Goal: Task Accomplishment & Management: Complete application form

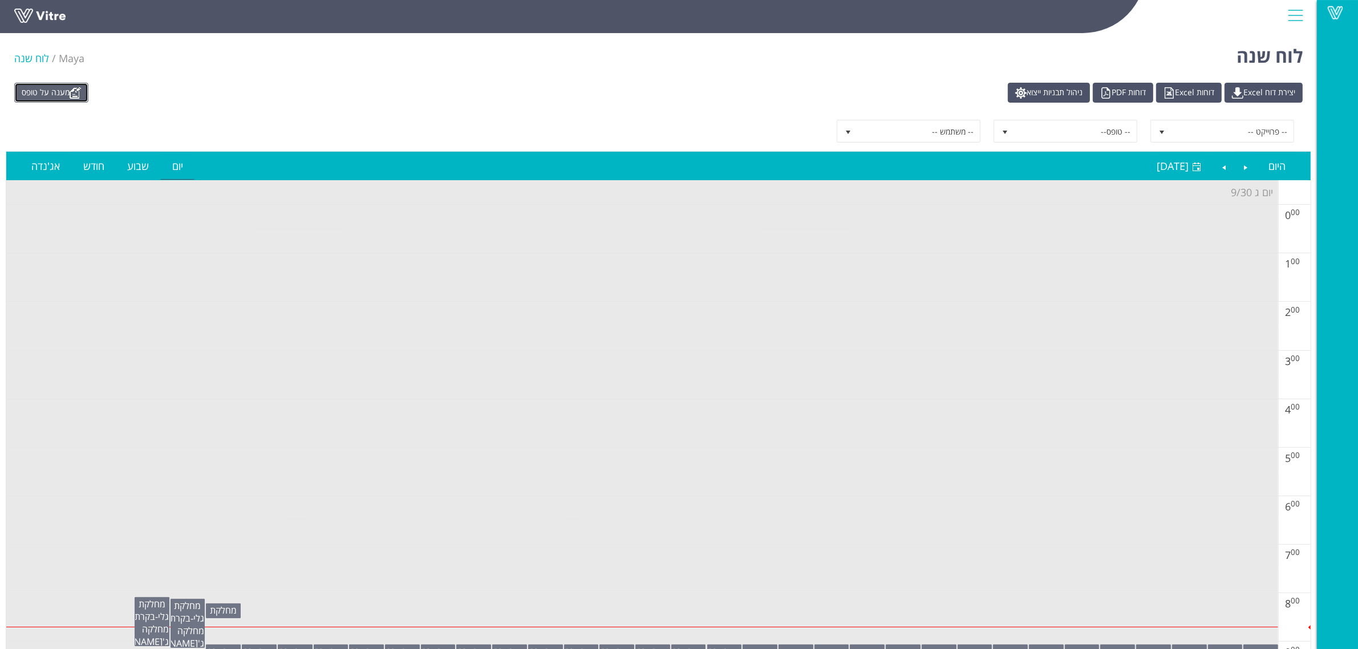
click at [46, 96] on link "מענה על טופס" at bounding box center [51, 93] width 74 height 20
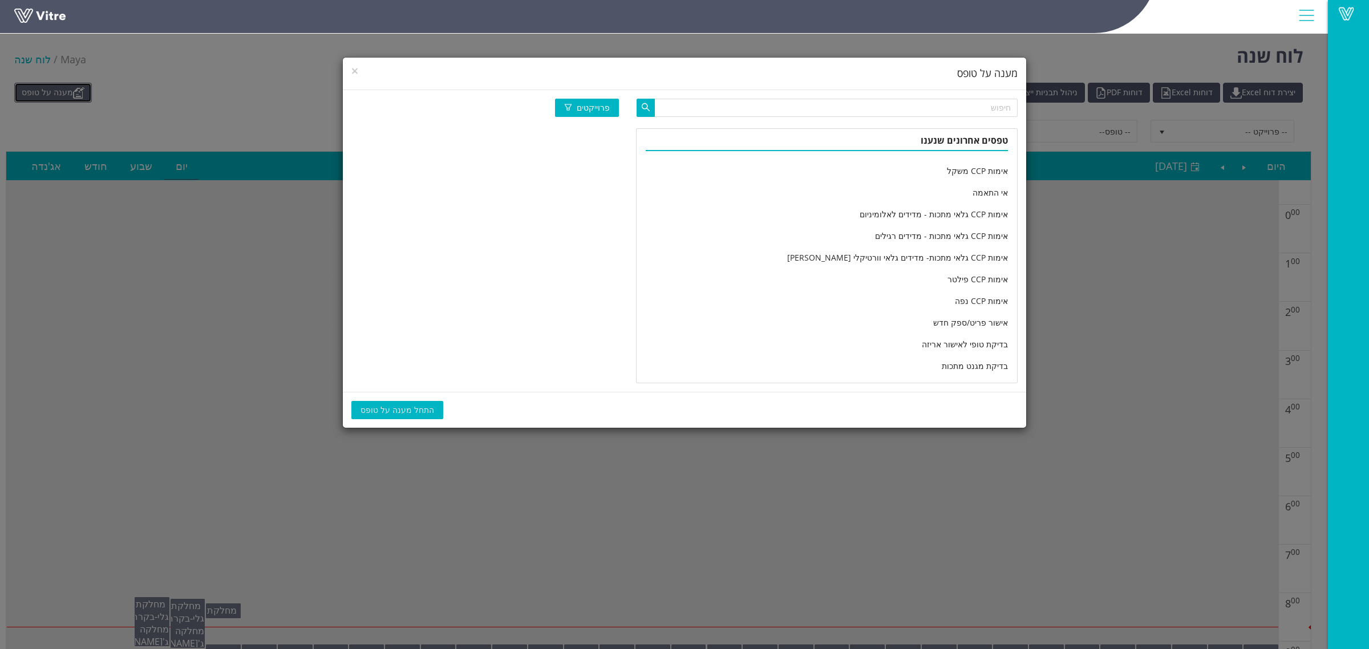
scroll to position [1878, 0]
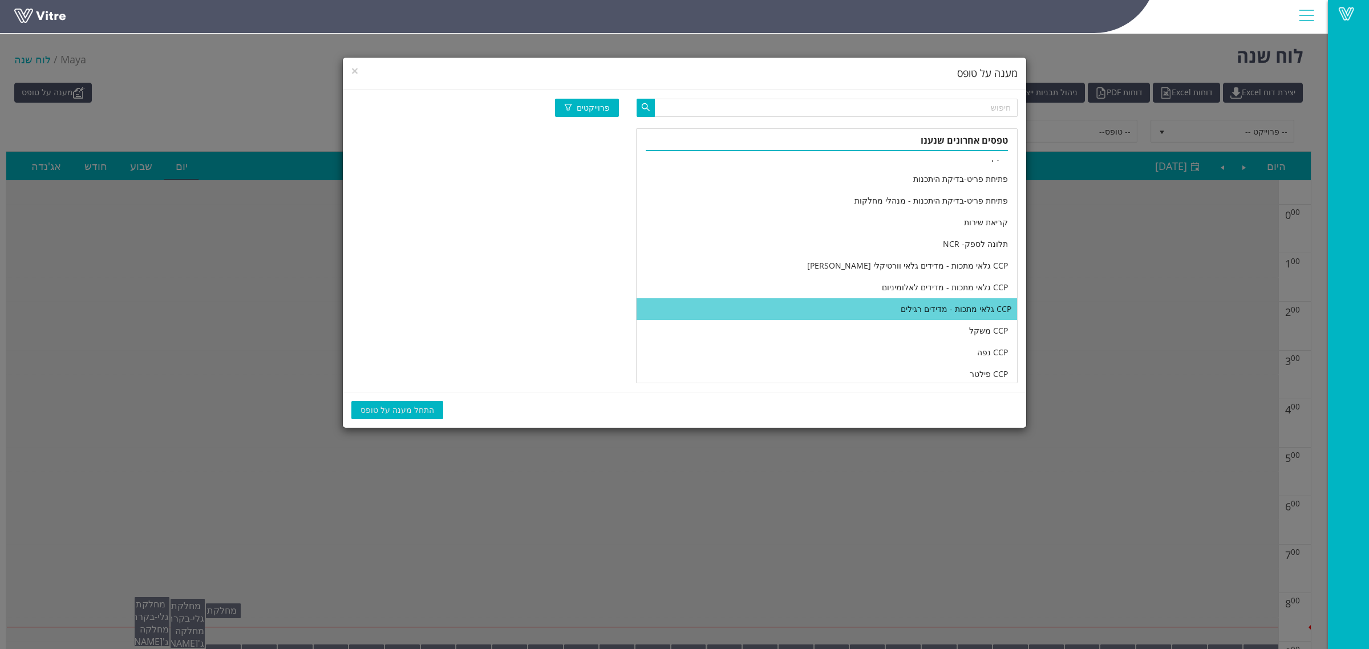
click at [760, 305] on li "CCP גלאי מתכות - מדידים רגילים" at bounding box center [827, 309] width 380 height 22
click at [415, 406] on span "התחל מענה על טופס" at bounding box center [398, 410] width 74 height 13
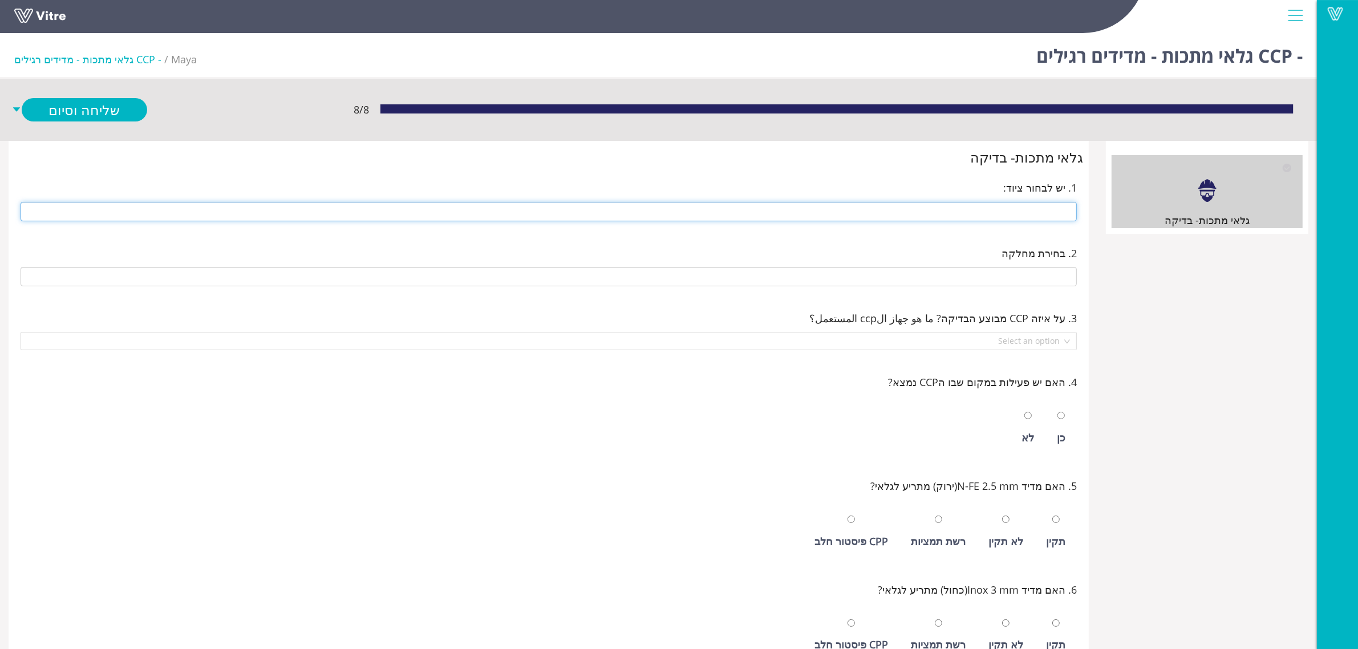
click at [751, 212] on input "text" at bounding box center [549, 211] width 1056 height 19
type input "246 1/2 [PERSON_NAME]"
type input "CCP-i32 סלקטד 246"
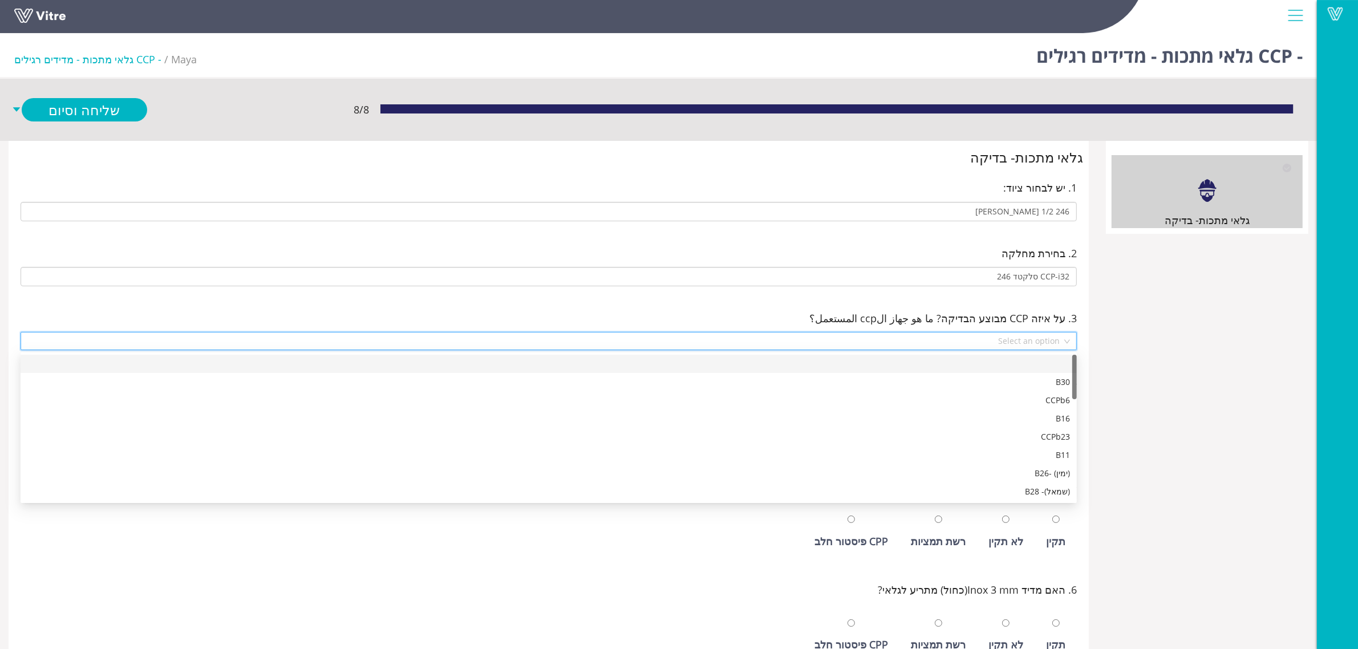
scroll to position [383, 0]
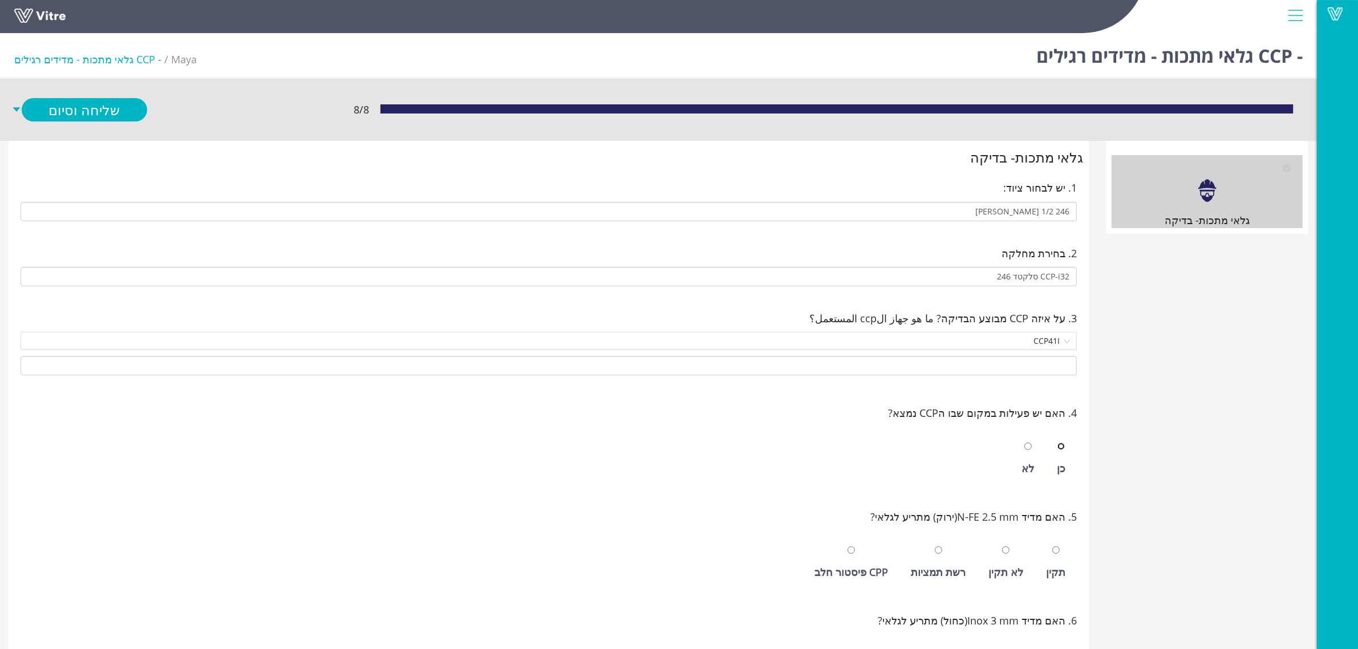
click at [1058, 443] on input "radio" at bounding box center [1061, 446] width 7 height 7
radio input "true"
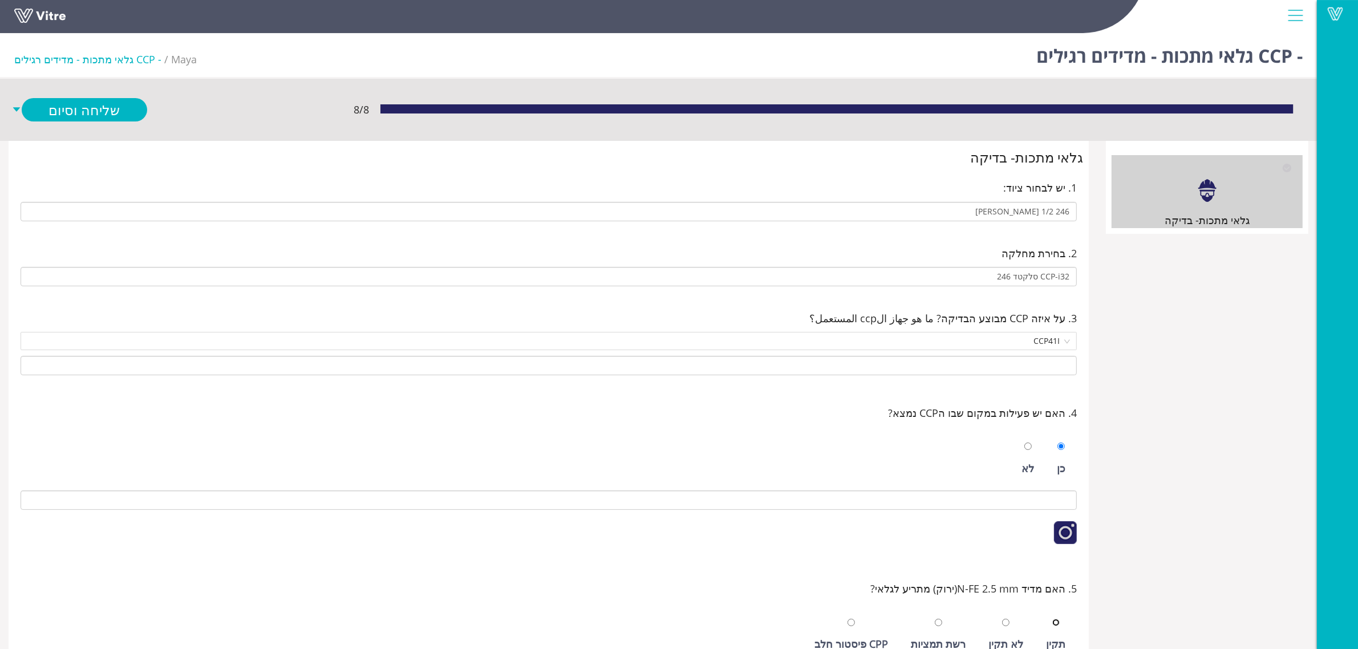
click at [1053, 619] on input "radio" at bounding box center [1056, 622] width 7 height 7
radio input "true"
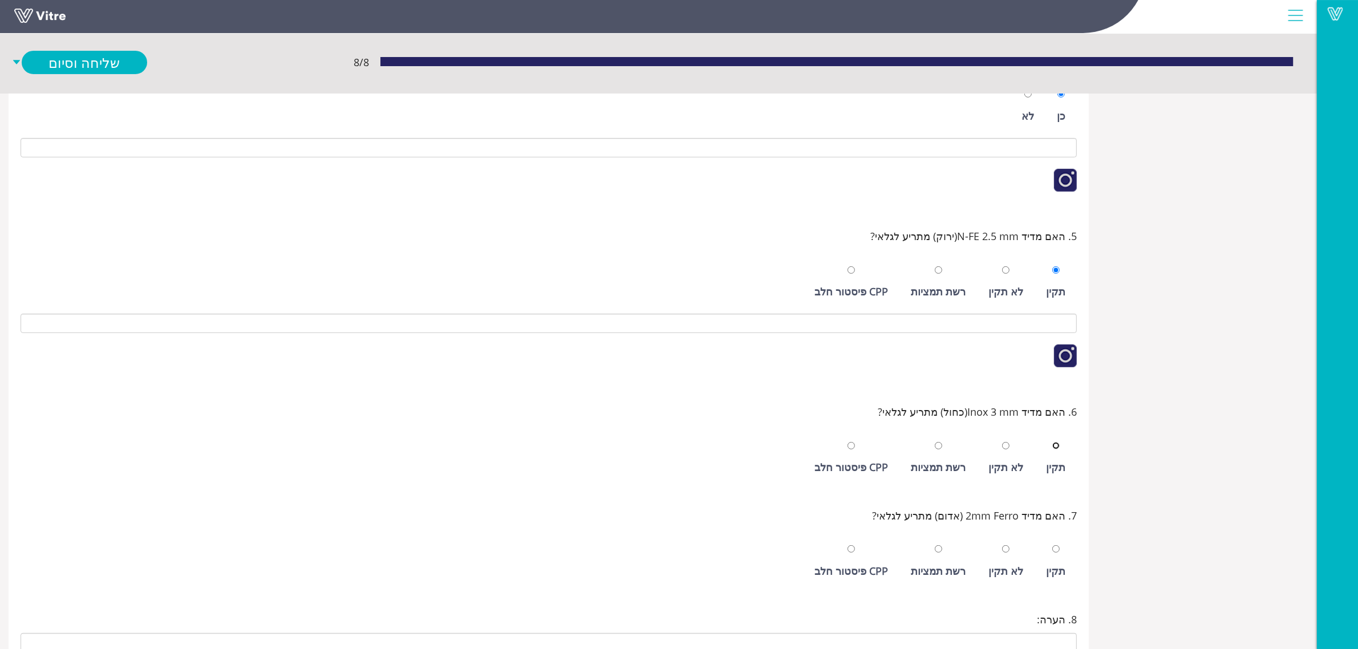
click at [1053, 442] on input "radio" at bounding box center [1056, 445] width 7 height 7
radio input "true"
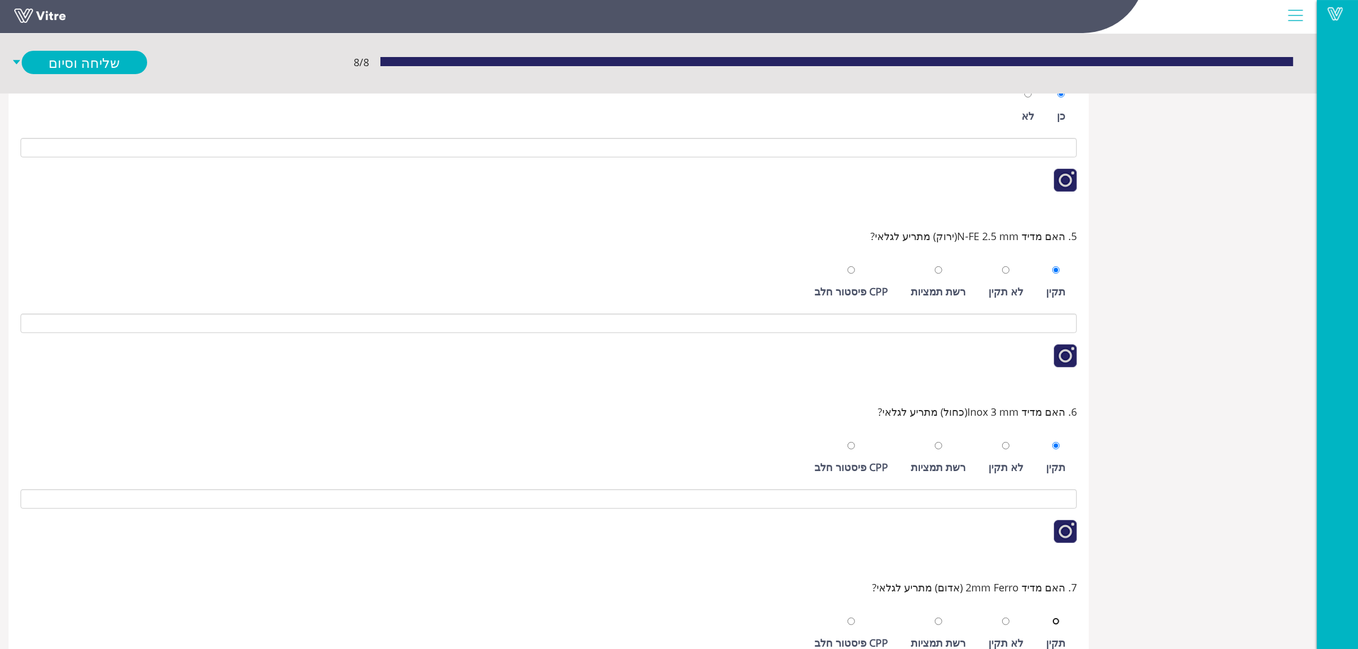
click at [1053, 618] on input "radio" at bounding box center [1056, 621] width 7 height 7
radio input "true"
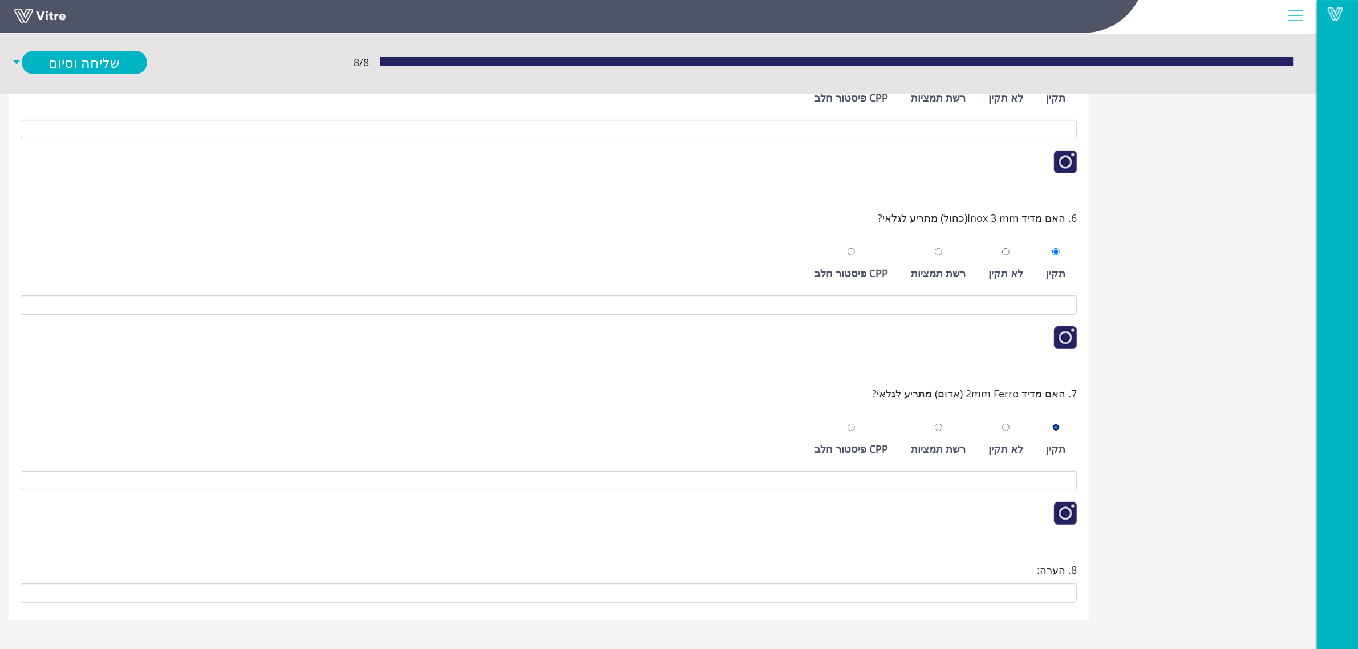
scroll to position [550, 0]
click at [100, 87] on link "שלח ופתח חדש" at bounding box center [85, 86] width 126 height 23
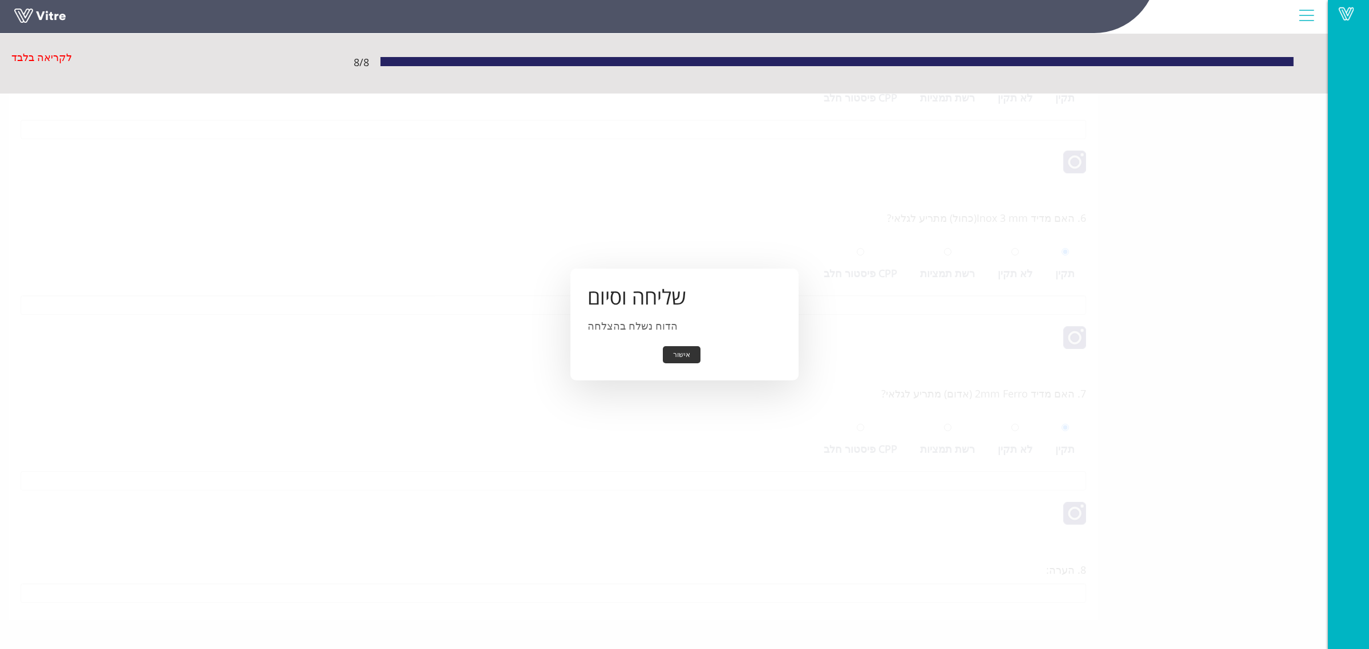
click at [677, 357] on button "אישור" at bounding box center [682, 355] width 38 height 18
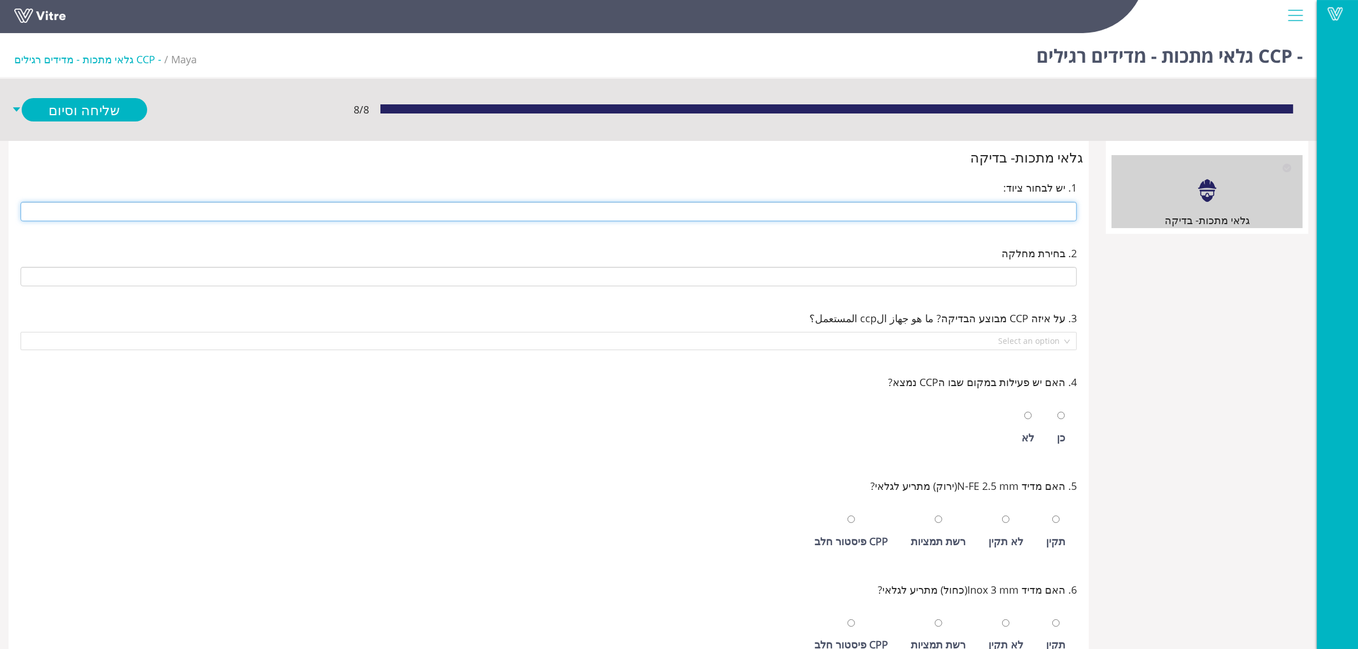
click at [974, 206] on input "text" at bounding box center [549, 211] width 1056 height 19
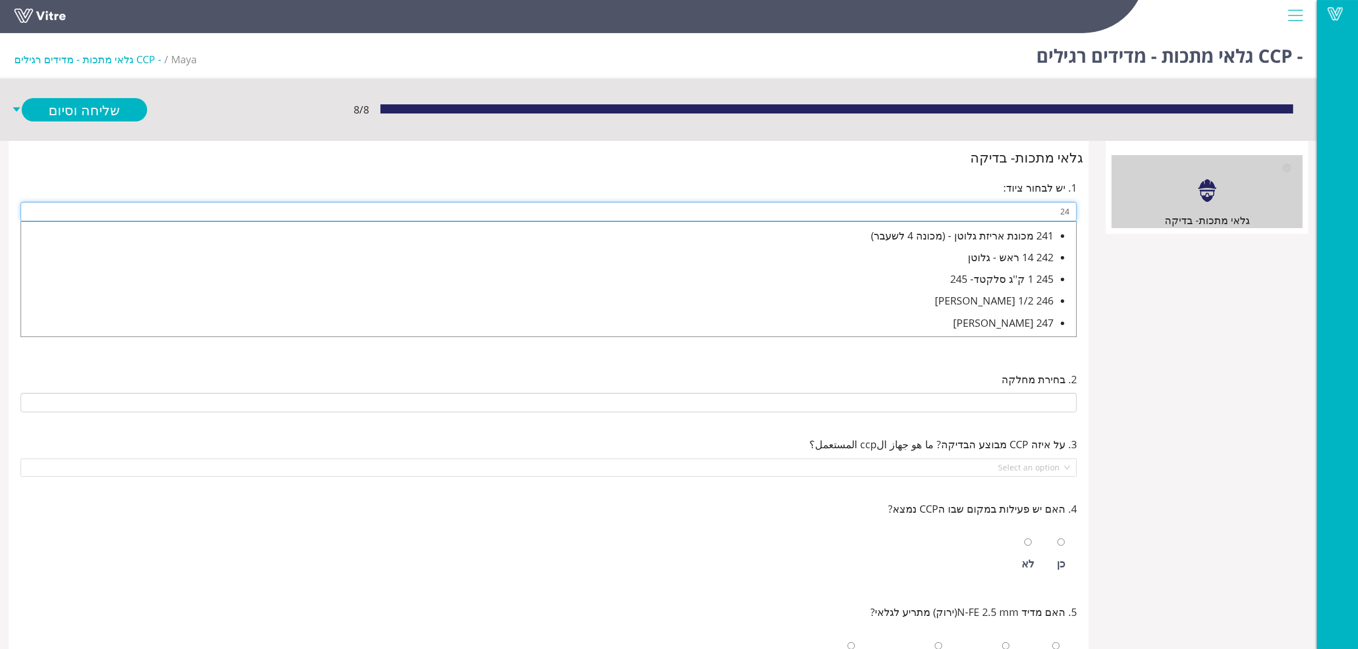
type input "2"
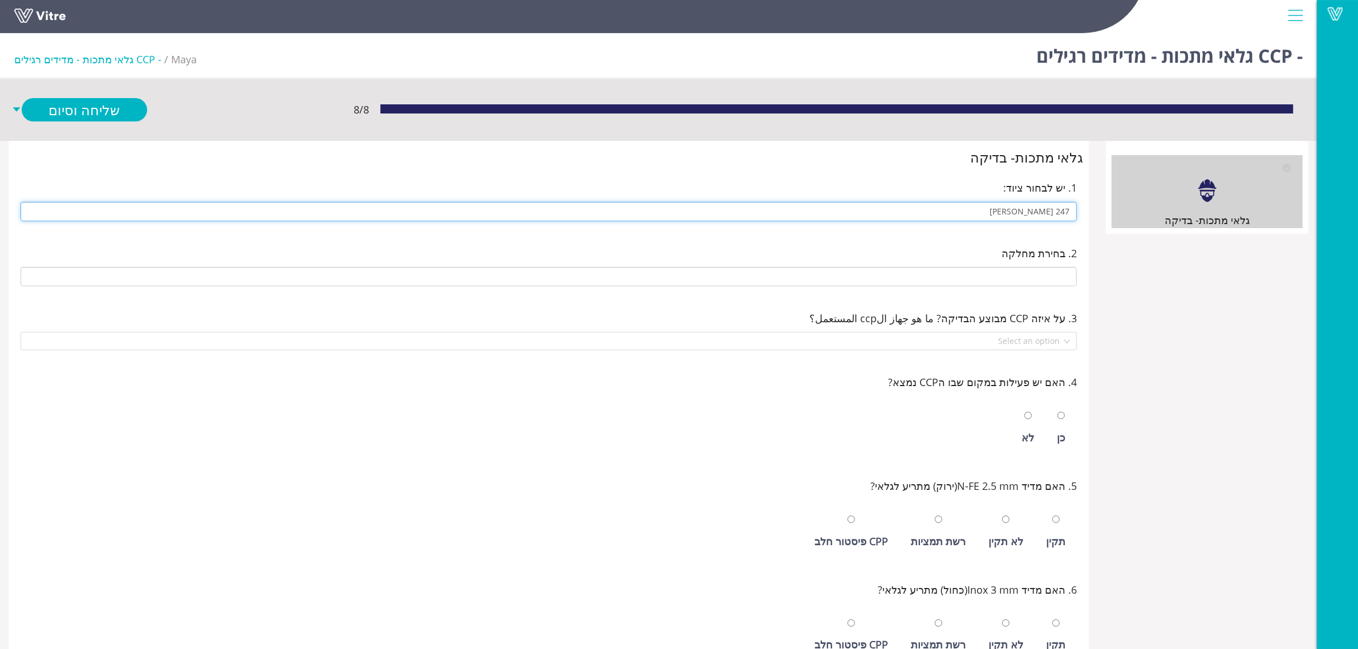
type input "247 [PERSON_NAME]"
type input "E-05 חדר אריזת גלוטן"
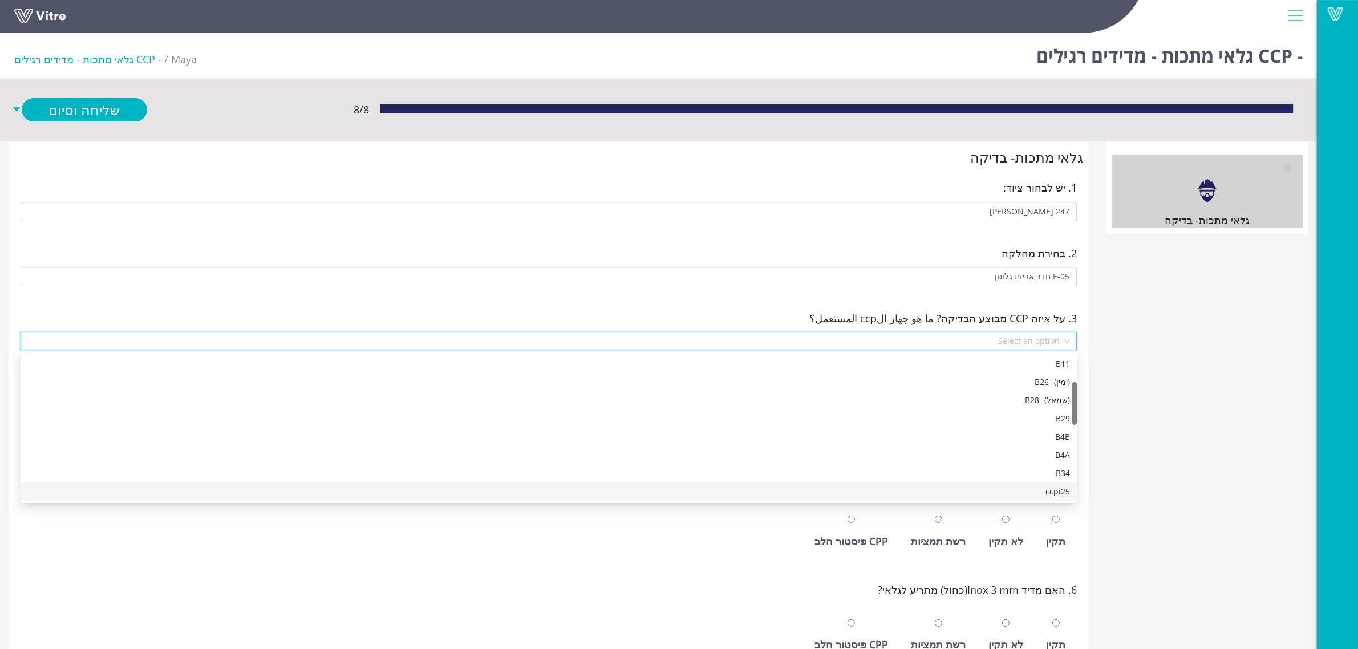
scroll to position [110, 0]
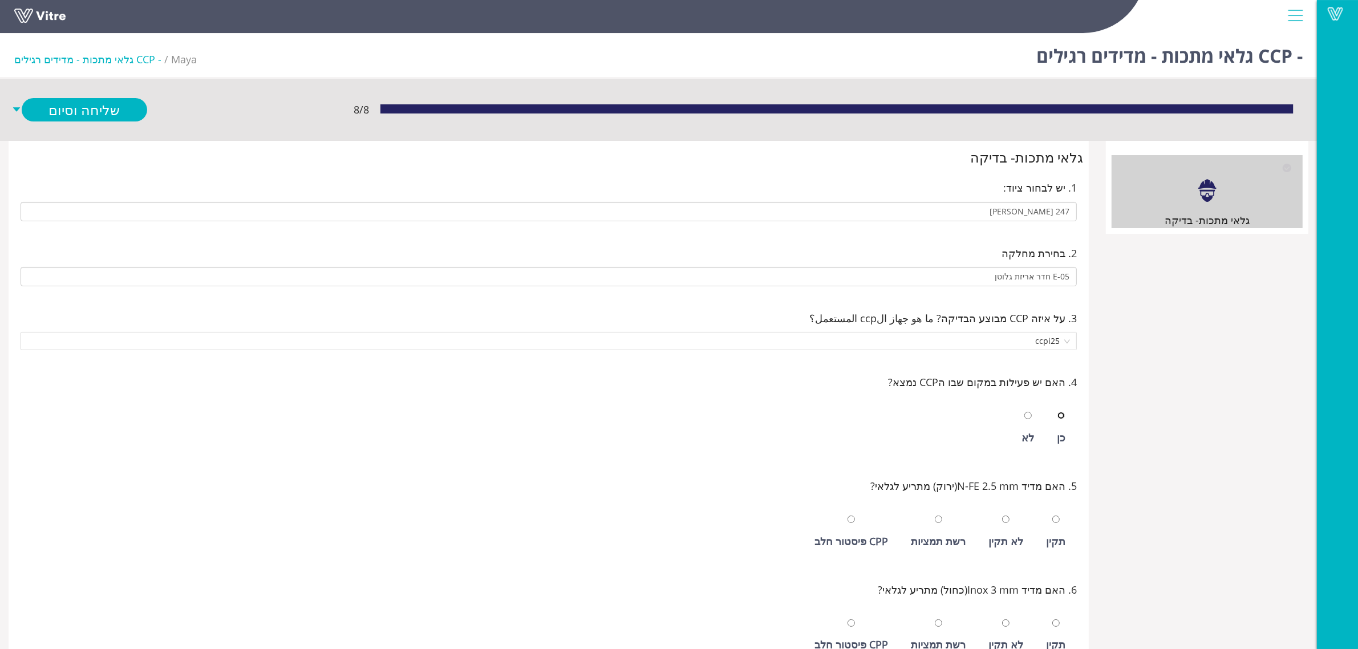
click at [1058, 412] on input "radio" at bounding box center [1061, 415] width 7 height 7
radio input "true"
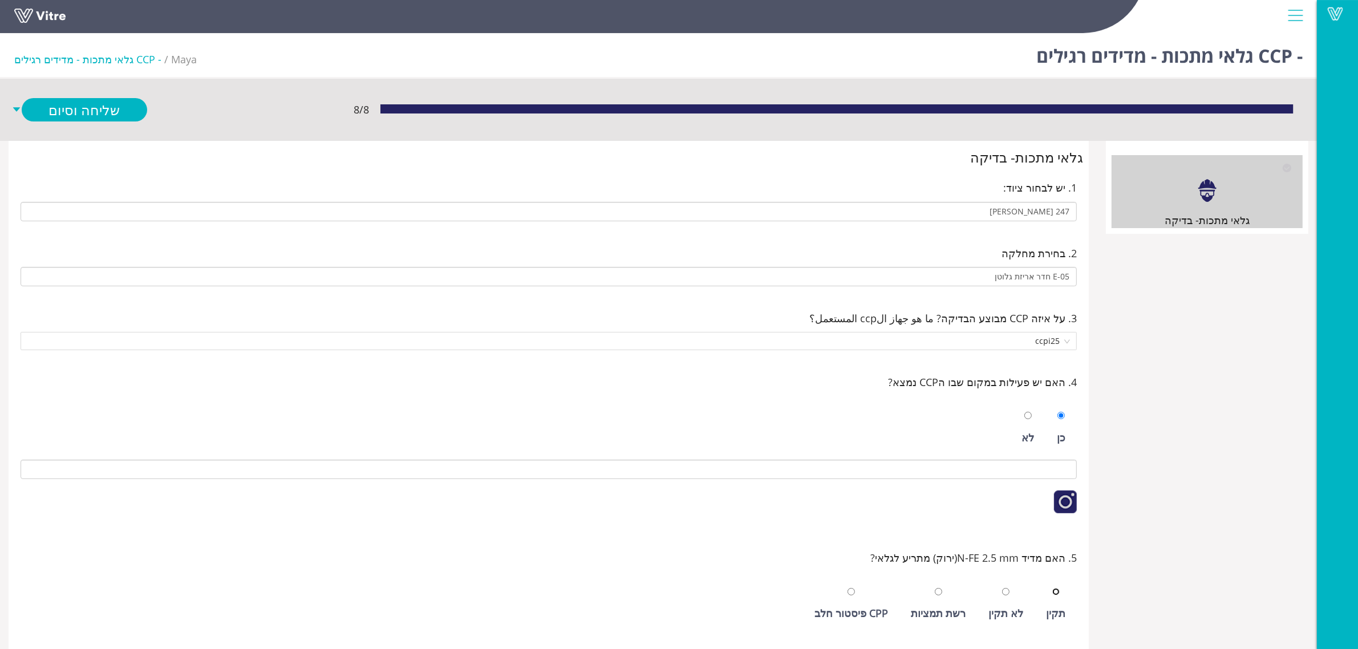
click at [1053, 588] on input "radio" at bounding box center [1056, 591] width 7 height 7
radio input "true"
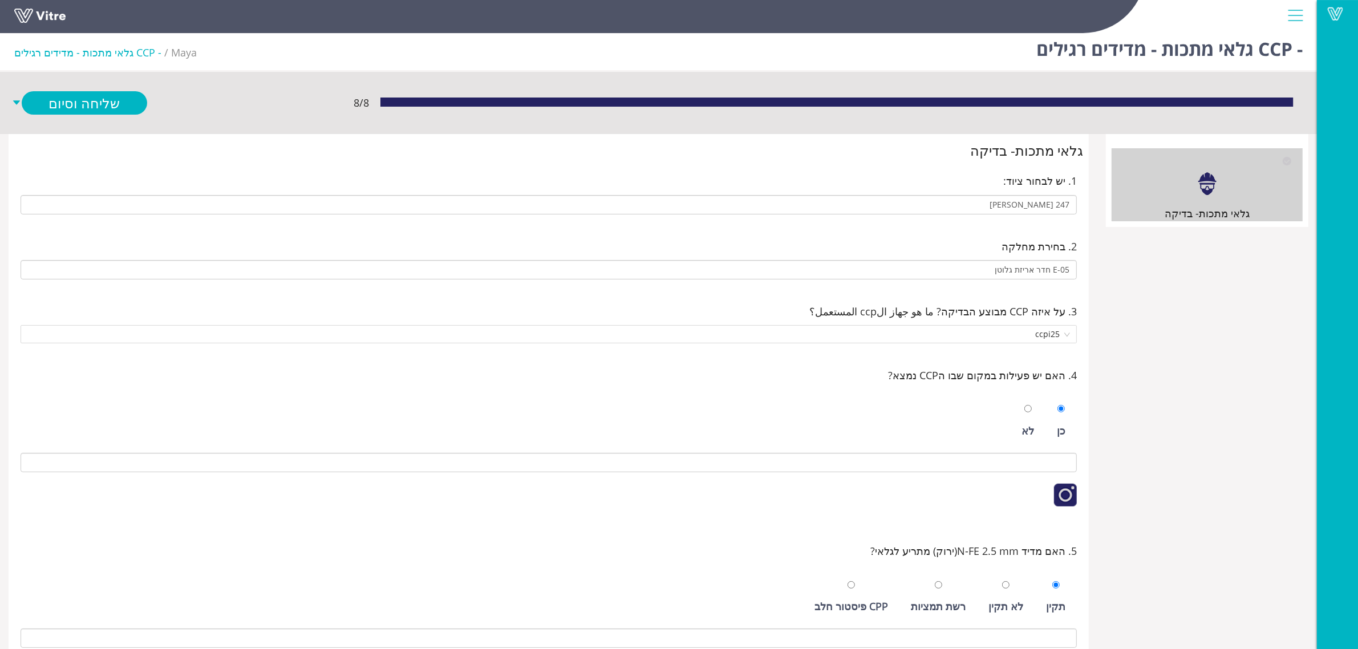
scroll to position [357, 0]
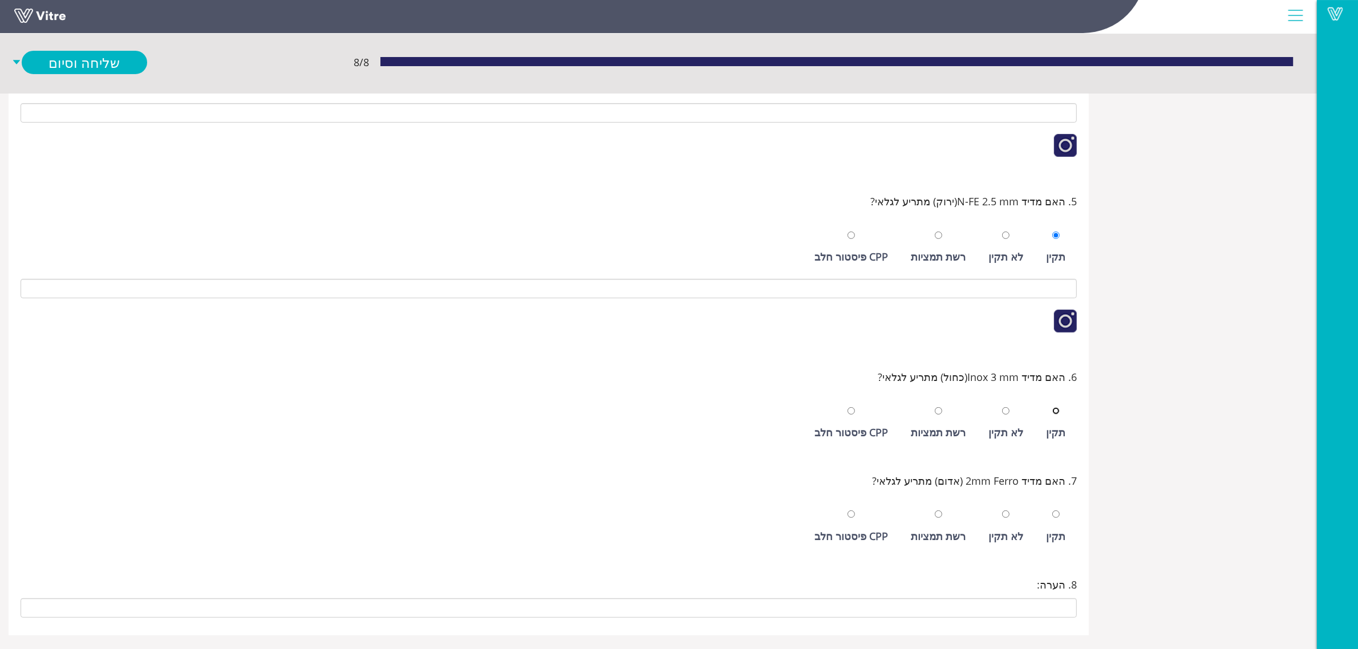
click at [1053, 407] on input "radio" at bounding box center [1056, 410] width 7 height 7
radio input "true"
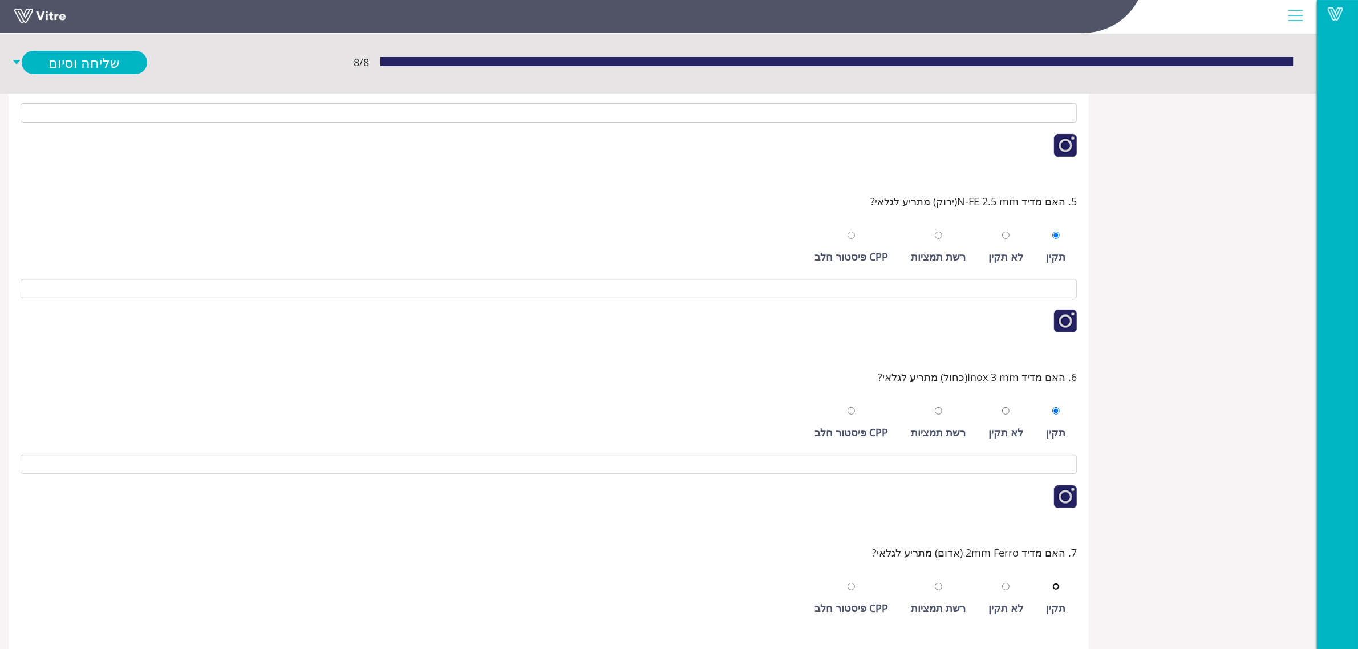
click at [1053, 583] on input "radio" at bounding box center [1056, 586] width 7 height 7
radio input "true"
click at [116, 53] on link "שליחה וסיום" at bounding box center [85, 62] width 126 height 23
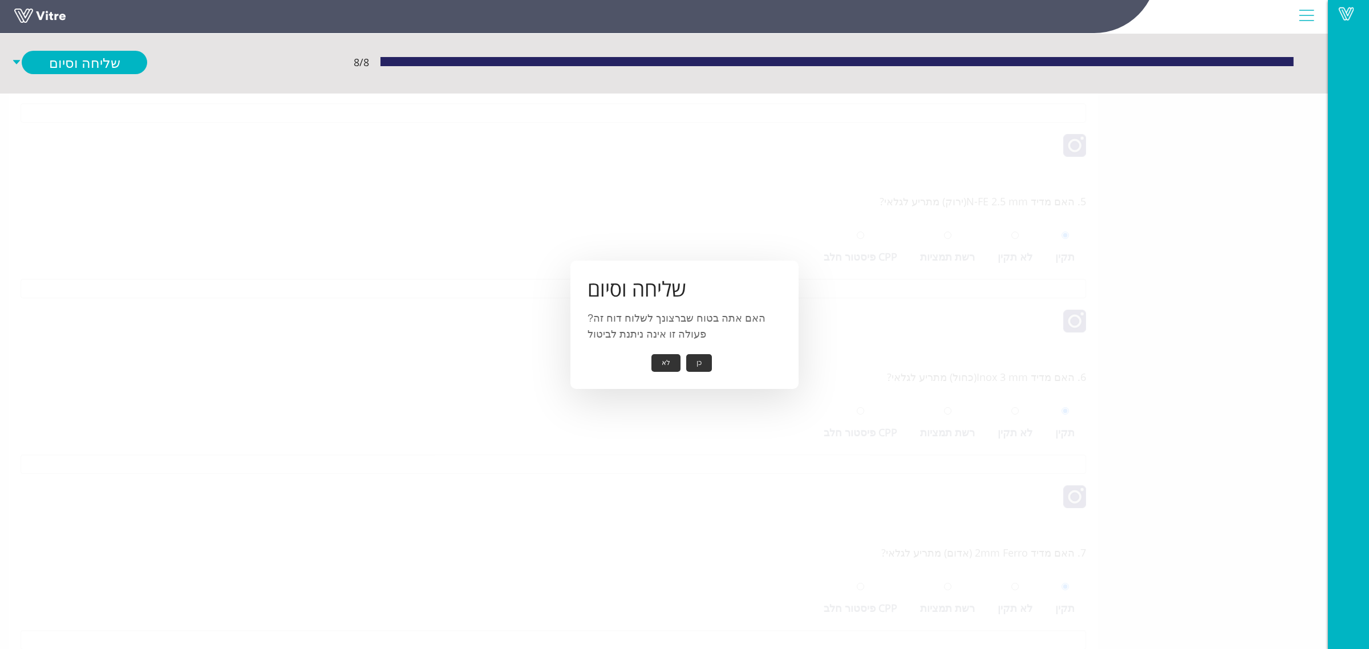
click at [705, 358] on button "כן" at bounding box center [699, 363] width 26 height 18
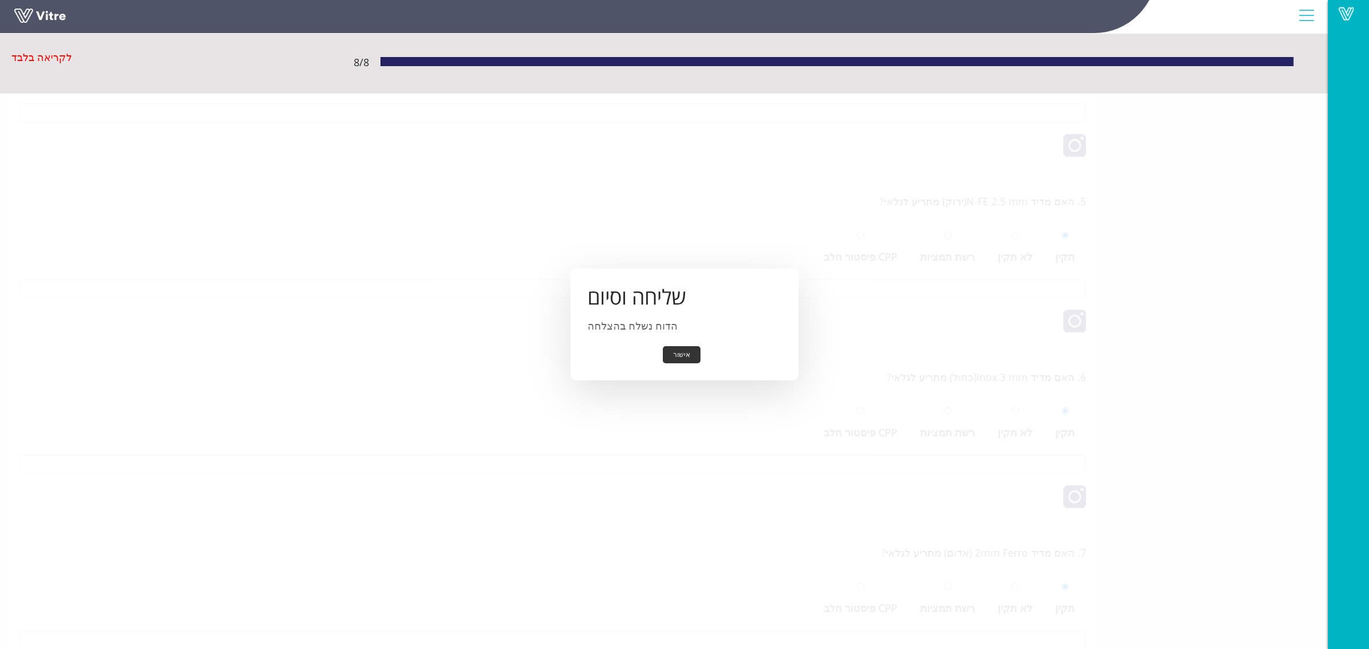
click at [691, 361] on button "אישור" at bounding box center [682, 355] width 38 height 18
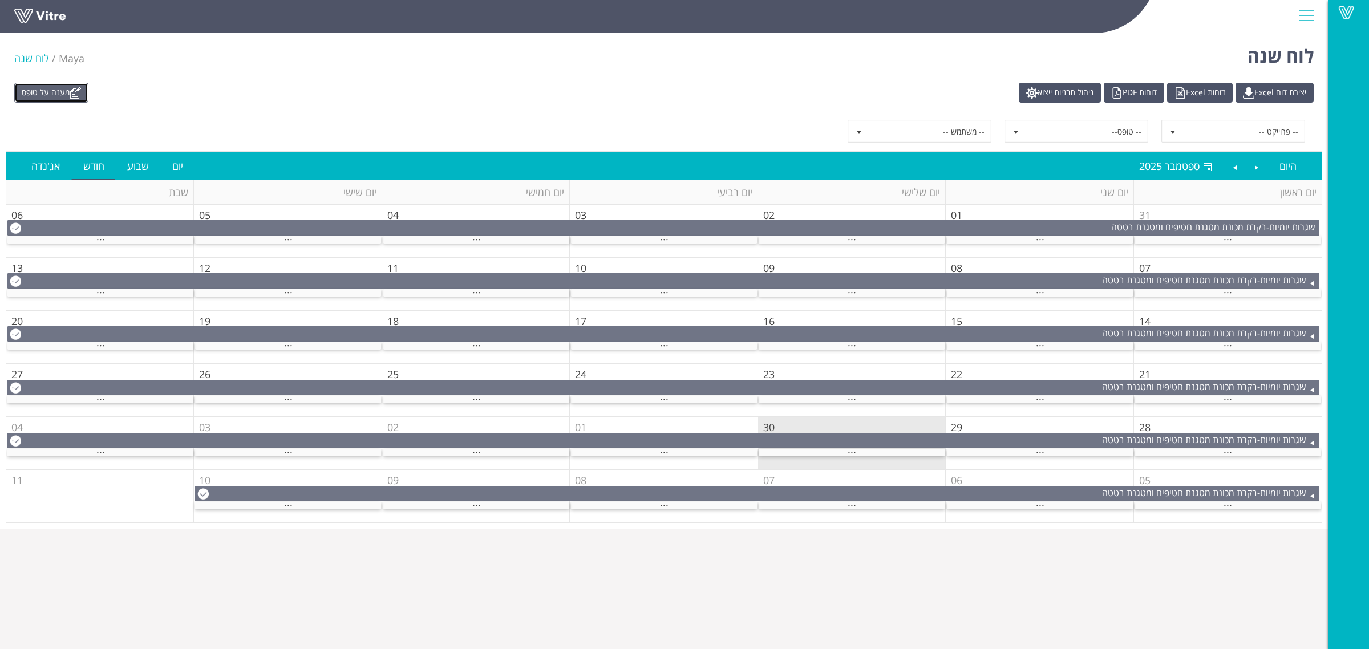
click at [70, 90] on link "מענה על טופס" at bounding box center [51, 93] width 74 height 20
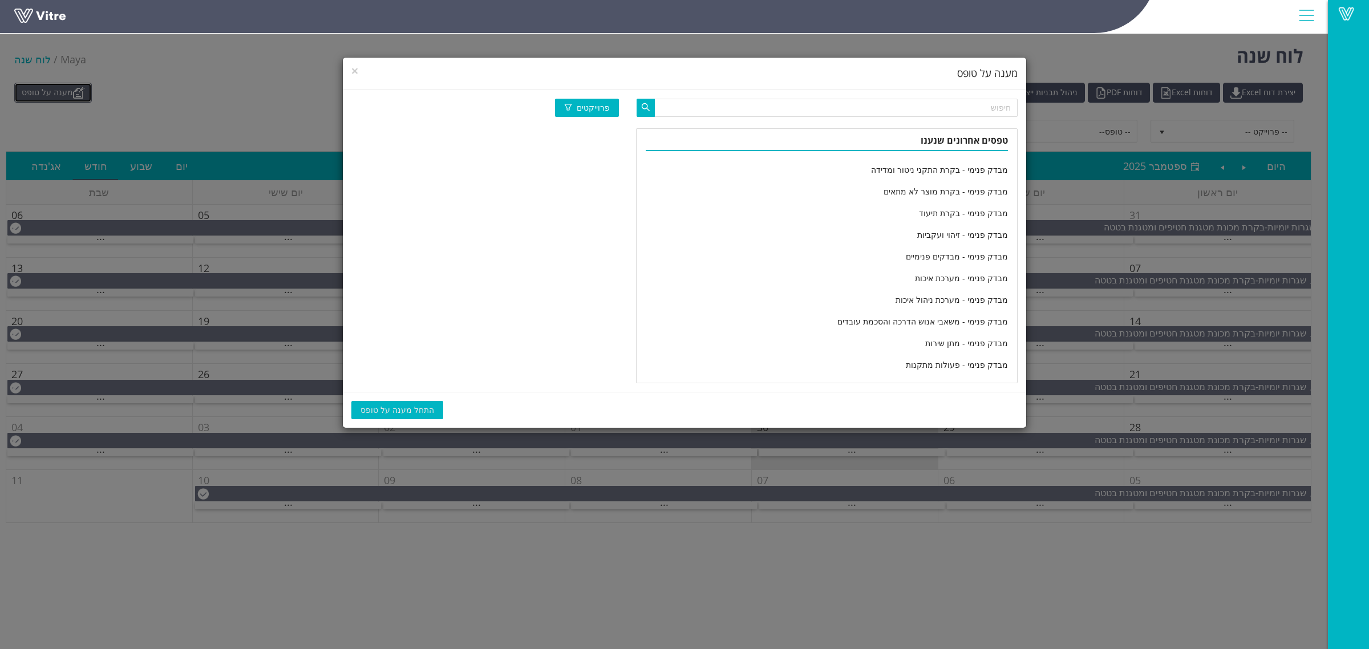
scroll to position [1878, 0]
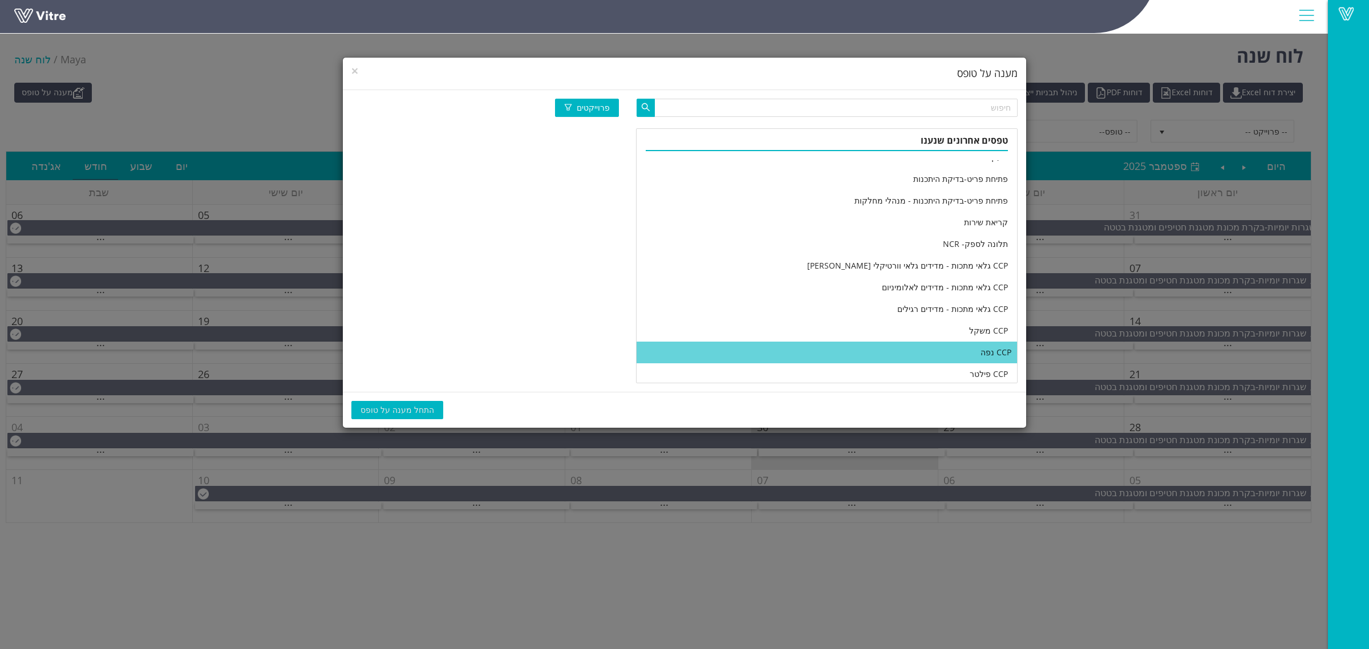
click at [828, 345] on li "CCP נפה" at bounding box center [827, 353] width 380 height 22
click at [402, 411] on span "התחל מענה על טופס" at bounding box center [398, 410] width 74 height 13
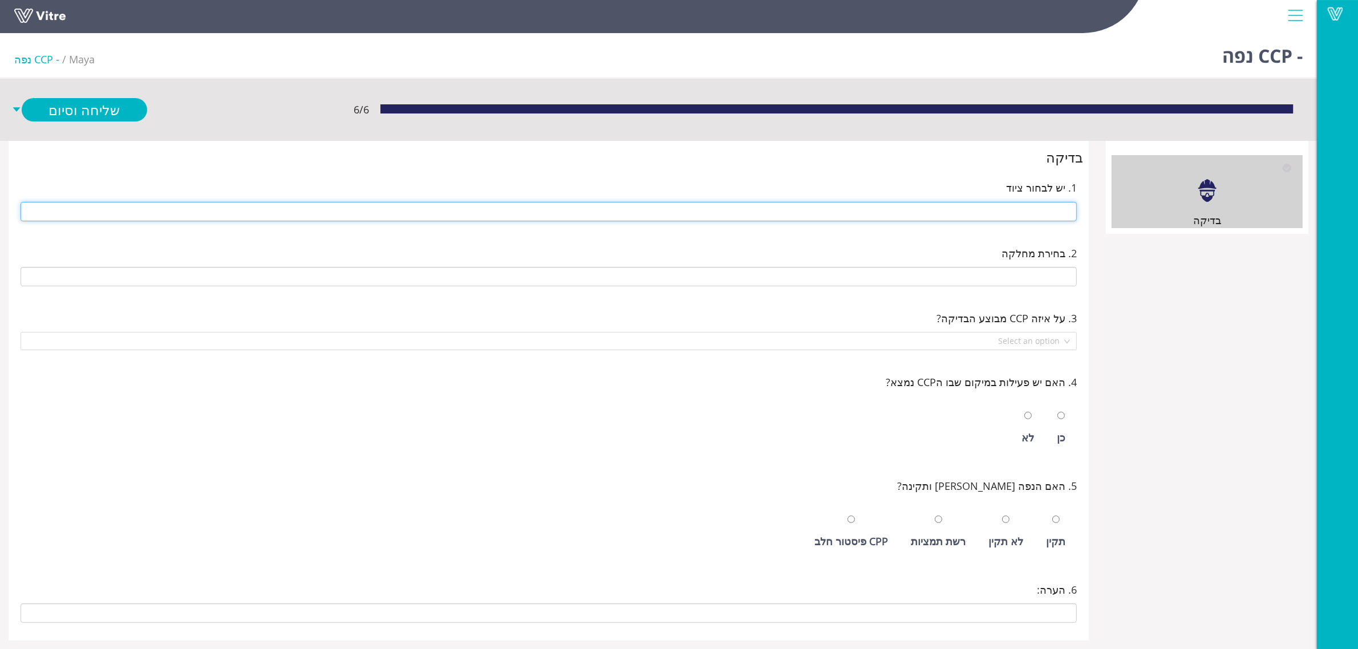
click at [896, 212] on input "text" at bounding box center [549, 211] width 1056 height 19
type input "216 נפות"
type input "E-01 רמפה ניפוי ראשית"
click at [1058, 412] on input "radio" at bounding box center [1061, 415] width 7 height 7
radio input "true"
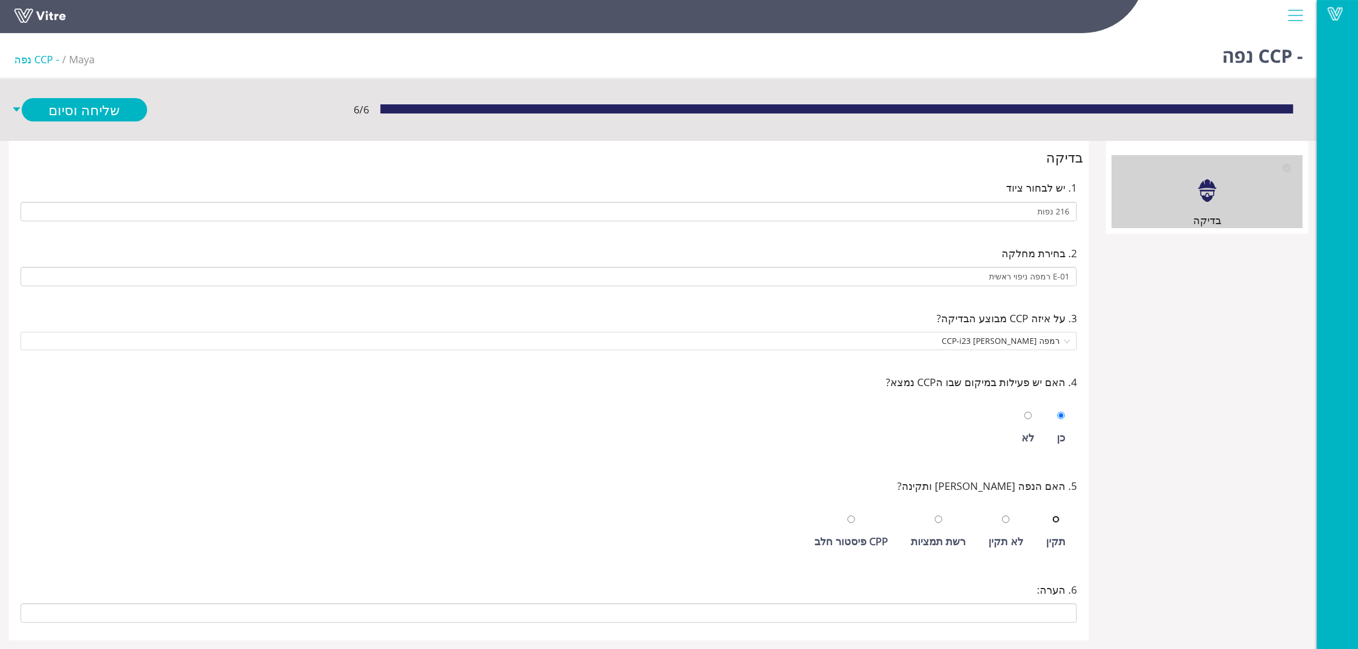
click at [1053, 516] on input "radio" at bounding box center [1056, 519] width 7 height 7
radio input "true"
click at [93, 130] on link "שלח ופתח חדש" at bounding box center [85, 134] width 126 height 23
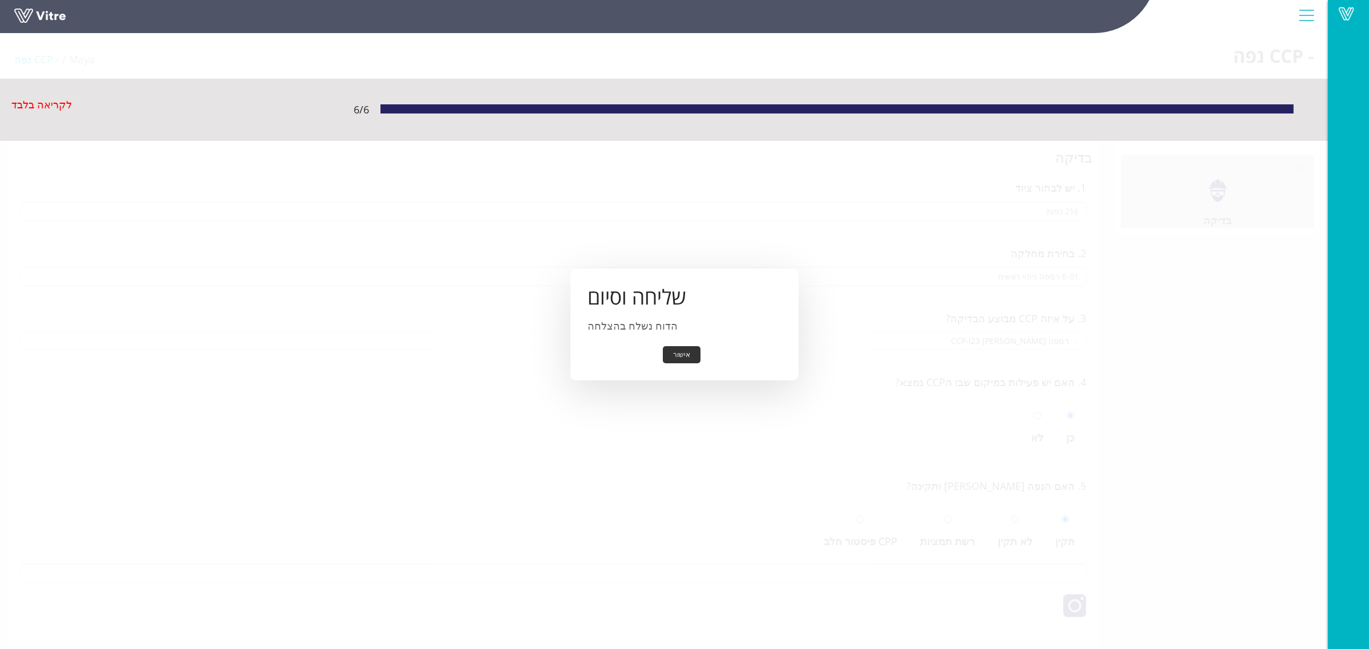
click at [674, 357] on button "אישור" at bounding box center [682, 355] width 38 height 18
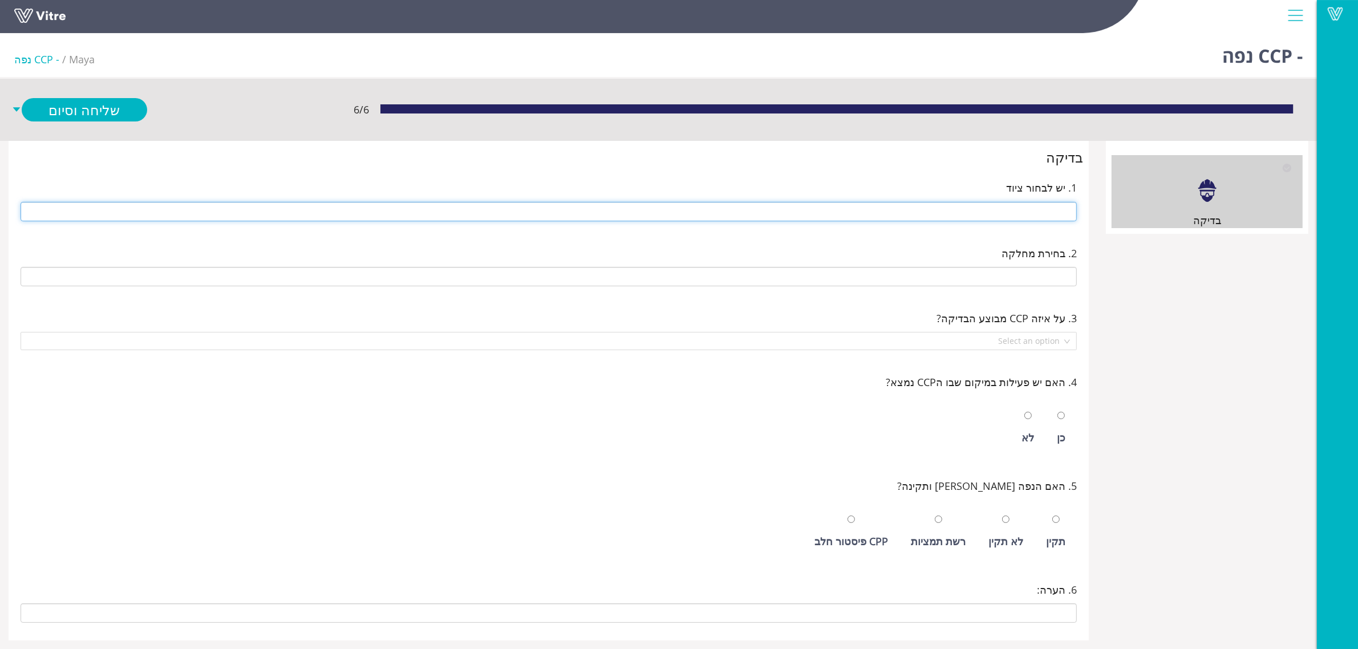
click at [983, 211] on input "text" at bounding box center [549, 211] width 1056 height 19
type input "216 נפות"
type input "E-01 רמפה ניפוי ראשית"
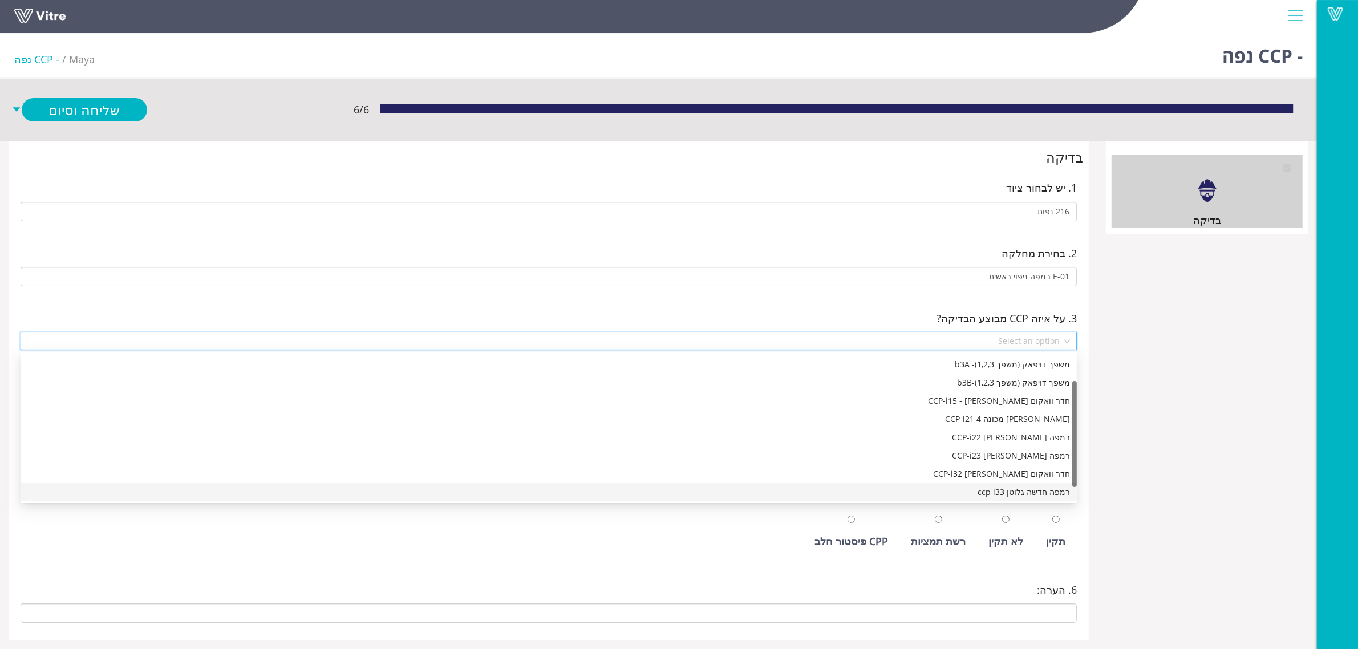
scroll to position [55, 0]
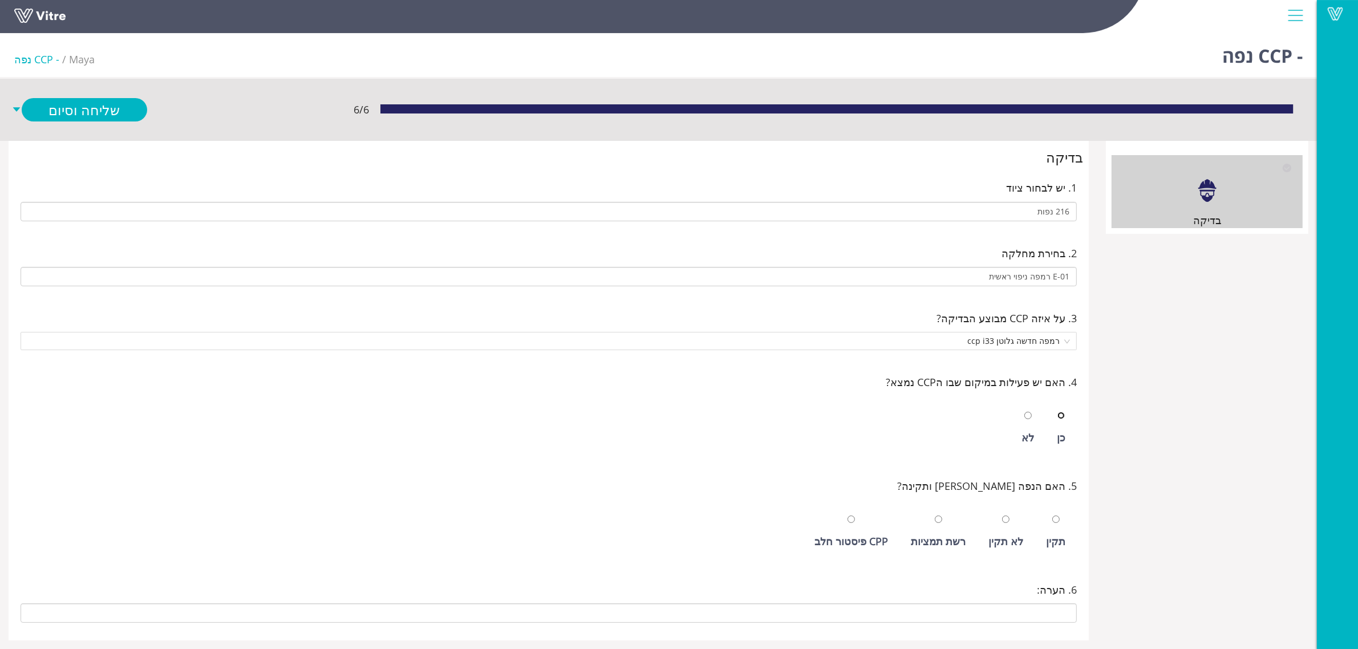
click at [1058, 412] on input "radio" at bounding box center [1061, 415] width 7 height 7
radio input "true"
click at [1053, 516] on input "radio" at bounding box center [1056, 519] width 7 height 7
radio input "true"
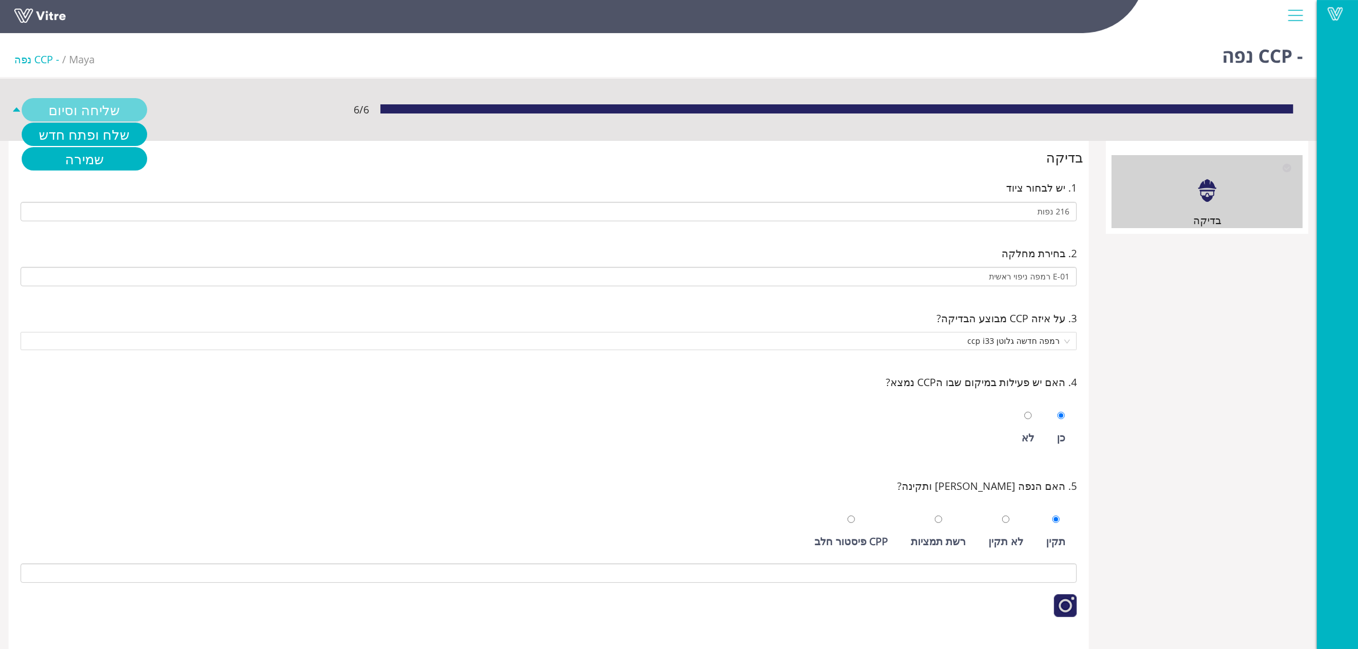
click at [86, 106] on link "שליחה וסיום" at bounding box center [85, 109] width 126 height 23
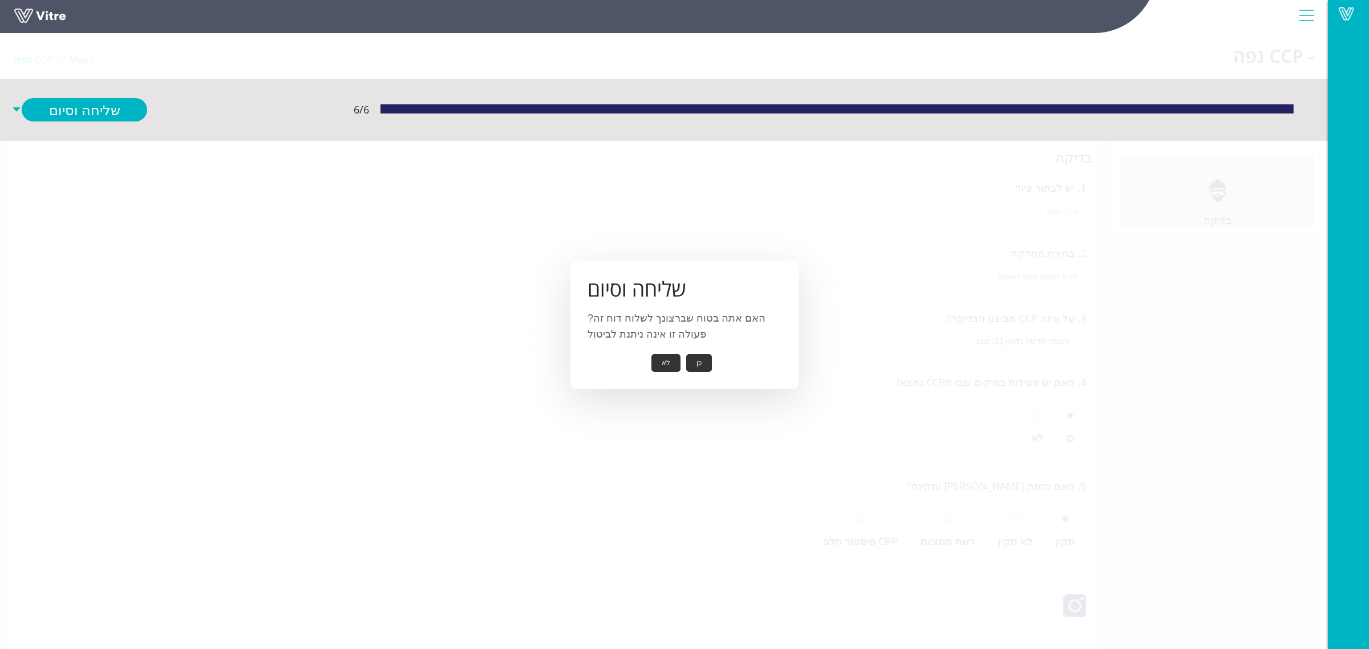
click at [693, 361] on button "כן" at bounding box center [699, 363] width 26 height 18
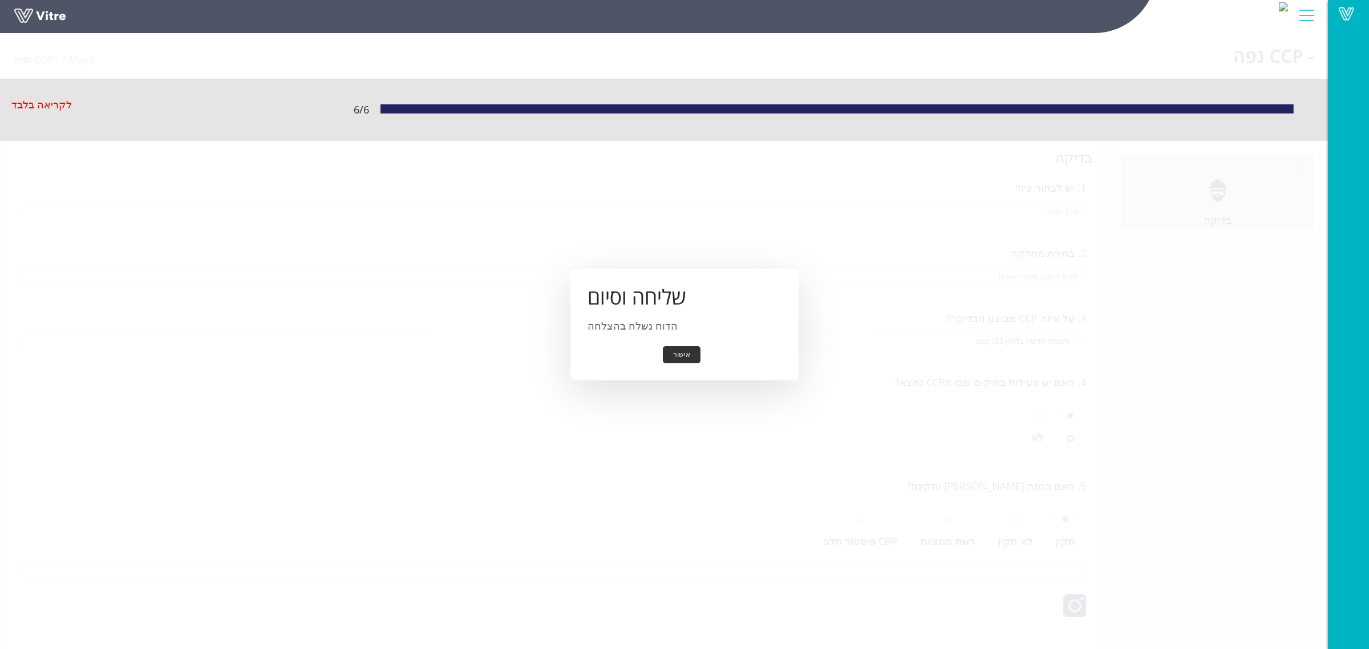
click at [686, 357] on button "אישור" at bounding box center [682, 355] width 38 height 18
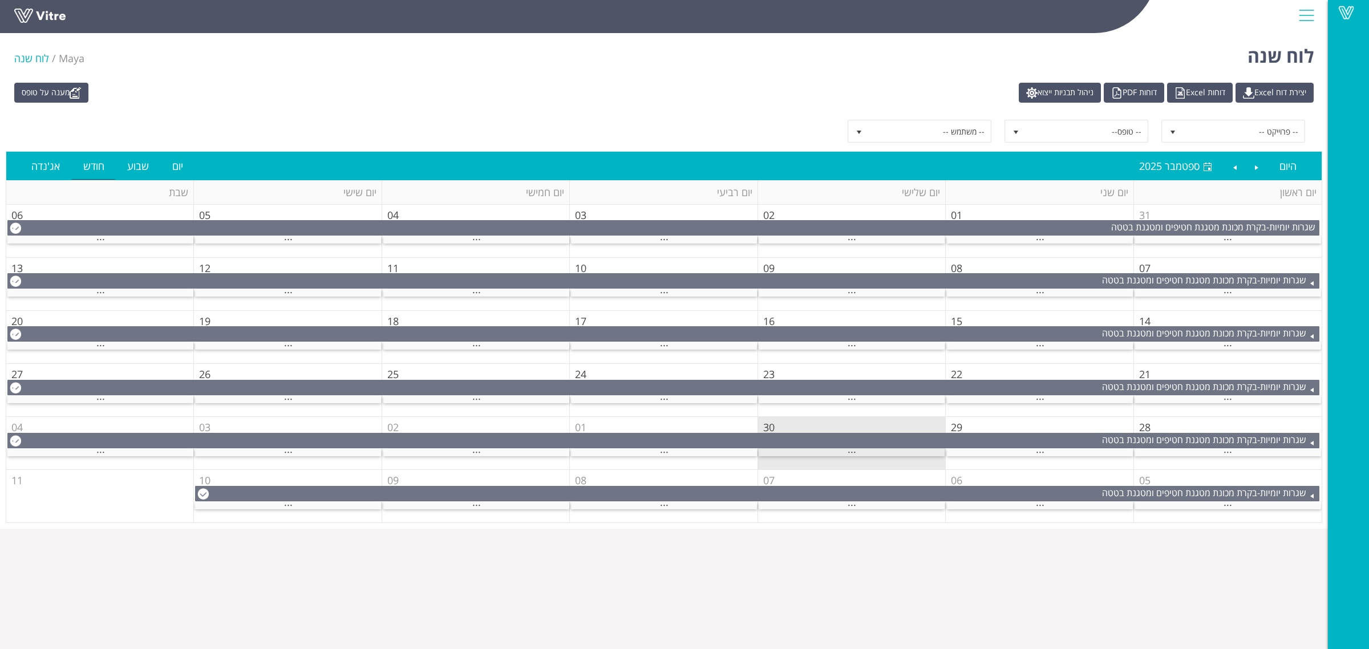
click at [831, 454] on div "..." at bounding box center [852, 452] width 186 height 7
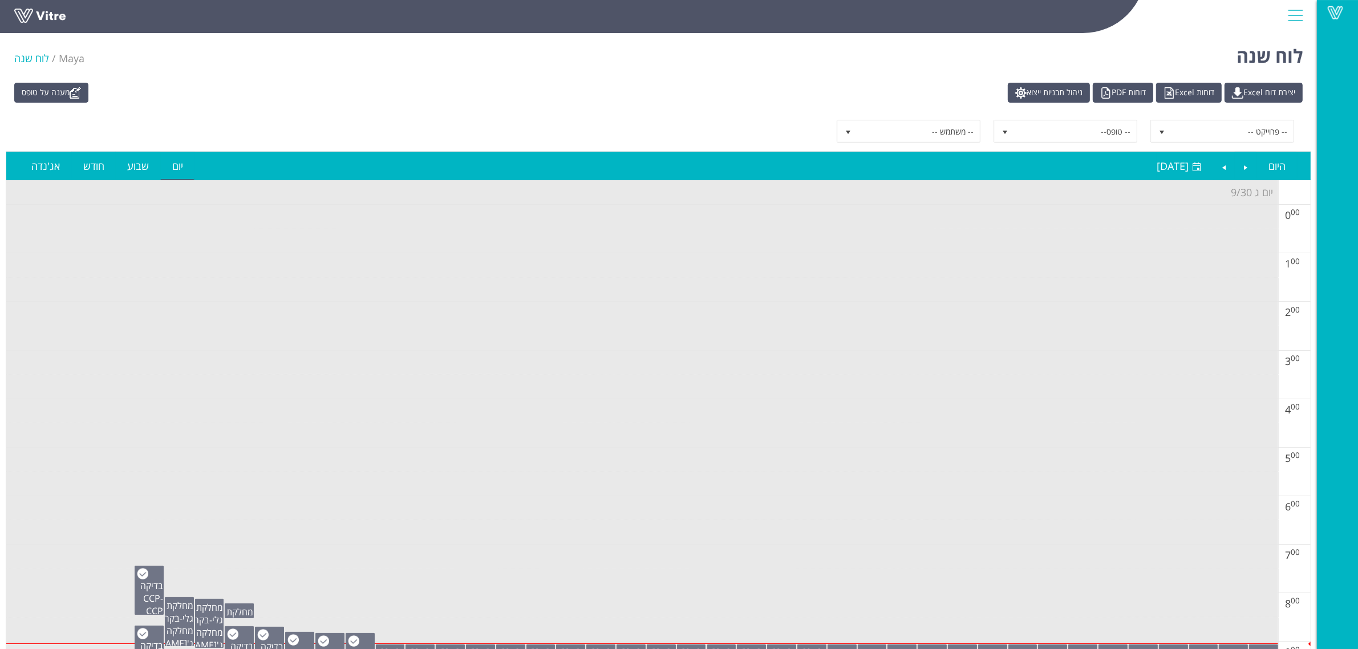
click at [520, 261] on td at bounding box center [642, 265] width 1272 height 25
click at [813, 127] on input "button" at bounding box center [816, 131] width 14 height 14
click at [701, 260] on td at bounding box center [642, 265] width 1272 height 25
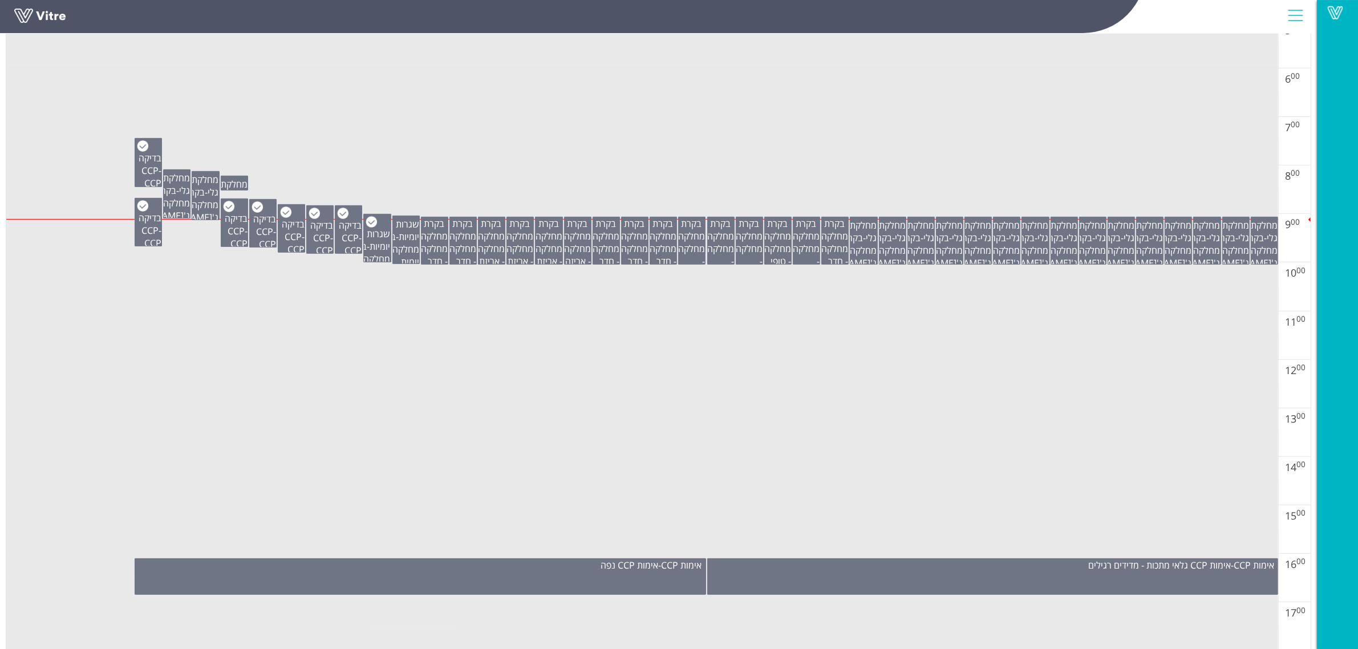
click at [594, 359] on td at bounding box center [642, 347] width 1272 height 25
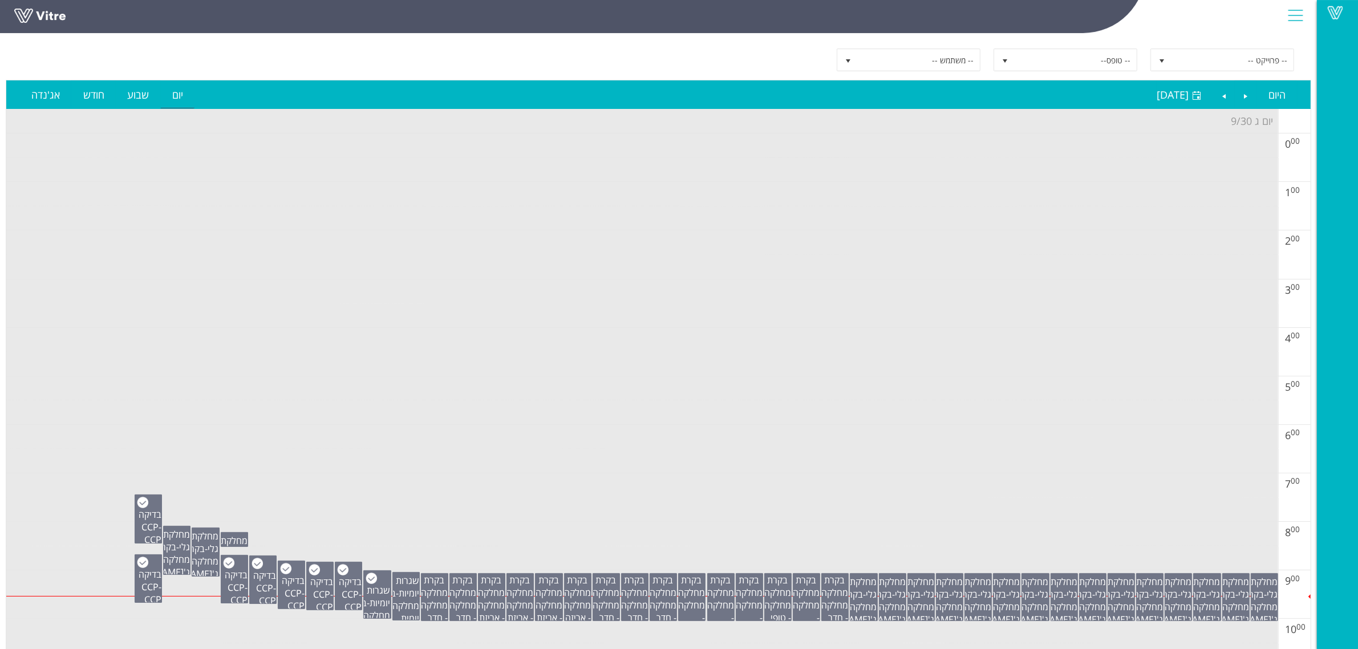
scroll to position [0, 0]
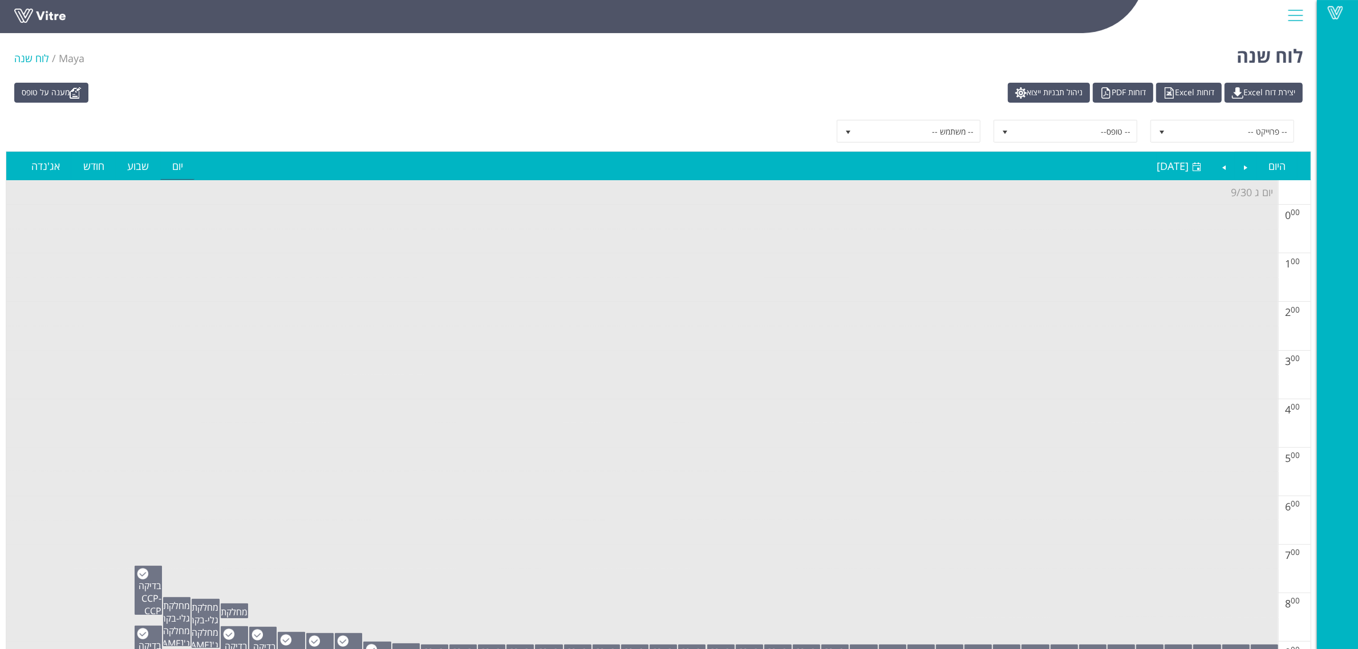
click at [812, 130] on input "button" at bounding box center [816, 131] width 14 height 14
click at [819, 134] on input "button" at bounding box center [816, 131] width 14 height 14
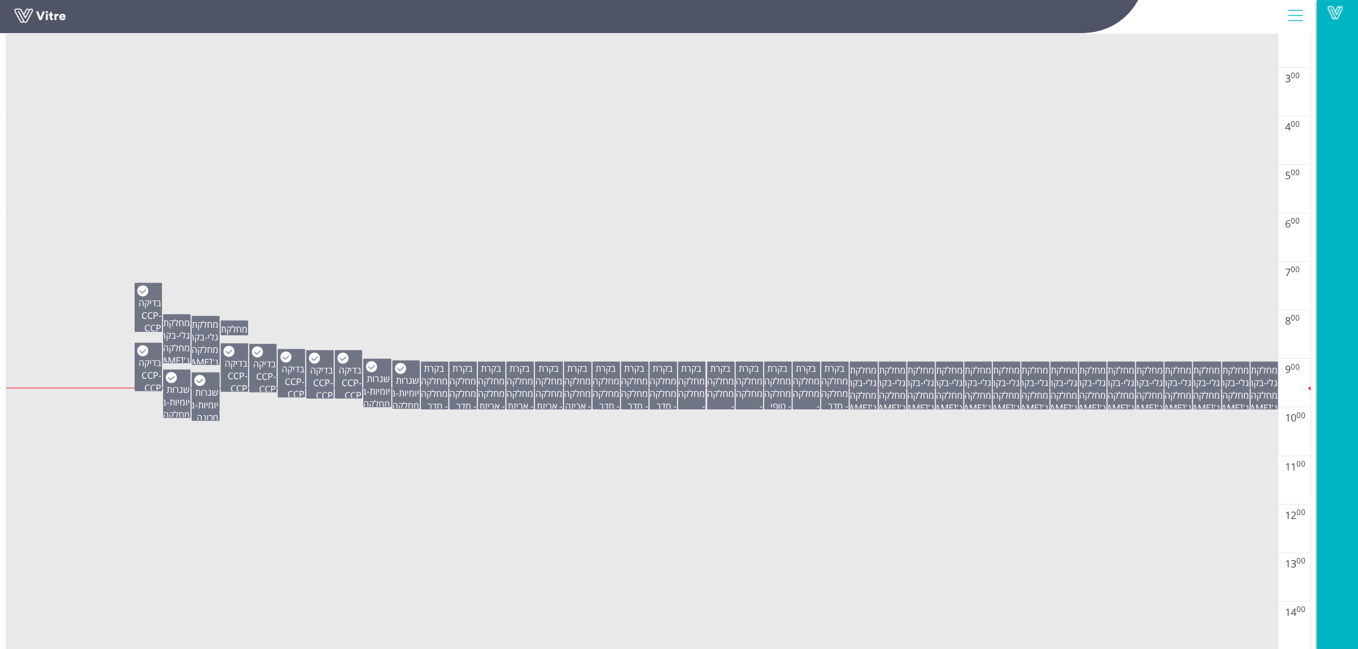
scroll to position [285, 0]
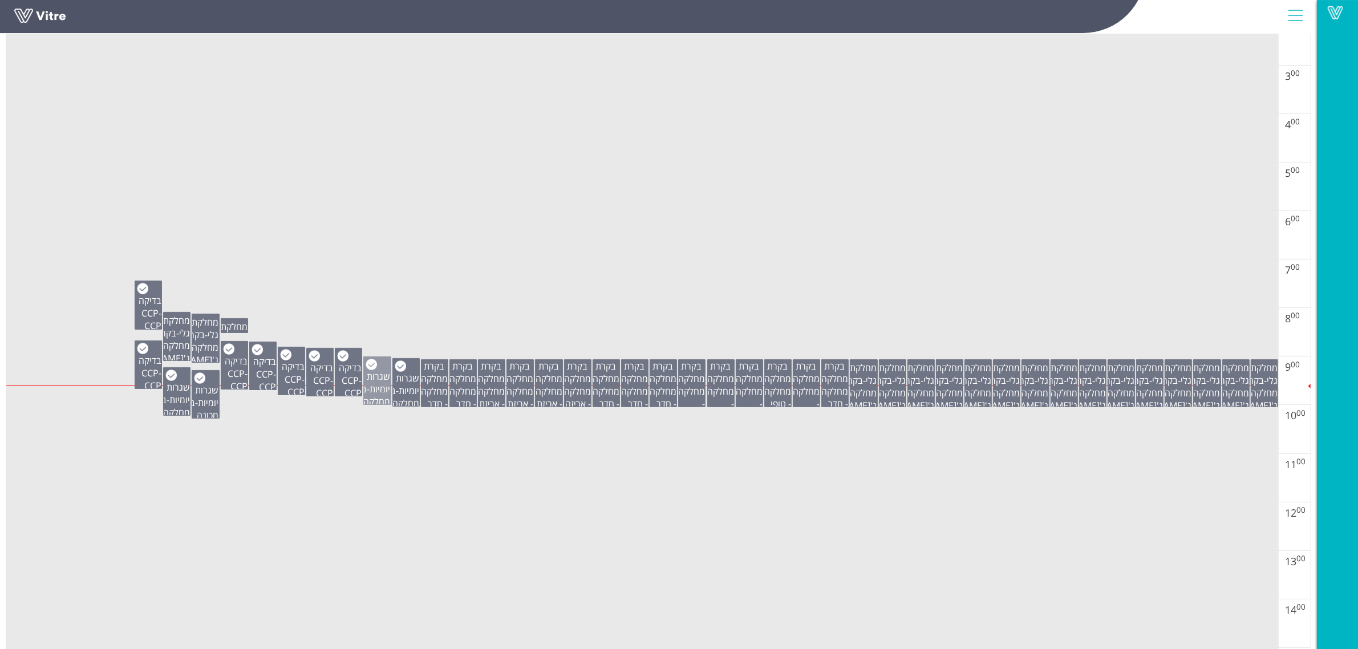
click at [383, 394] on span "שגרות יומיות" at bounding box center [378, 382] width 23 height 25
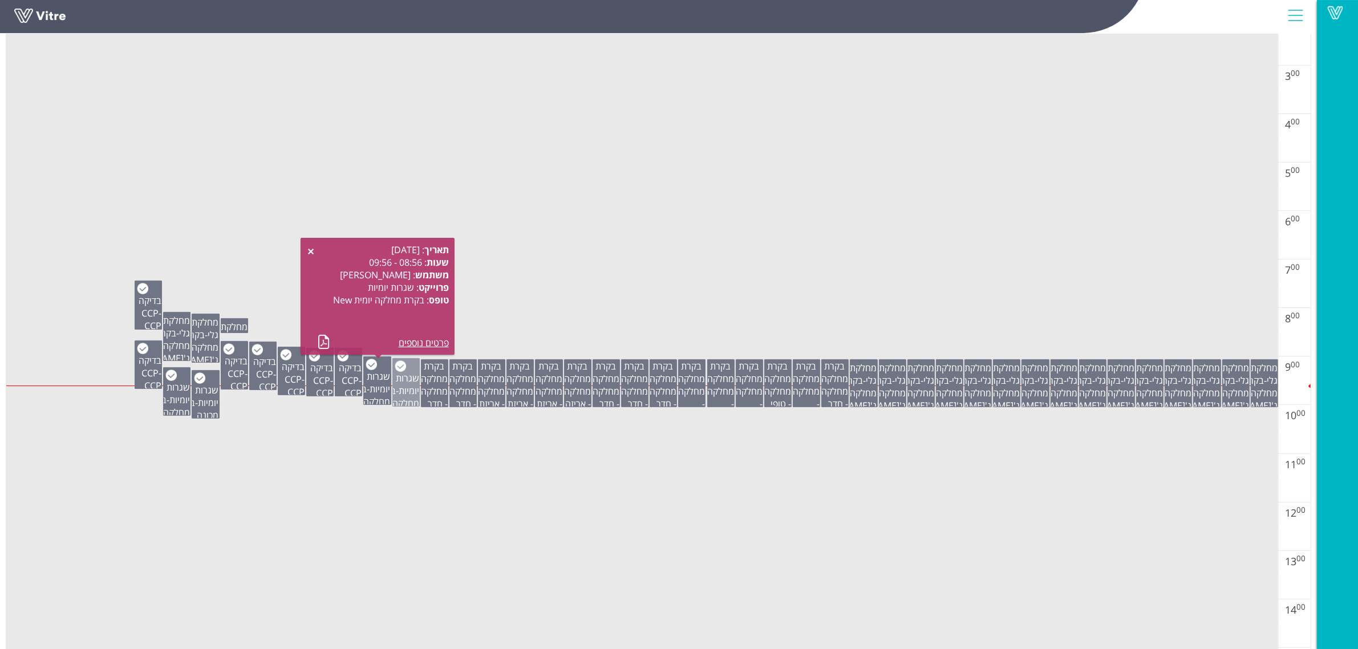
click at [400, 392] on span "שגרות יומיות" at bounding box center [407, 384] width 23 height 25
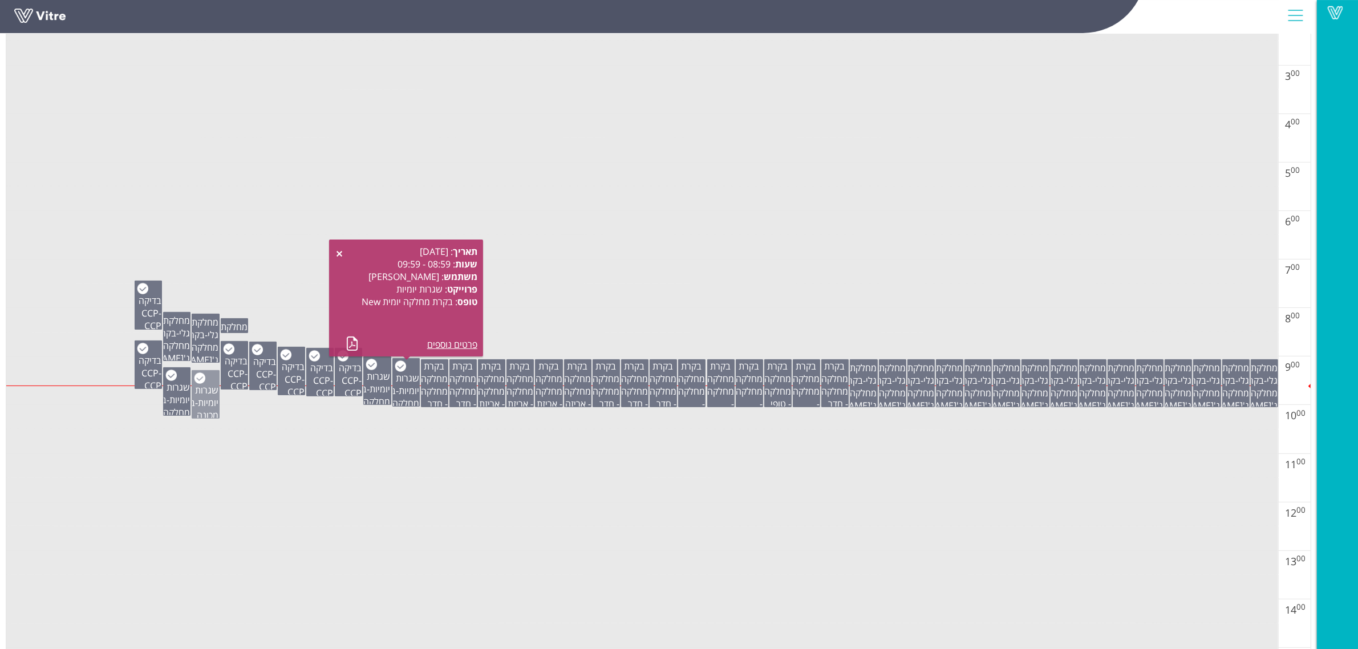
click at [199, 394] on span "שגרות יומיות" at bounding box center [207, 396] width 23 height 25
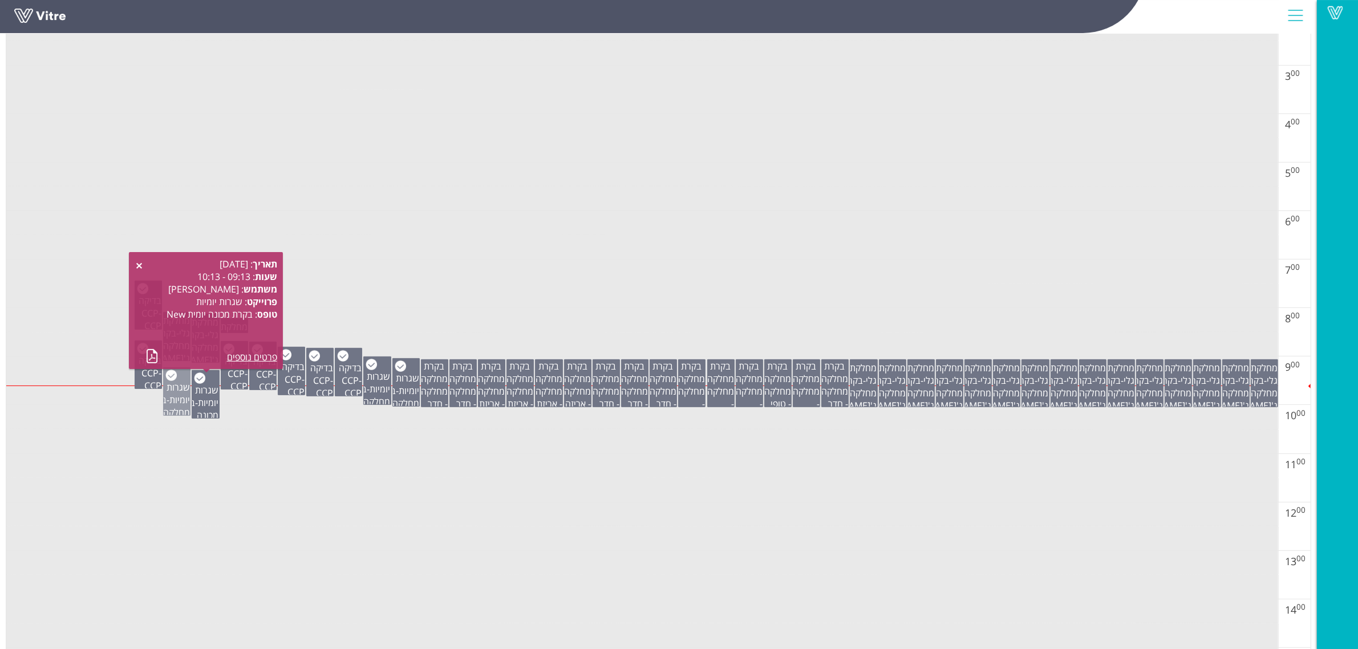
click at [183, 391] on span "שגרות יומיות" at bounding box center [178, 393] width 23 height 25
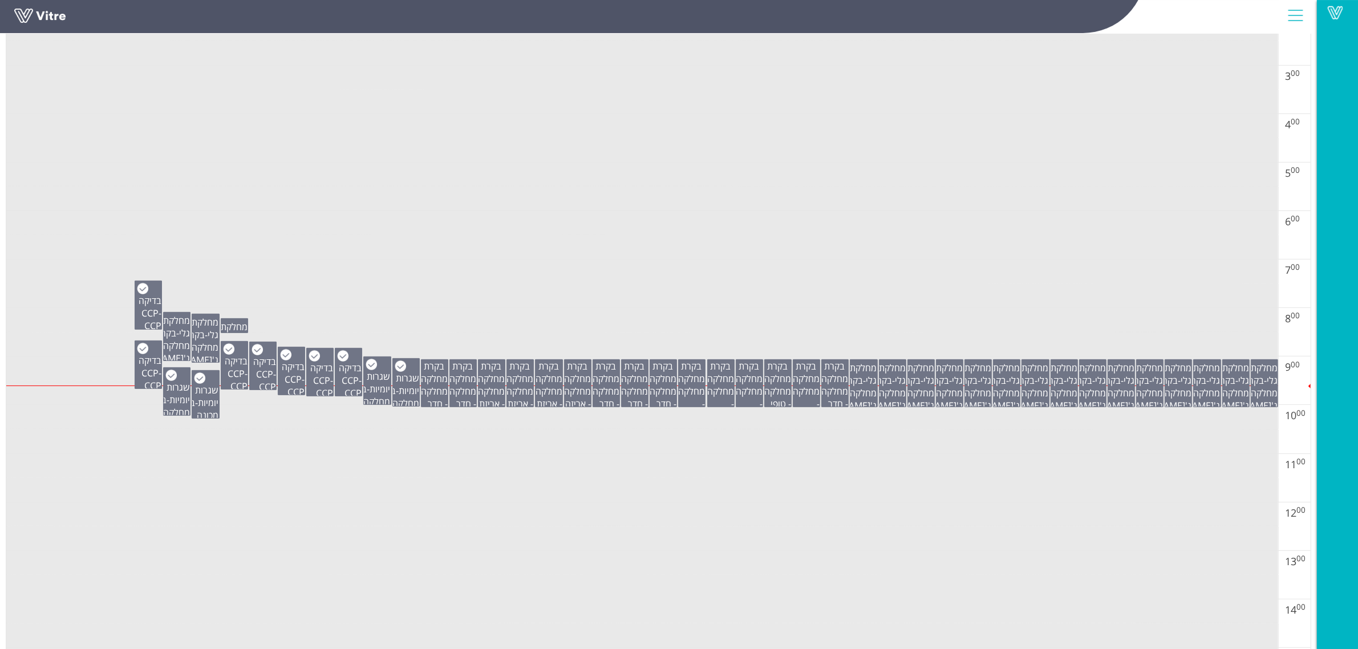
click at [272, 410] on td at bounding box center [642, 417] width 1272 height 25
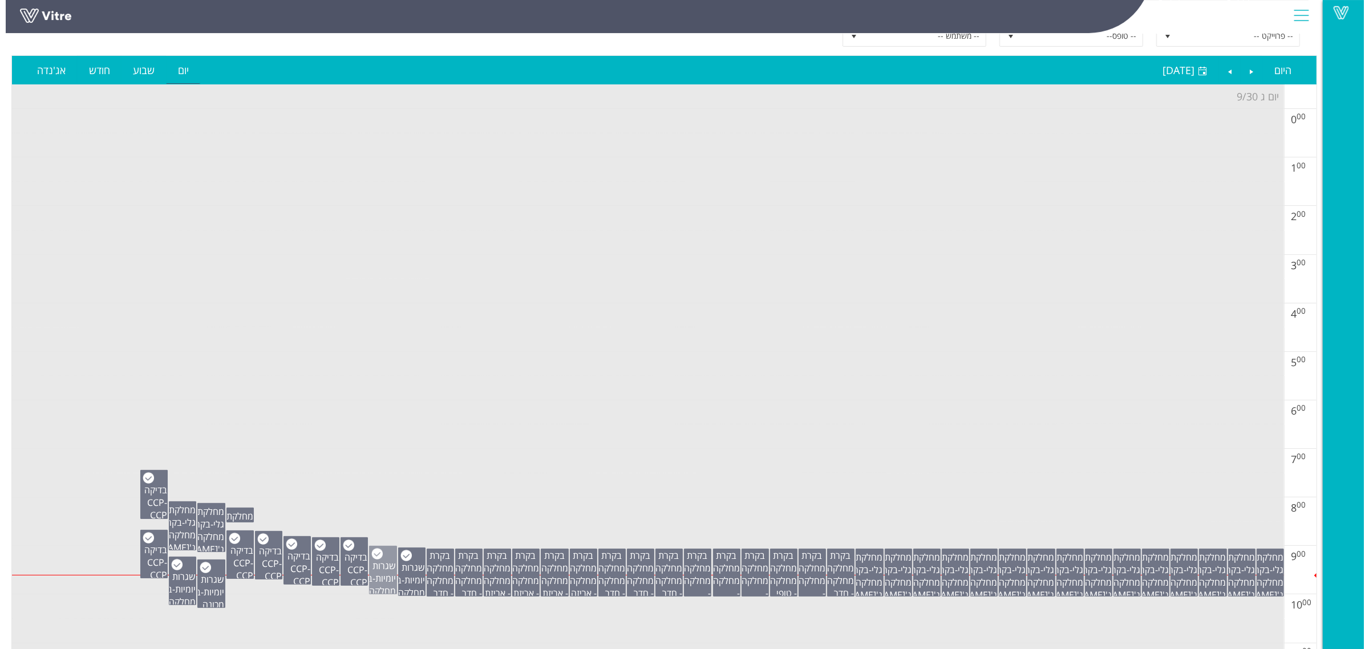
scroll to position [0, 0]
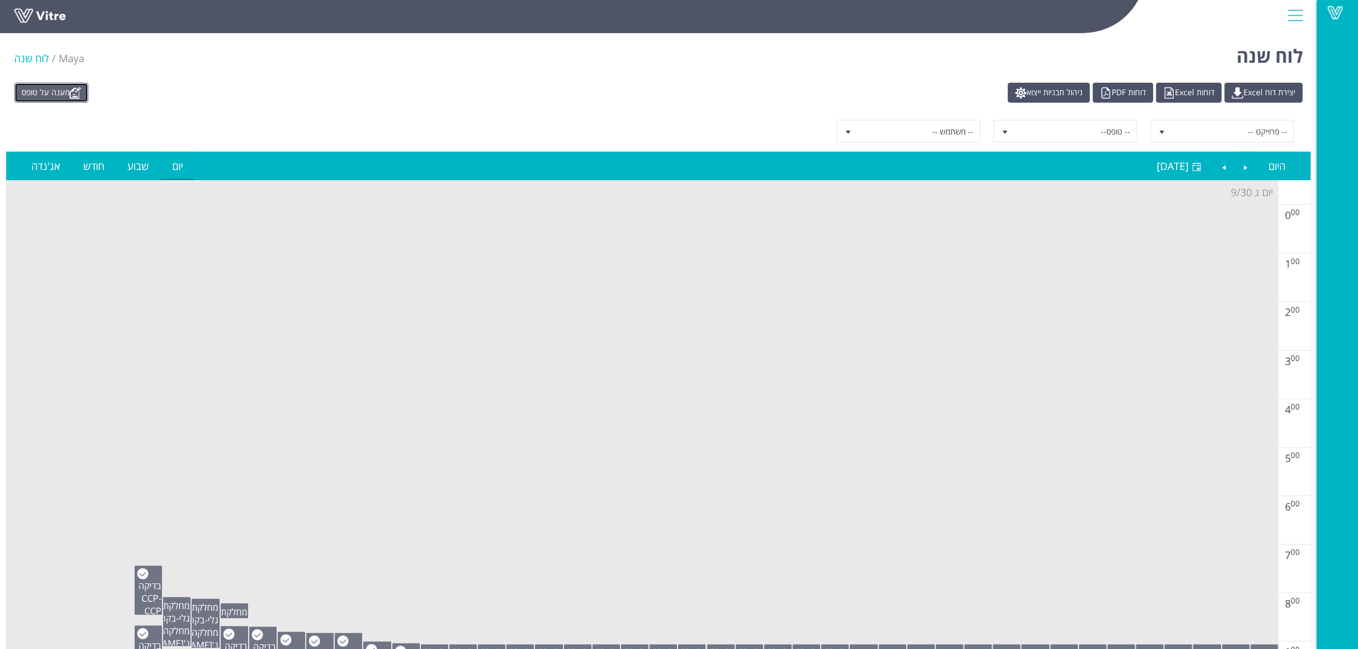
click at [81, 92] on img at bounding box center [75, 92] width 11 height 11
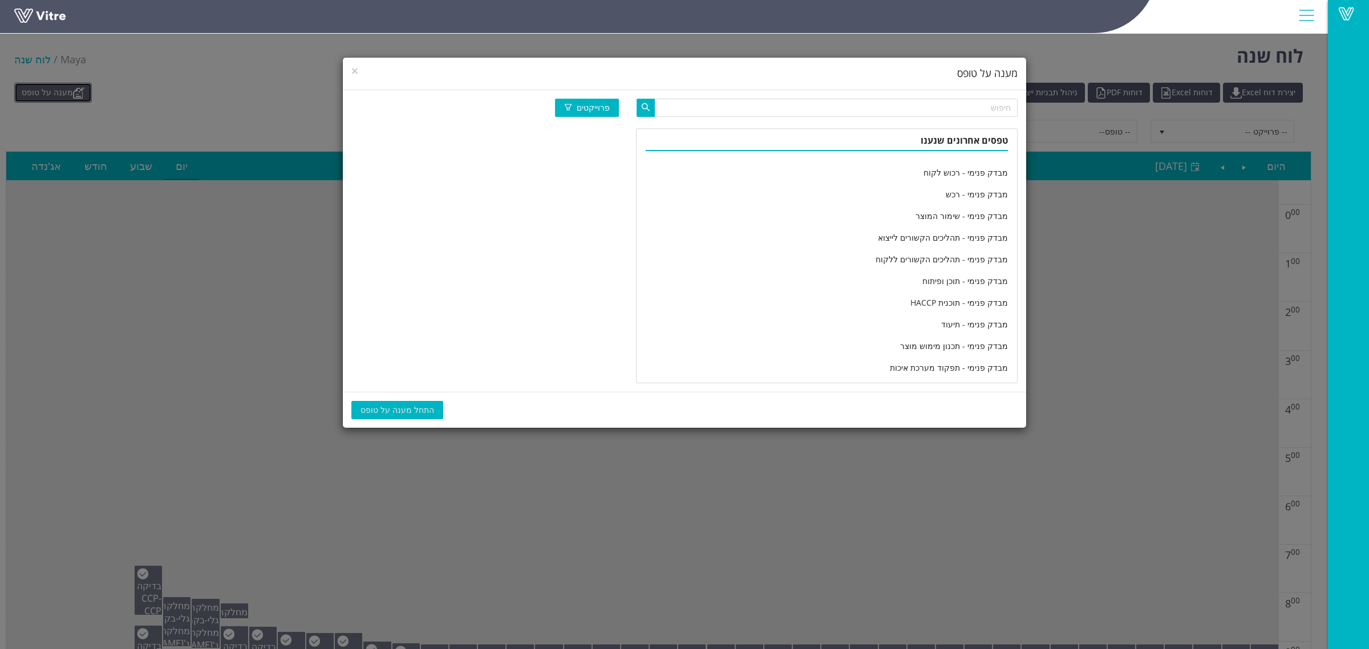
scroll to position [1521, 0]
click at [875, 100] on input "text" at bounding box center [835, 108] width 363 height 18
type input "מחלקה יומי"
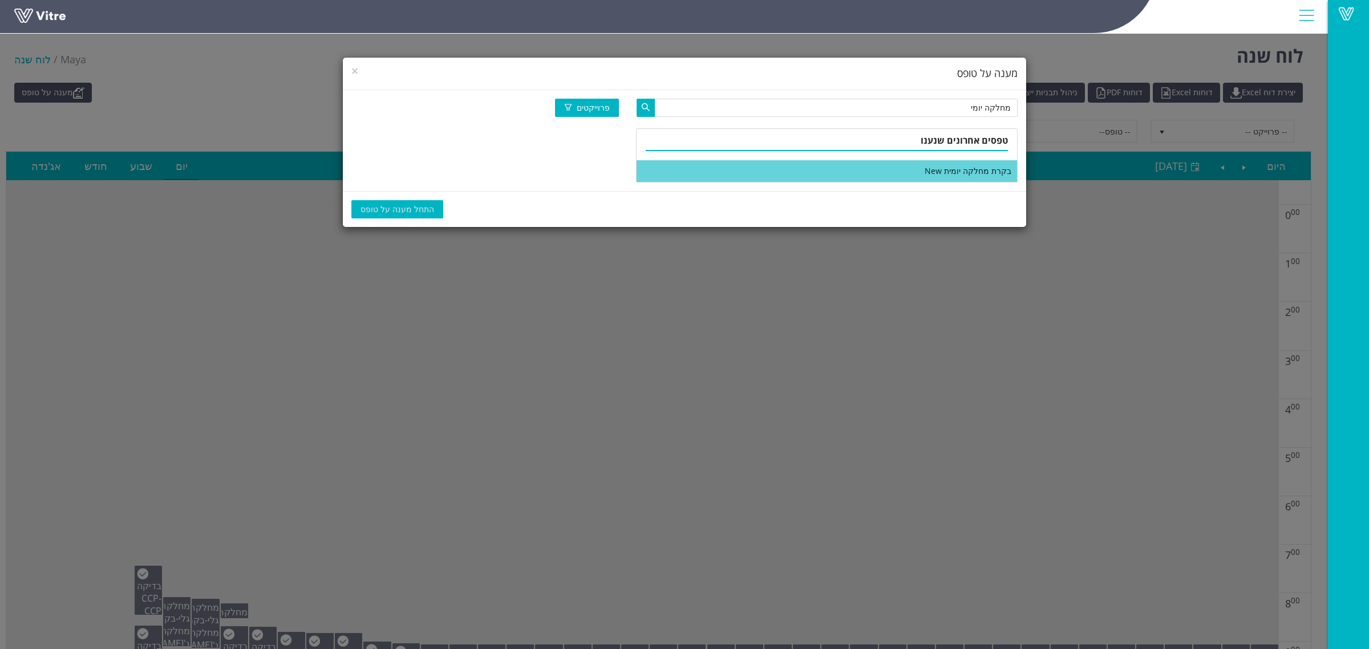
click at [893, 168] on li "בקרת מחלקה יומית New" at bounding box center [827, 171] width 380 height 22
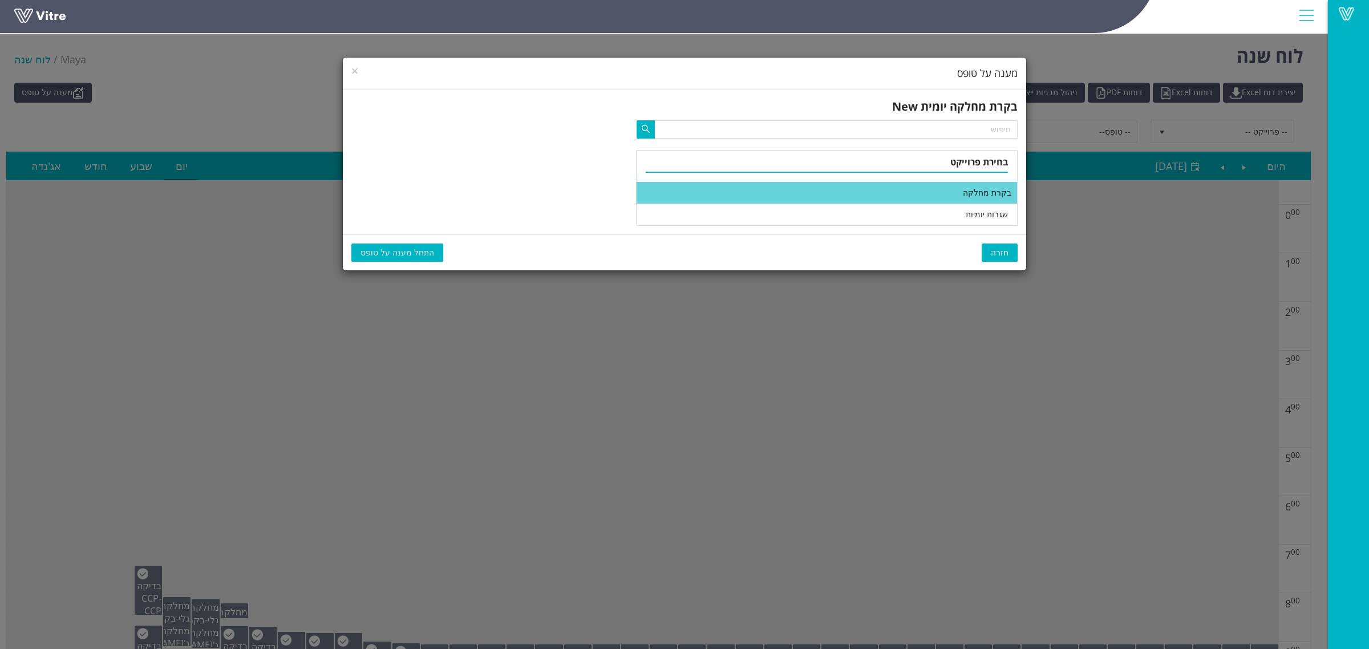
click at [891, 191] on li "בקרת מחלקה" at bounding box center [827, 193] width 380 height 22
click at [374, 257] on span "התחל מענה על טופס" at bounding box center [398, 252] width 74 height 13
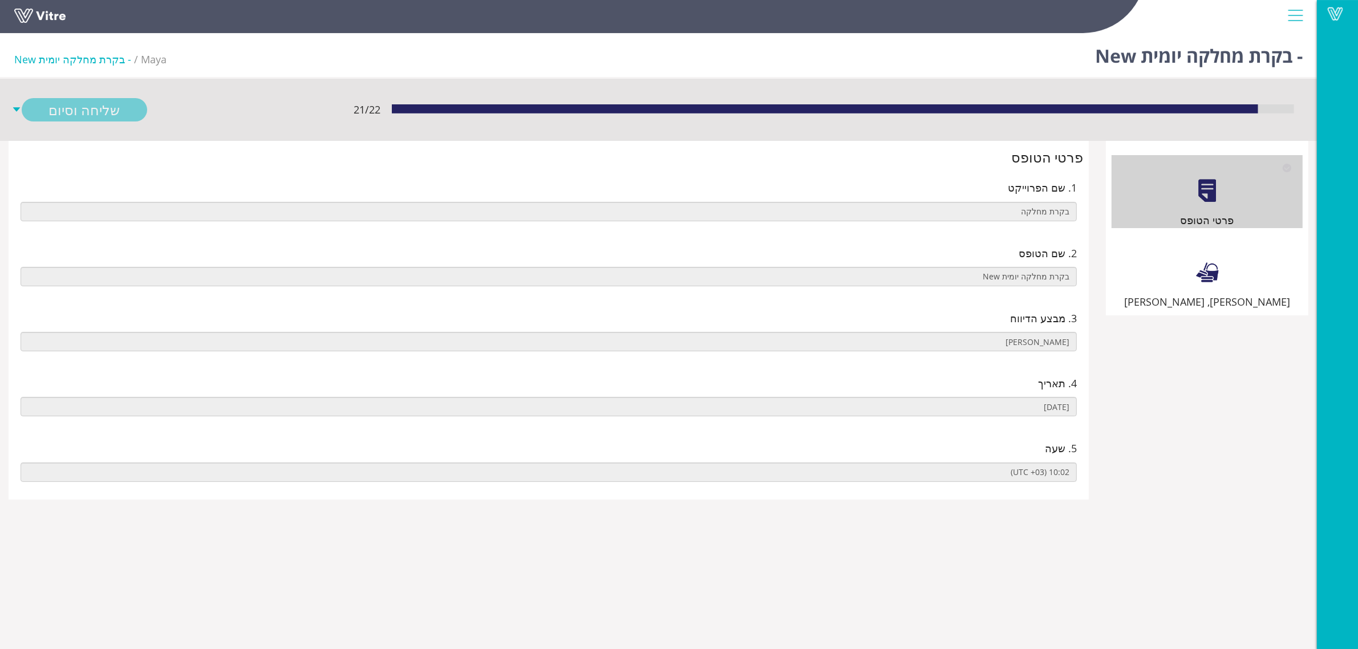
click at [1179, 238] on div "שילוט, סימון וניקיון" at bounding box center [1207, 273] width 191 height 73
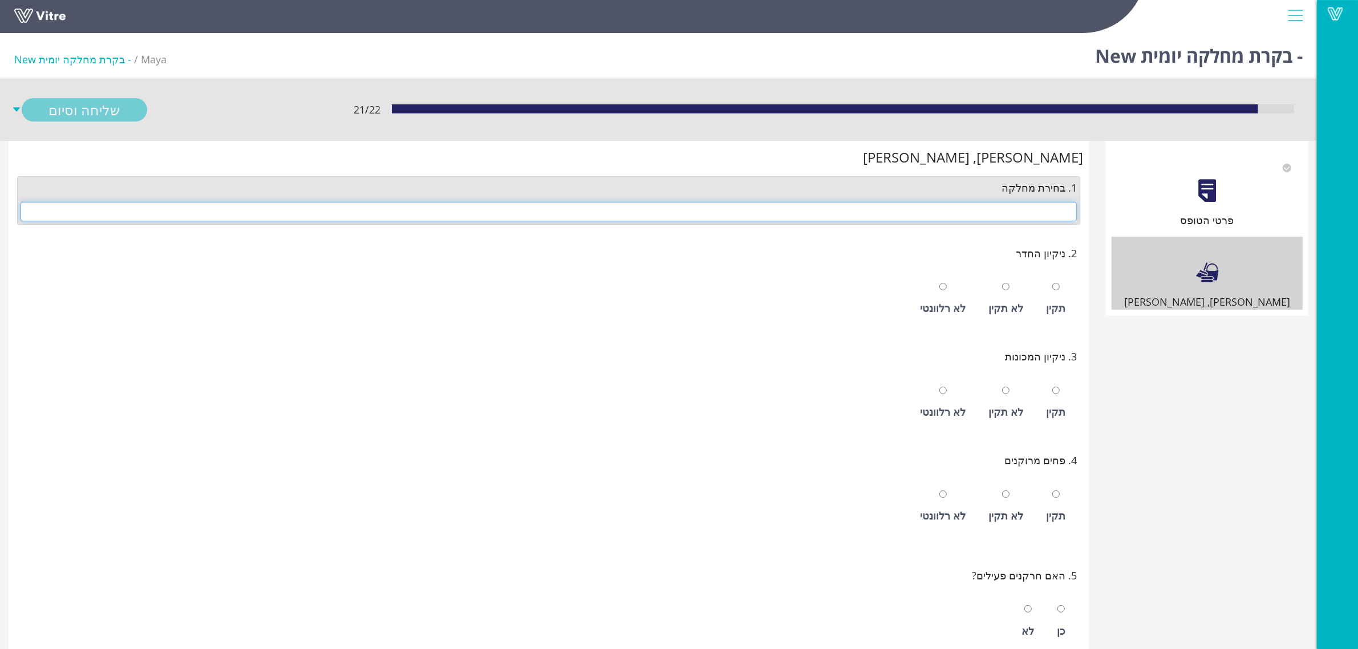
click at [1042, 207] on input "text" at bounding box center [549, 211] width 1056 height 19
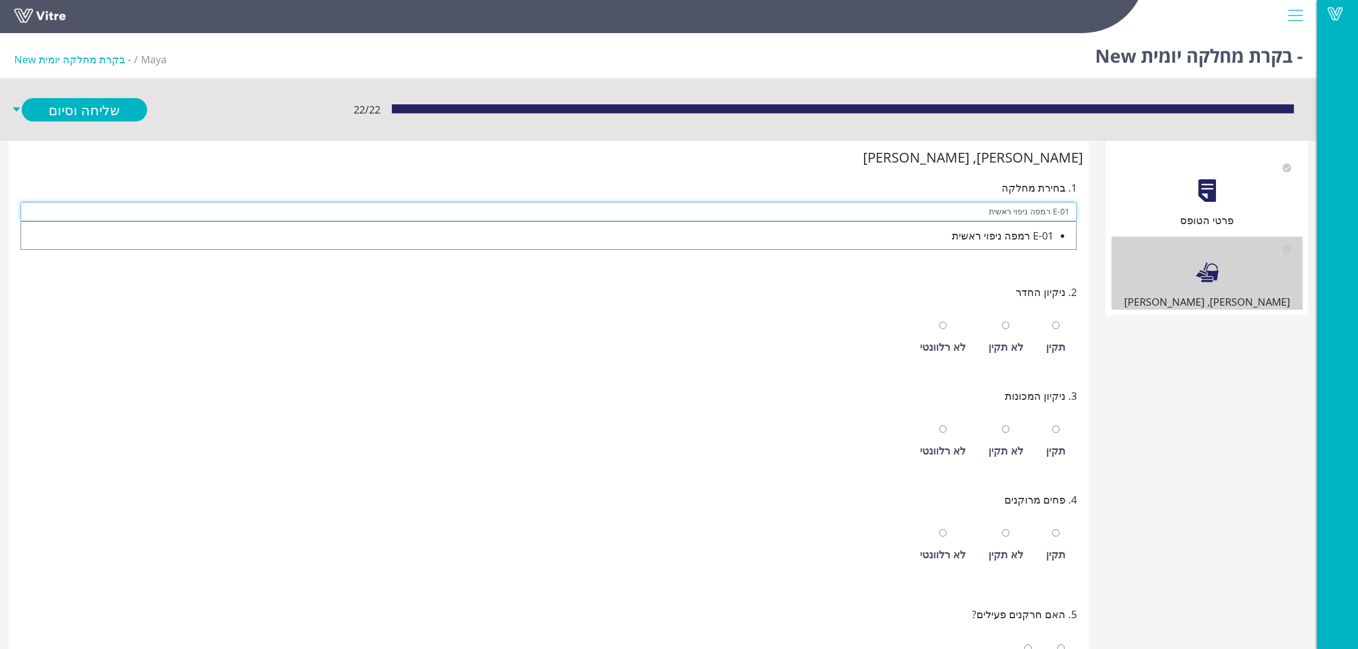
type input "E-01 רמפה ניפוי ראשית"
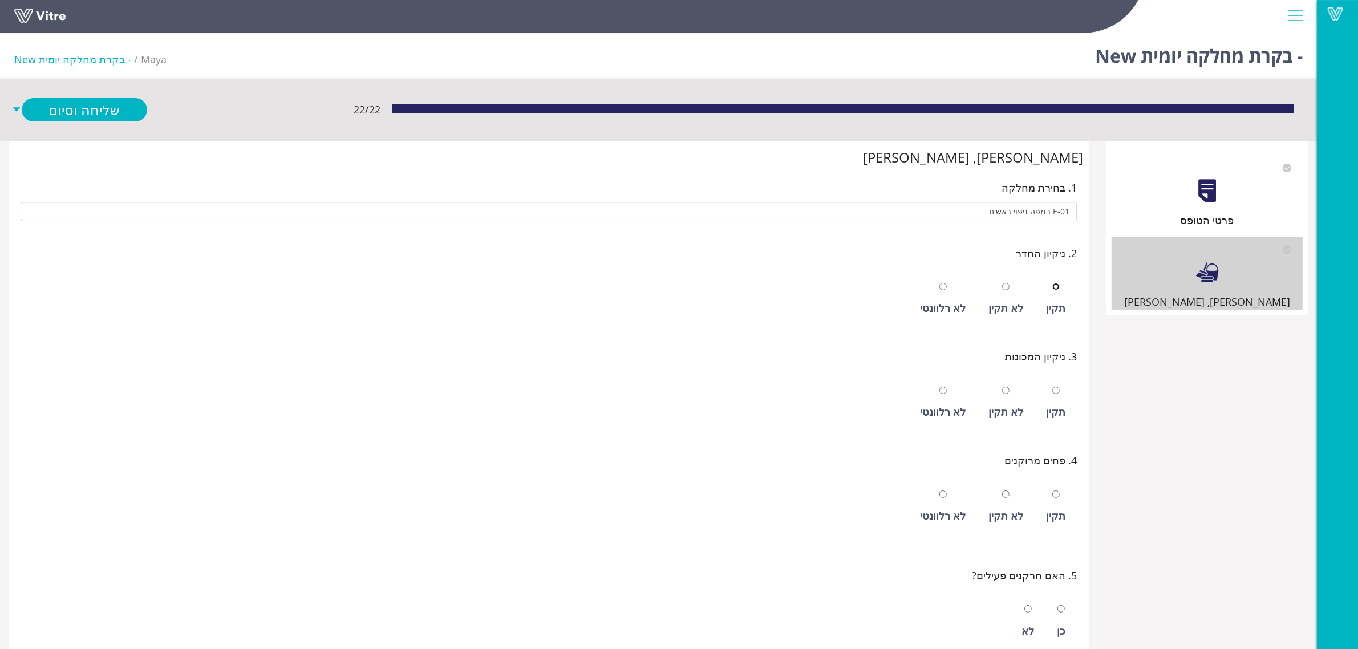
click at [1053, 283] on input "radio" at bounding box center [1056, 286] width 7 height 7
radio input "true"
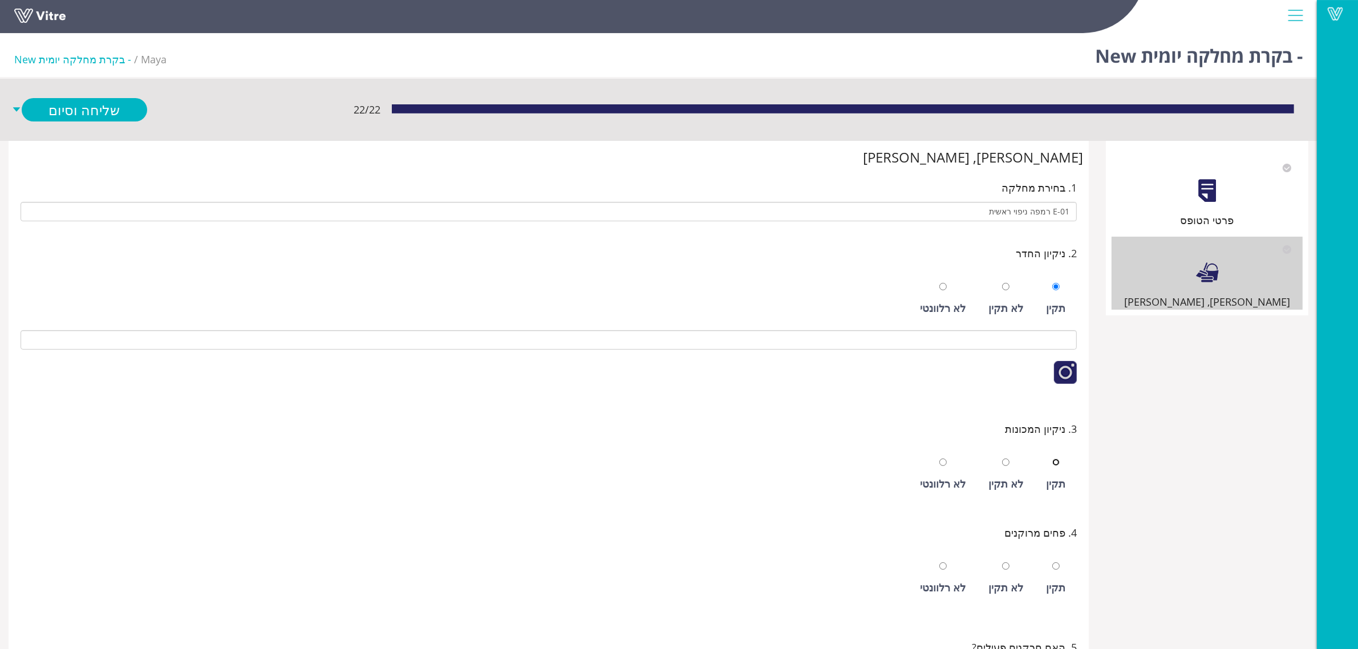
click at [1053, 459] on input "radio" at bounding box center [1056, 462] width 7 height 7
radio input "true"
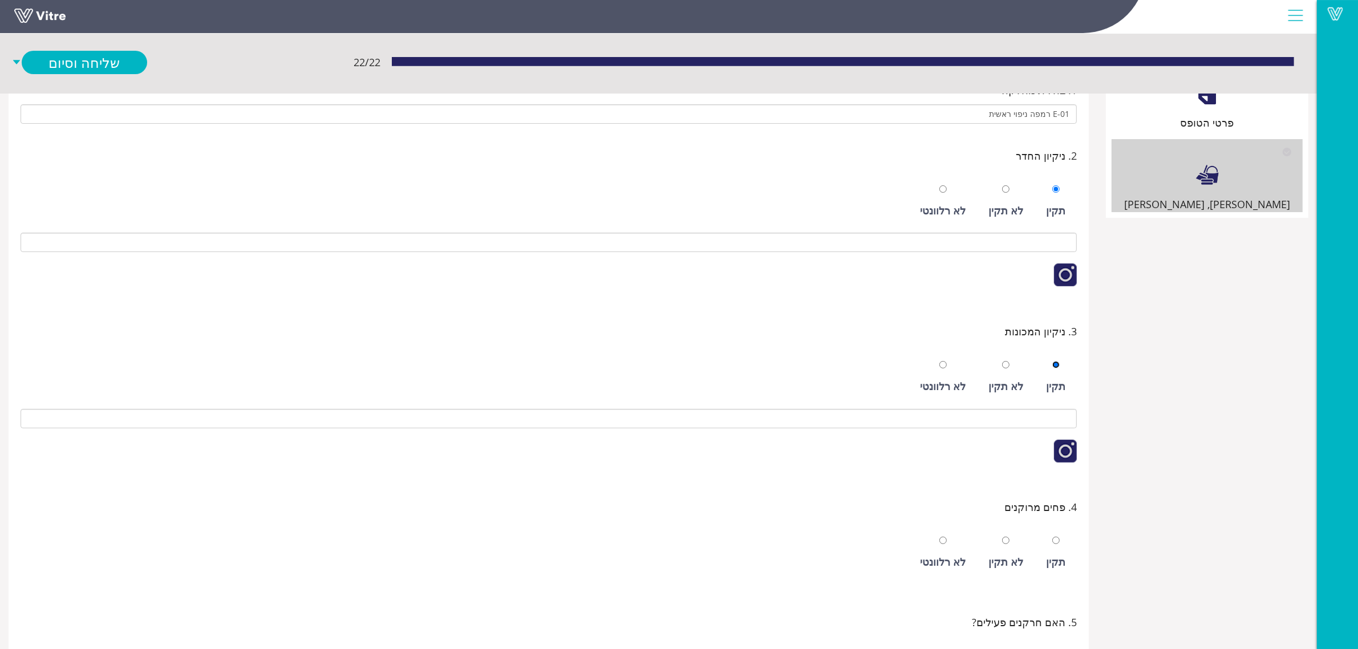
scroll to position [285, 0]
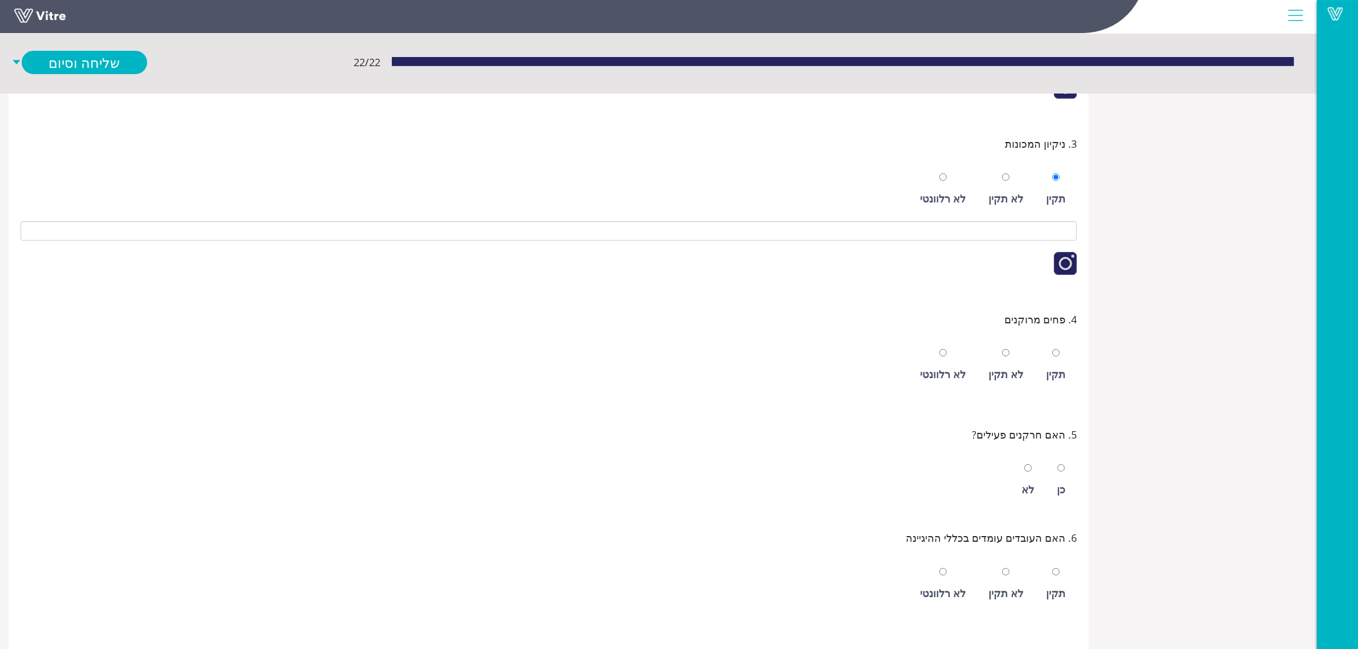
click at [1063, 364] on div "תקין" at bounding box center [1056, 365] width 31 height 52
radio input "true"
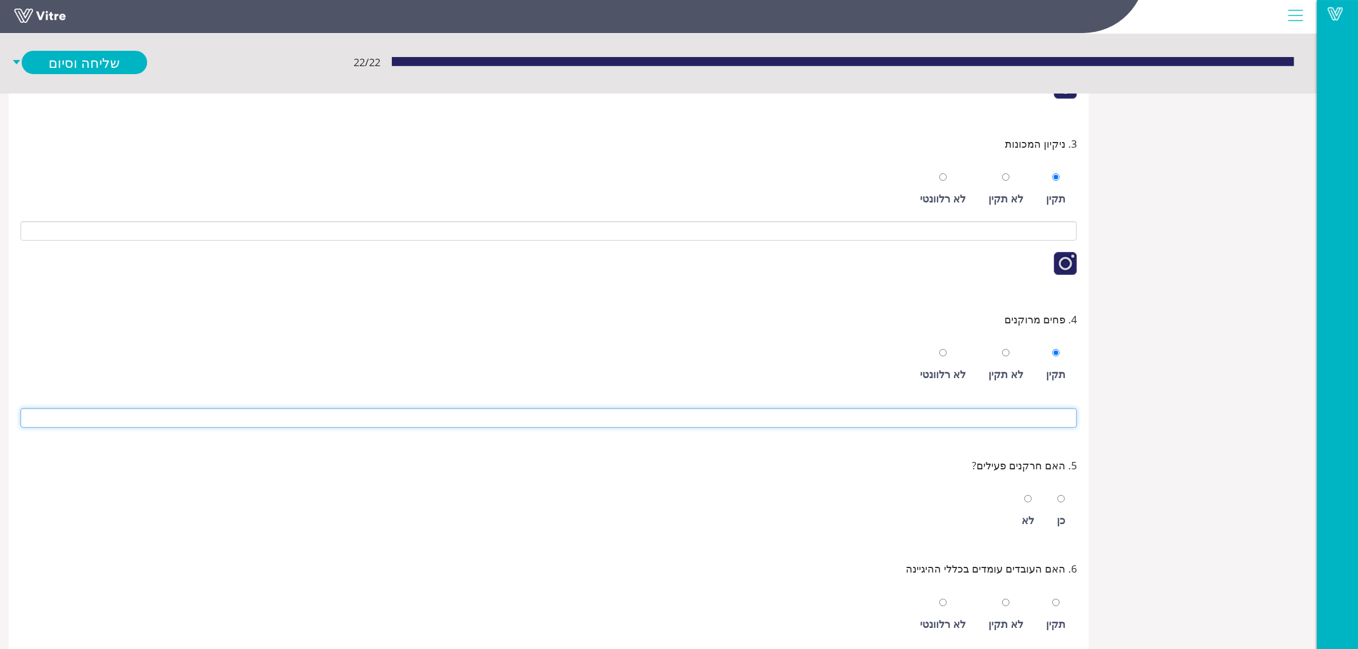
click at [1013, 420] on input at bounding box center [549, 417] width 1056 height 19
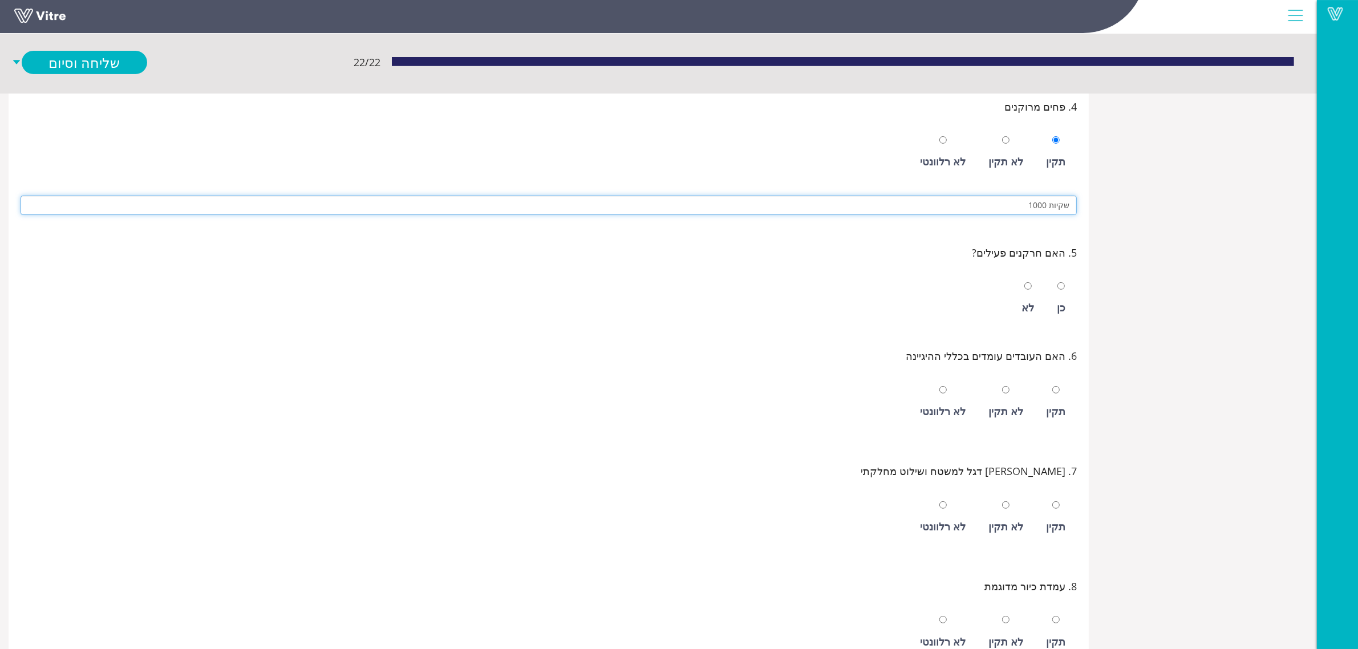
scroll to position [499, 0]
type input "שקיות 1000 קג"
click at [1056, 309] on div "כן" at bounding box center [1061, 297] width 20 height 52
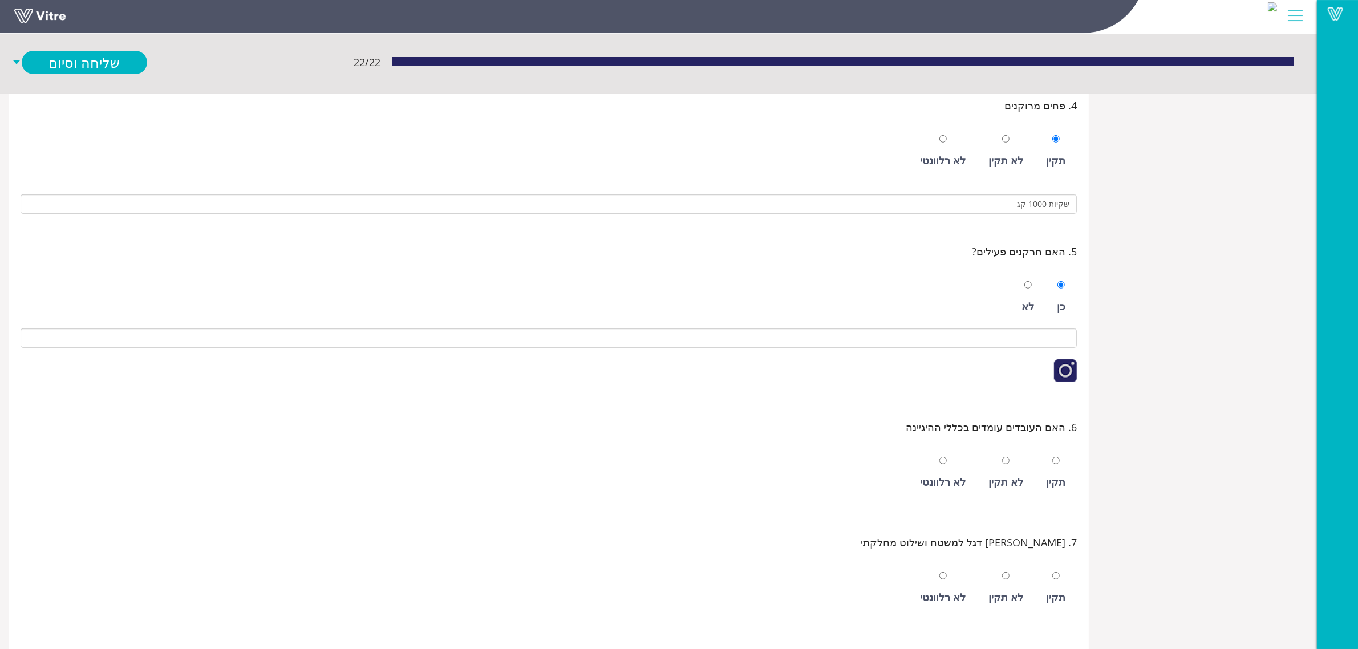
click at [1025, 303] on div "לא" at bounding box center [1028, 306] width 13 height 16
radio input "false"
radio input "true"
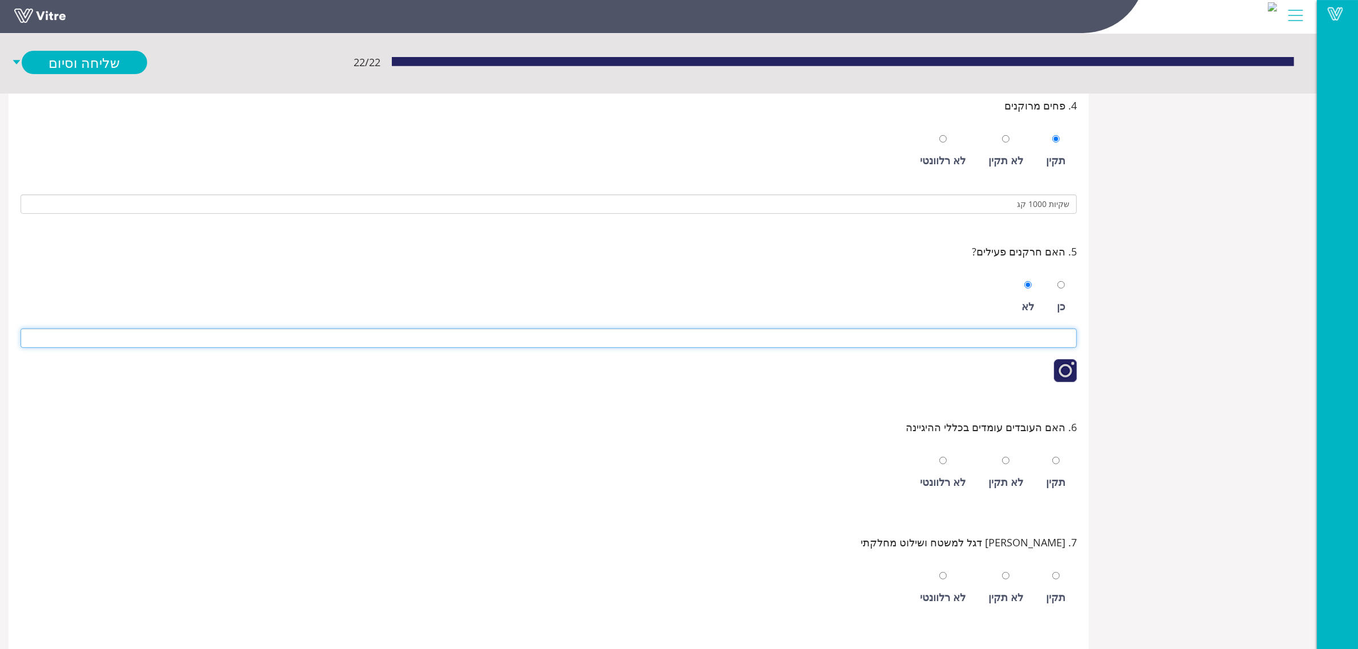
click at [1040, 343] on input at bounding box center [549, 338] width 1056 height 19
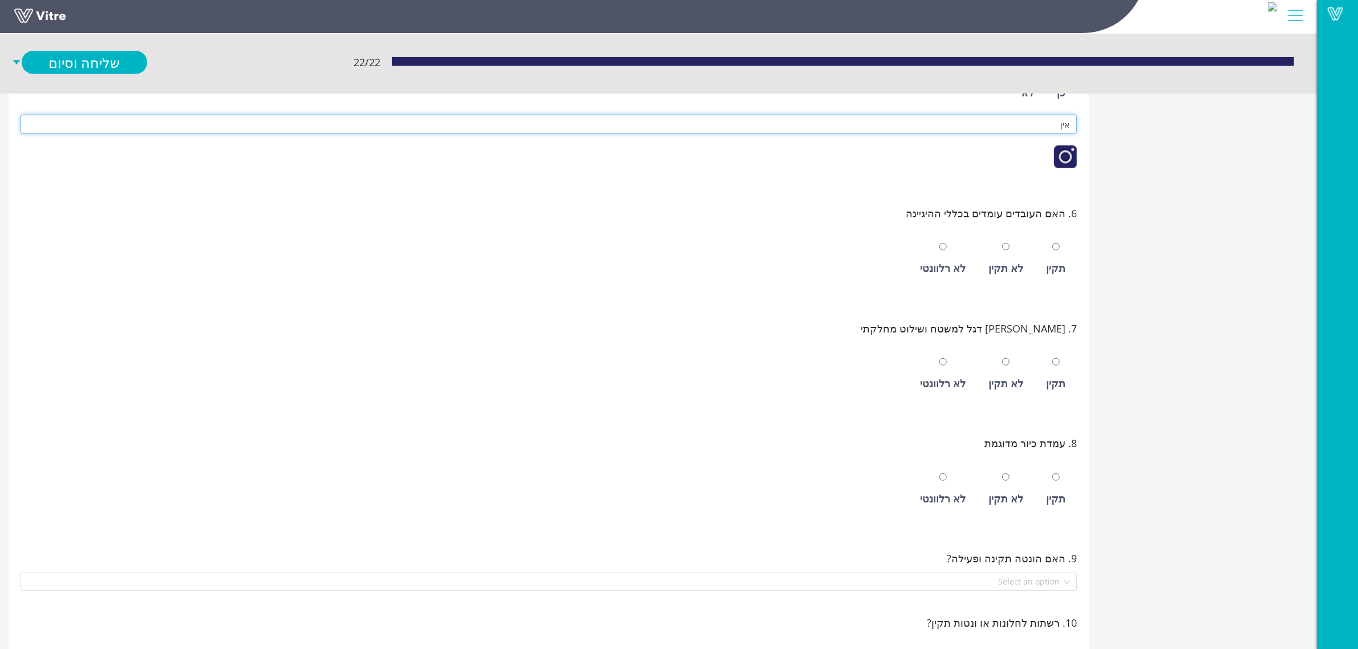
type input "אין"
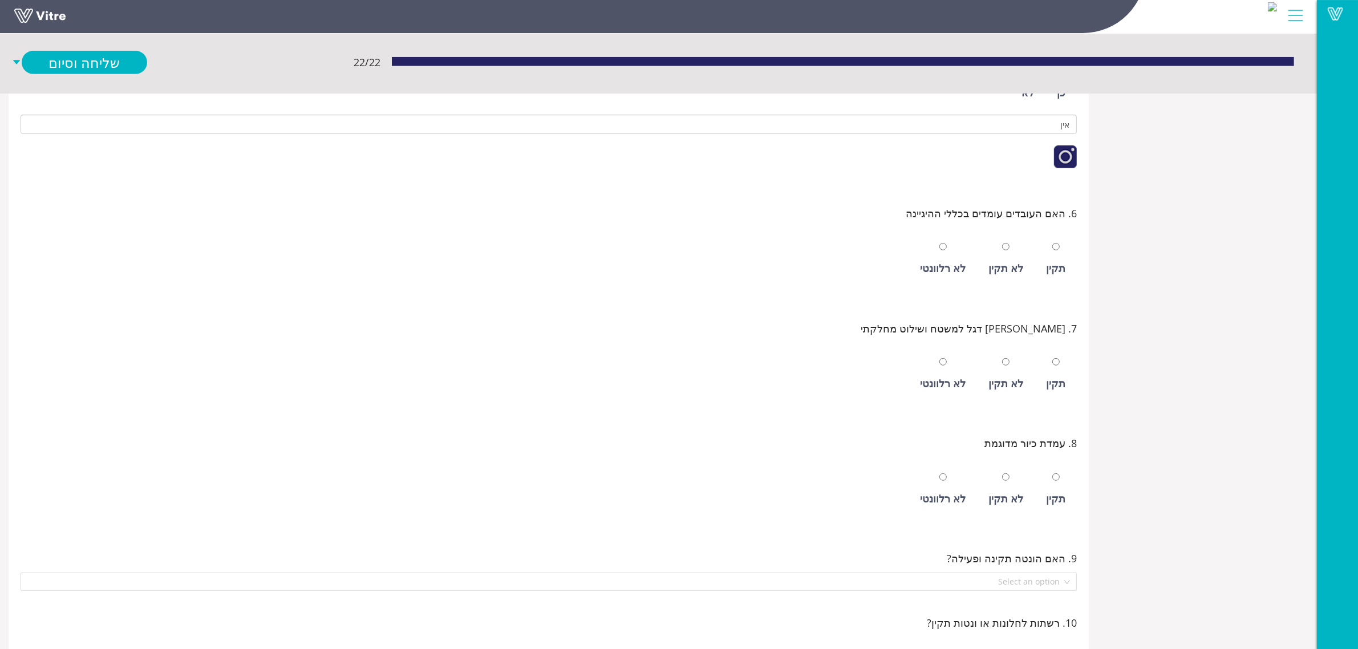
click at [1053, 244] on div at bounding box center [1056, 246] width 7 height 16
radio input "true"
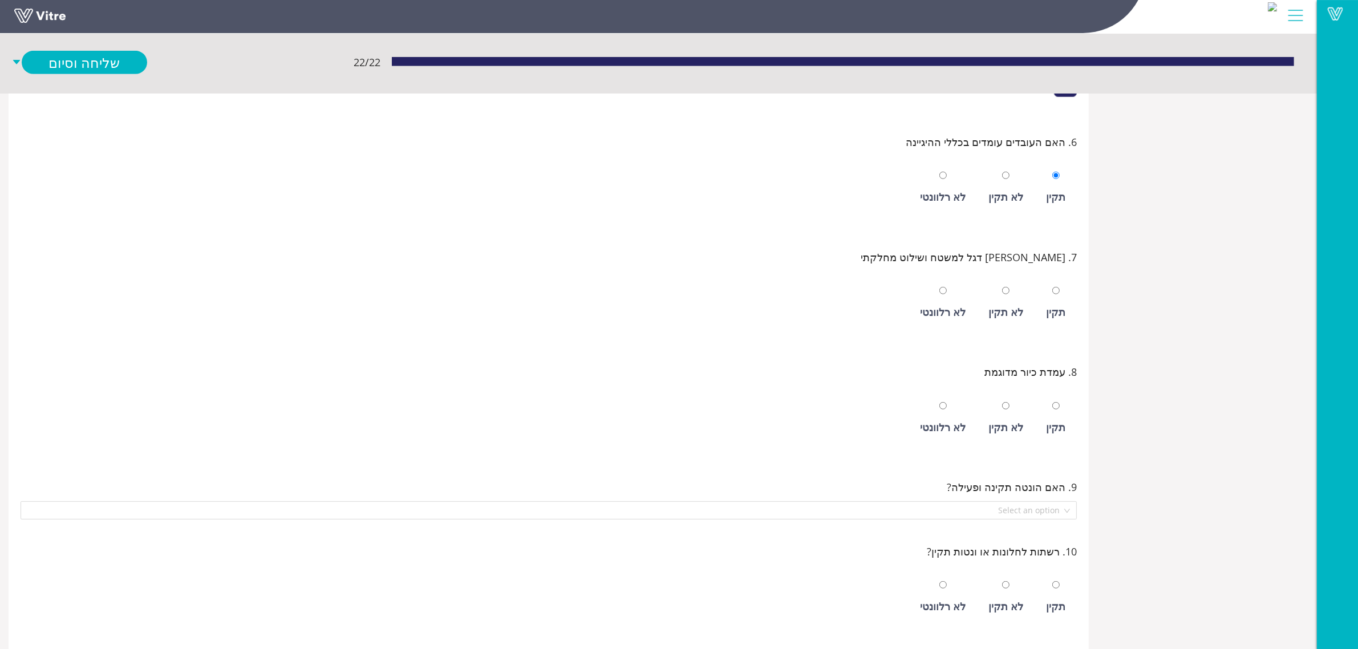
click at [1056, 298] on div at bounding box center [1056, 290] width 7 height 16
radio input "true"
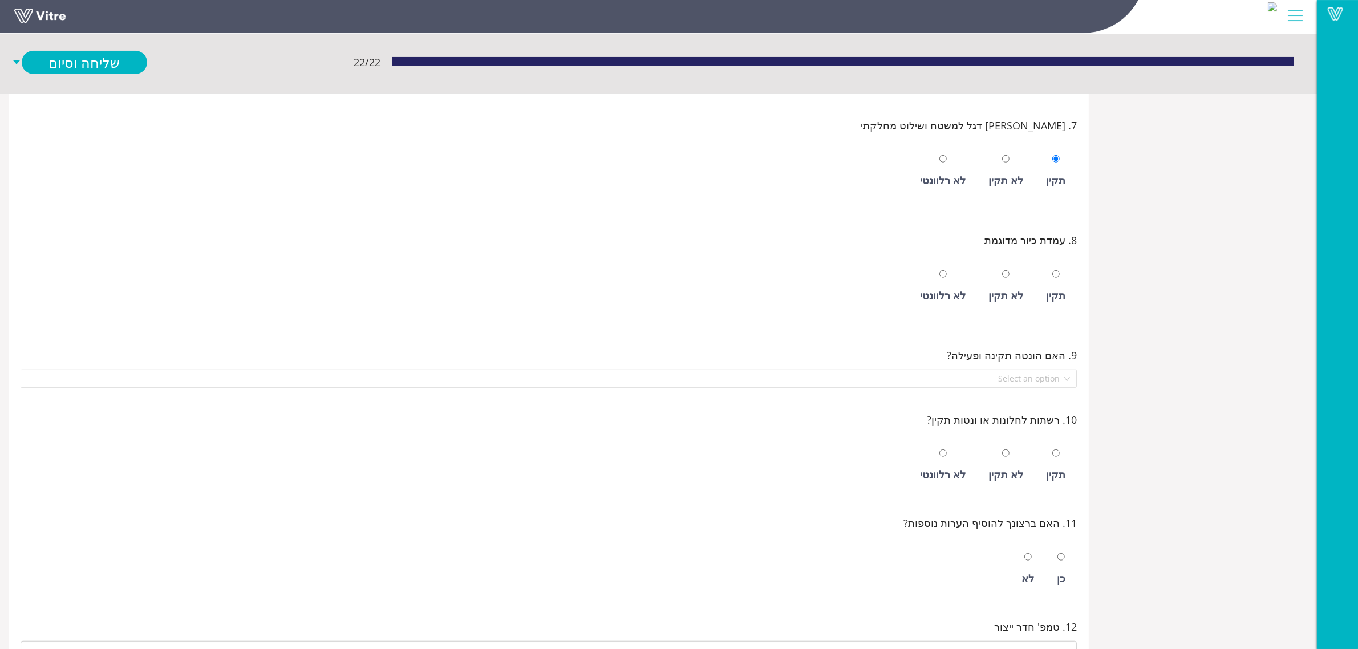
scroll to position [927, 0]
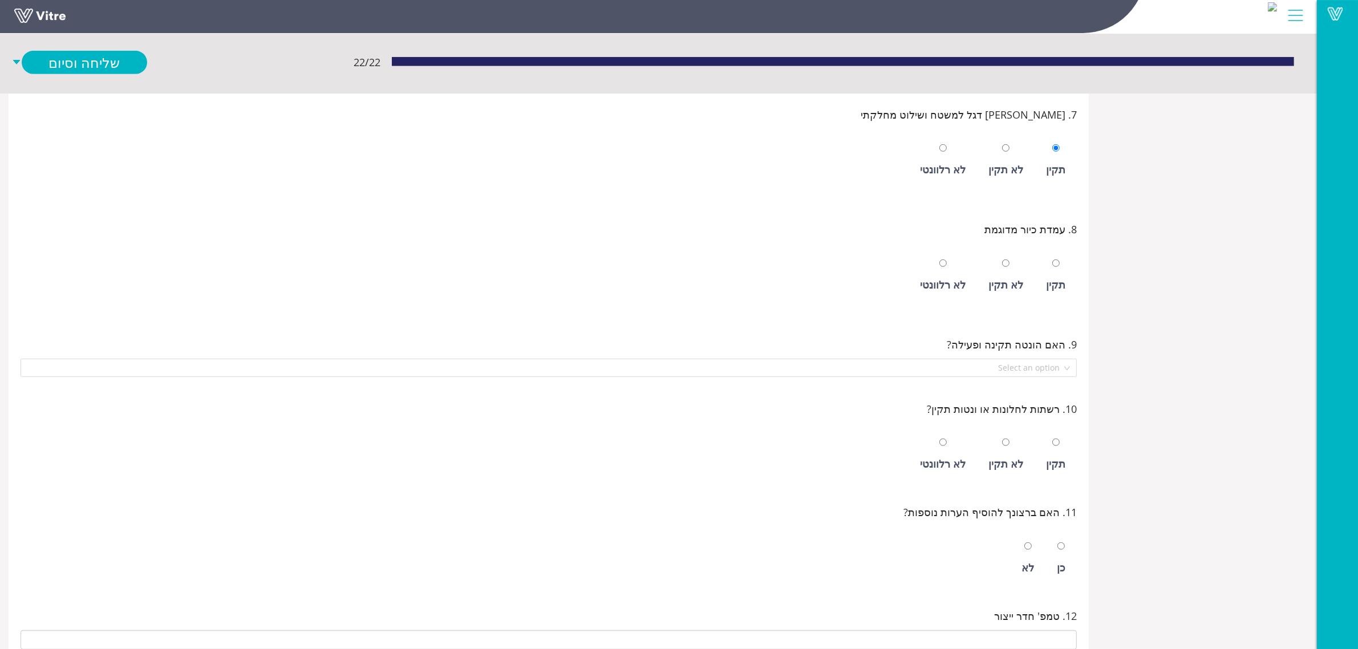
click at [936, 272] on div "לא רלוונטי" at bounding box center [942, 275] width 57 height 52
radio input "true"
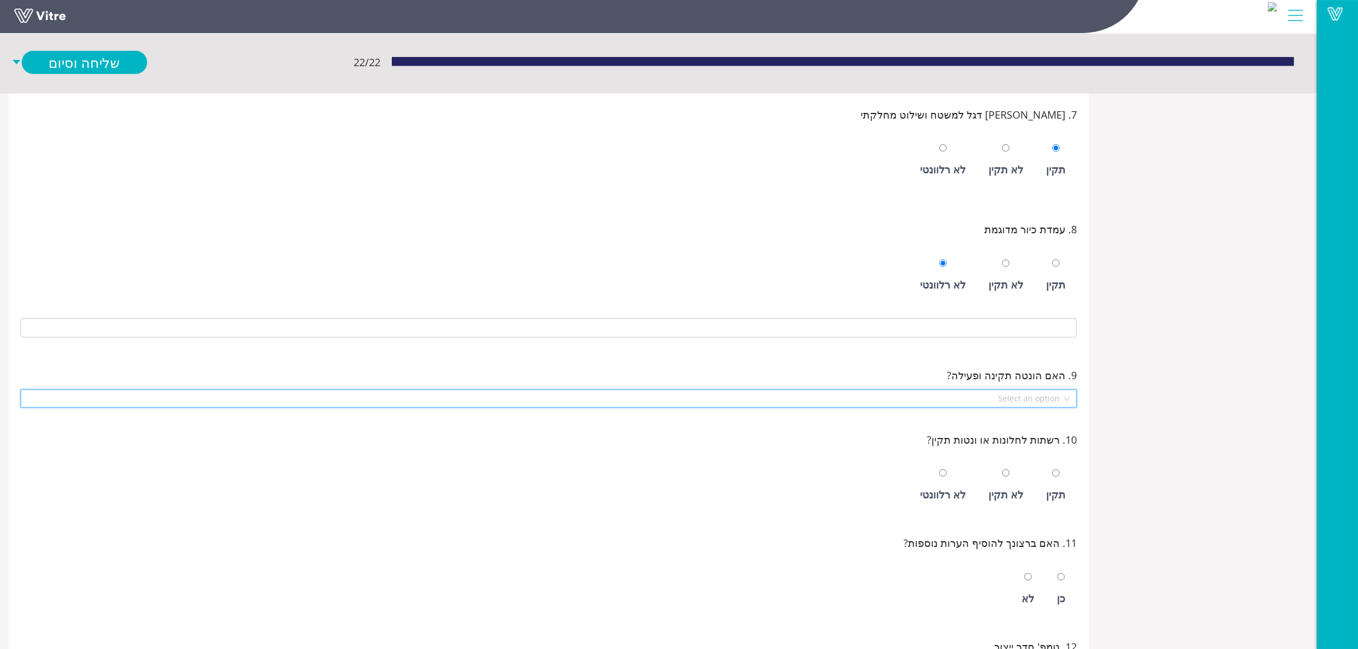
click at [1037, 395] on input "search" at bounding box center [544, 398] width 1035 height 17
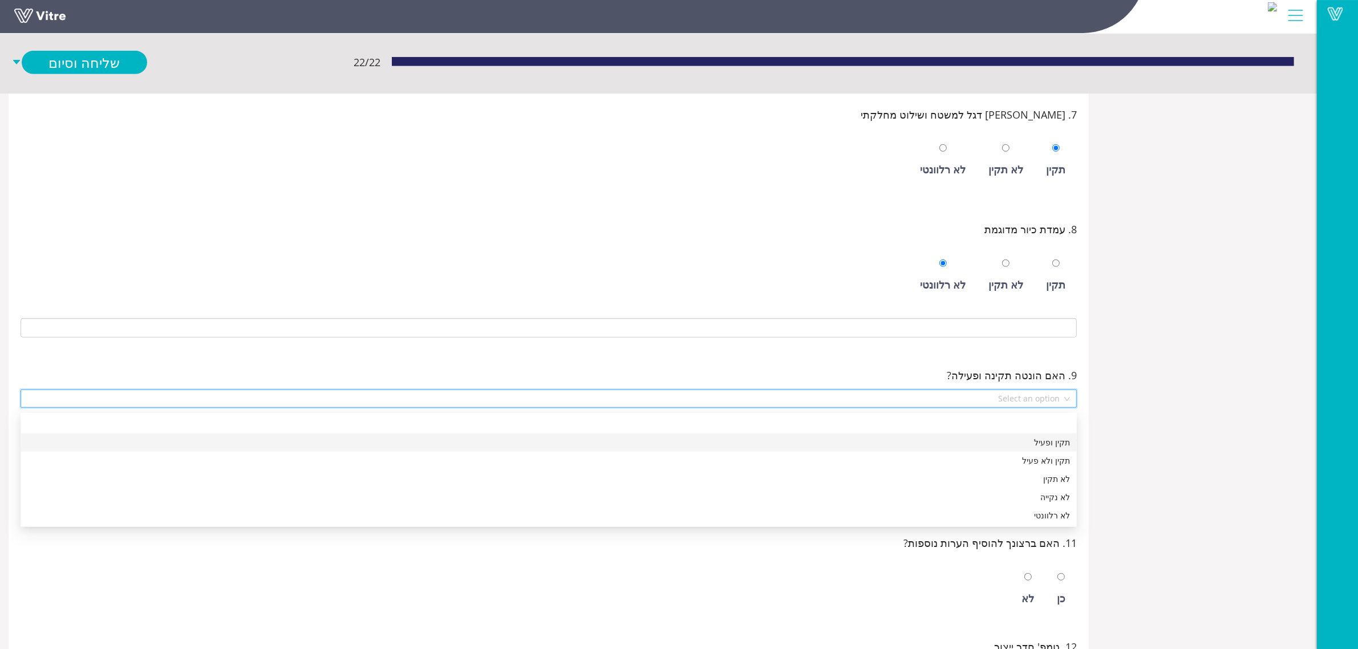
click at [1039, 441] on div "תקין ופעיל" at bounding box center [548, 442] width 1043 height 13
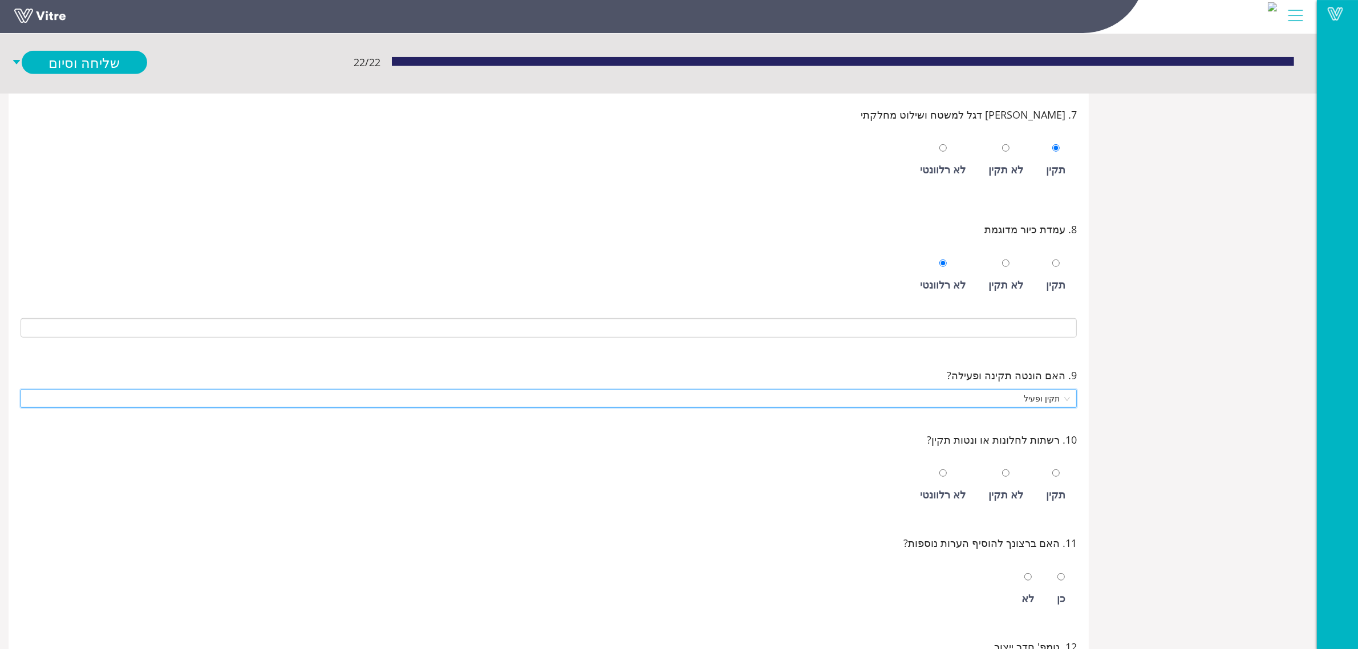
click at [1048, 491] on div "תקין" at bounding box center [1055, 495] width 19 height 16
radio input "true"
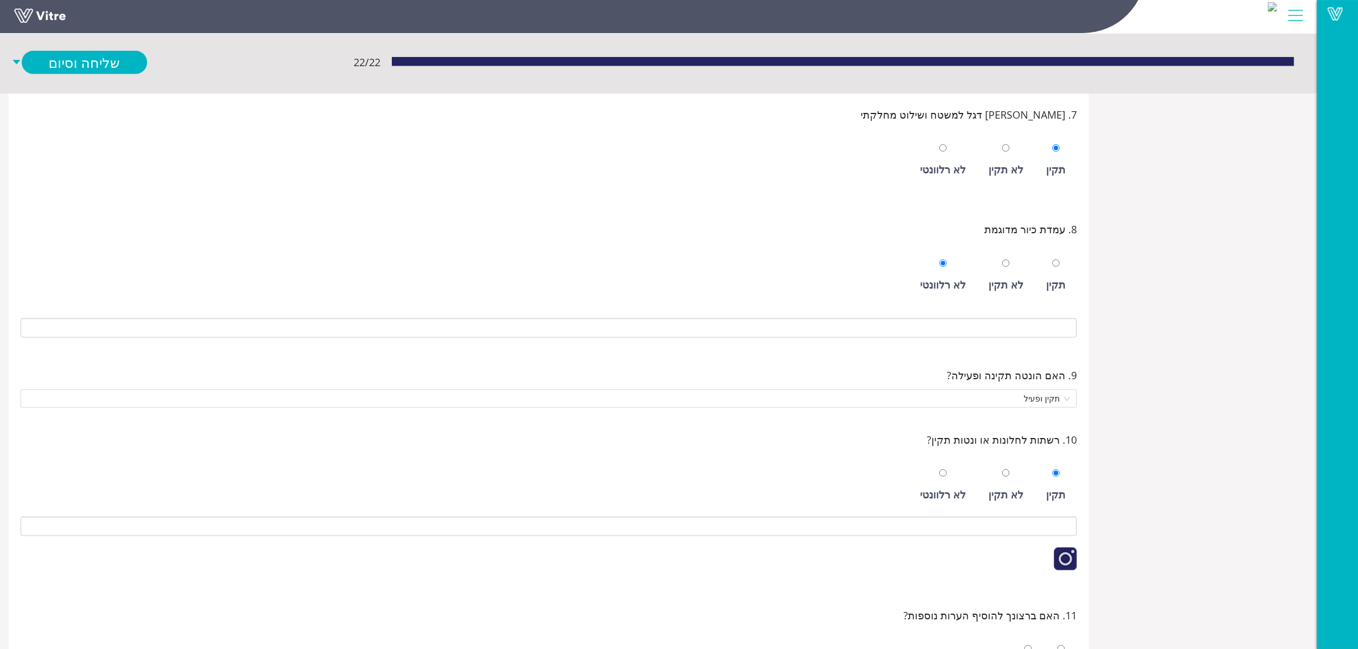
scroll to position [1070, 0]
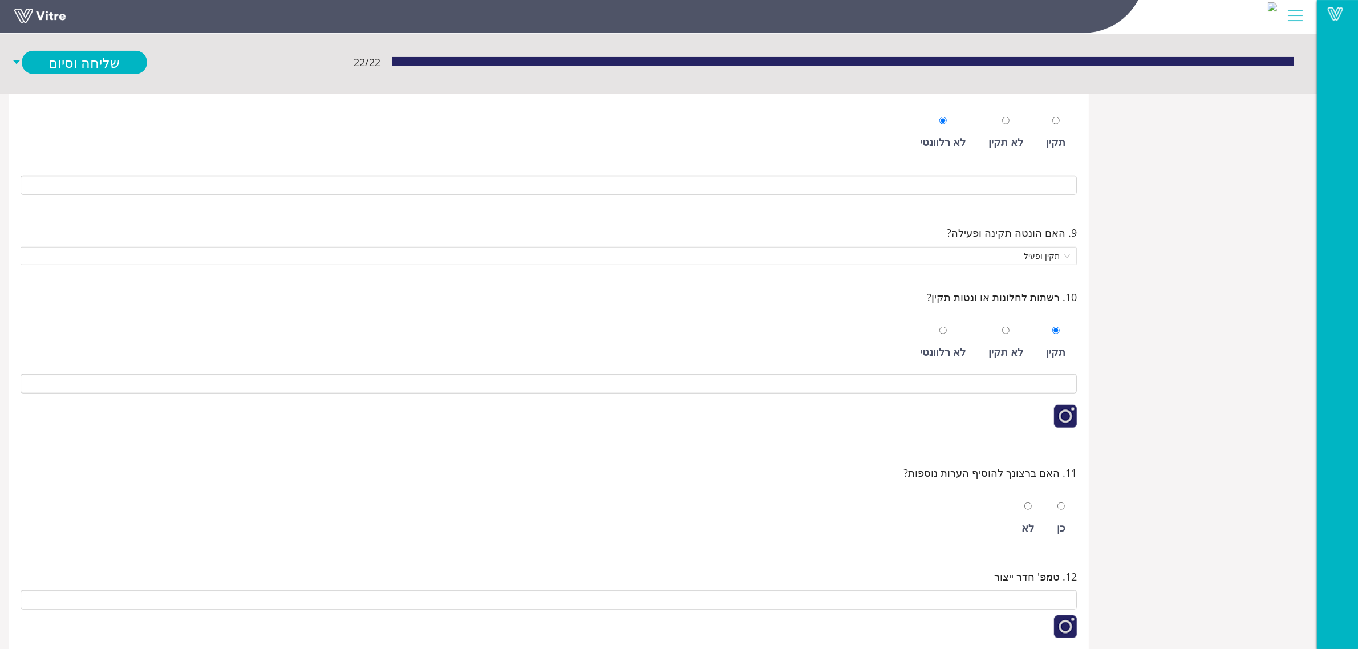
click at [1033, 521] on div "לא" at bounding box center [1028, 518] width 24 height 52
radio input "true"
click at [60, 34] on div "Vitre" at bounding box center [658, 17] width 1317 height 34
click at [60, 66] on link "שליחה וסיום" at bounding box center [85, 62] width 126 height 23
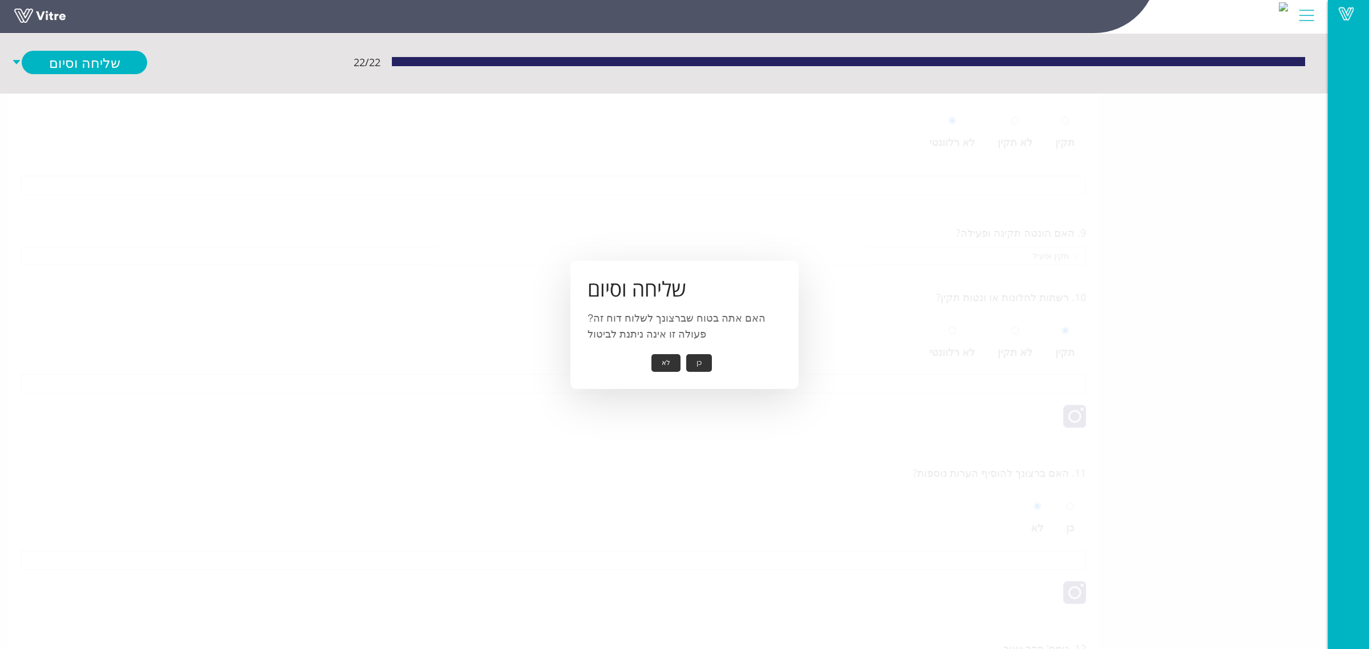
click at [699, 369] on button "כן" at bounding box center [699, 363] width 26 height 18
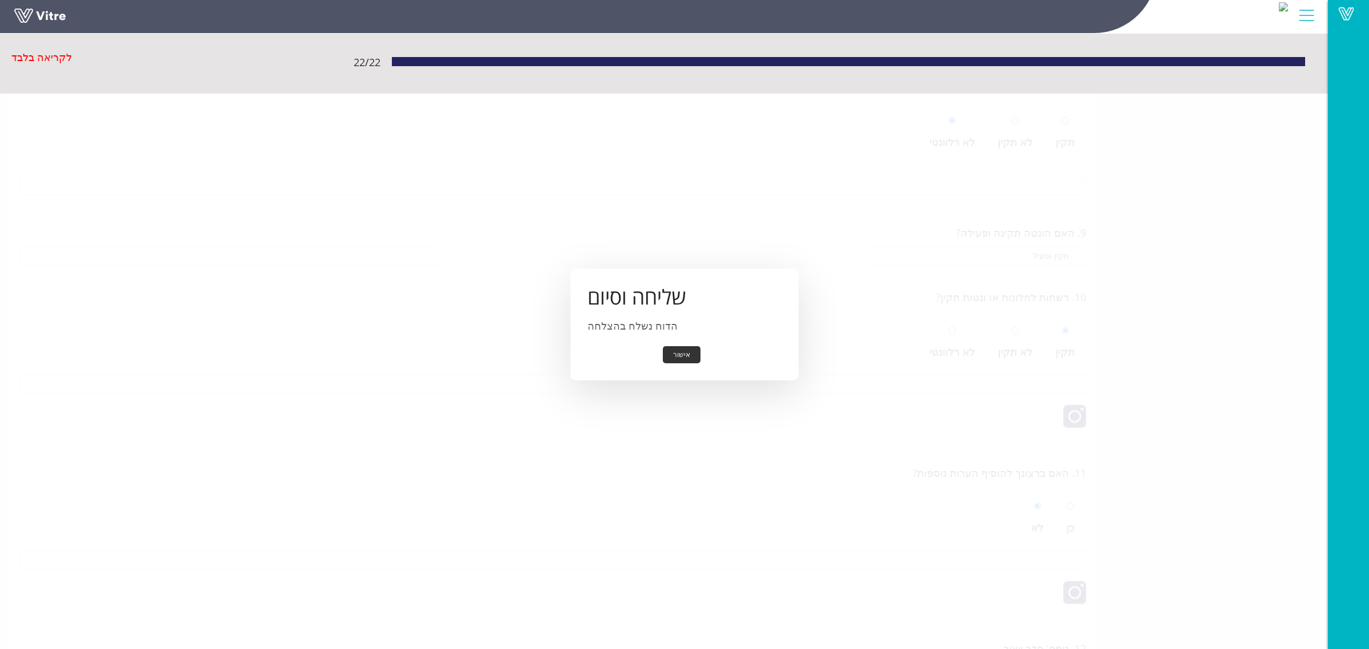
click at [681, 357] on button "אישור" at bounding box center [682, 355] width 38 height 18
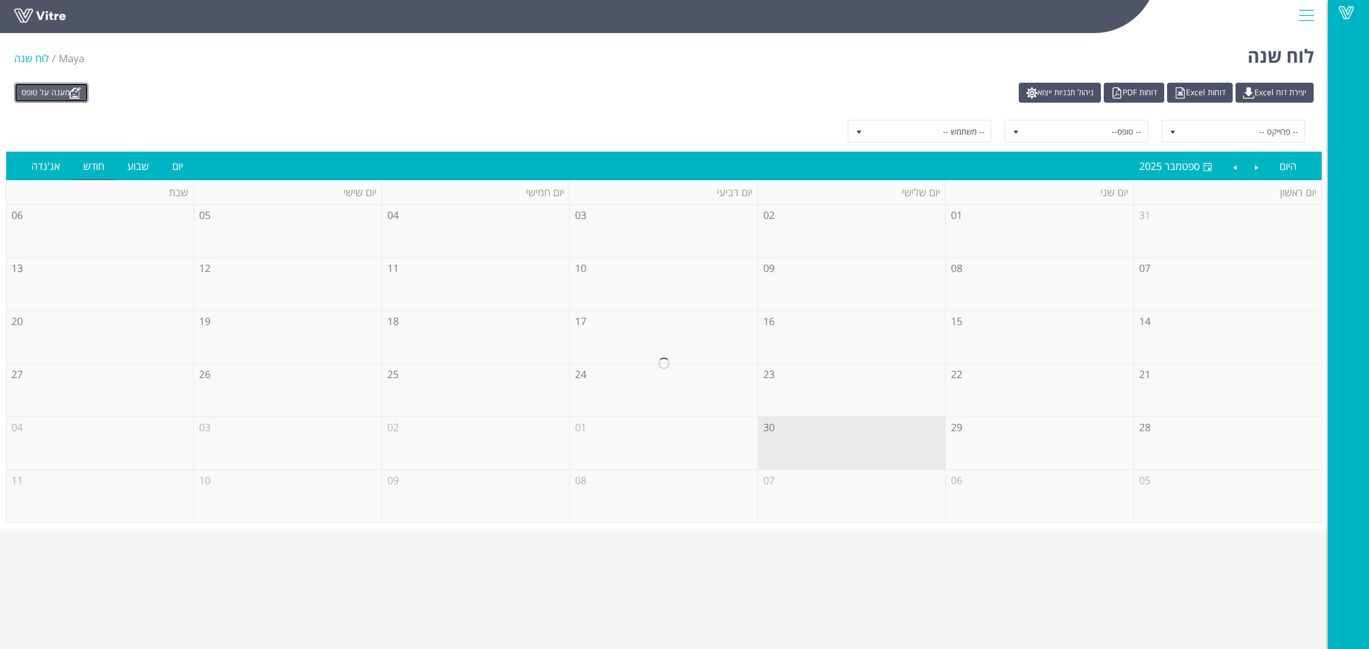
click at [57, 92] on link "מענה על טופס" at bounding box center [51, 93] width 74 height 20
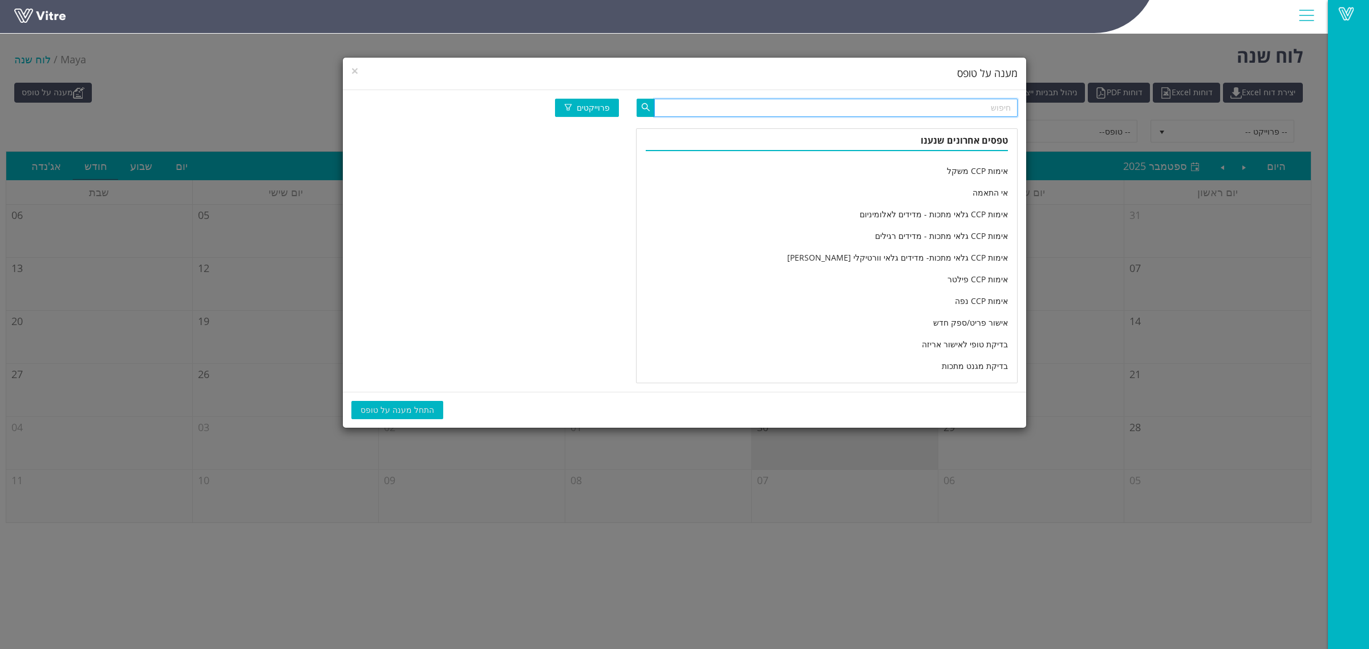
click at [840, 112] on input "text" at bounding box center [835, 108] width 363 height 18
type input "מחלקה יומי"
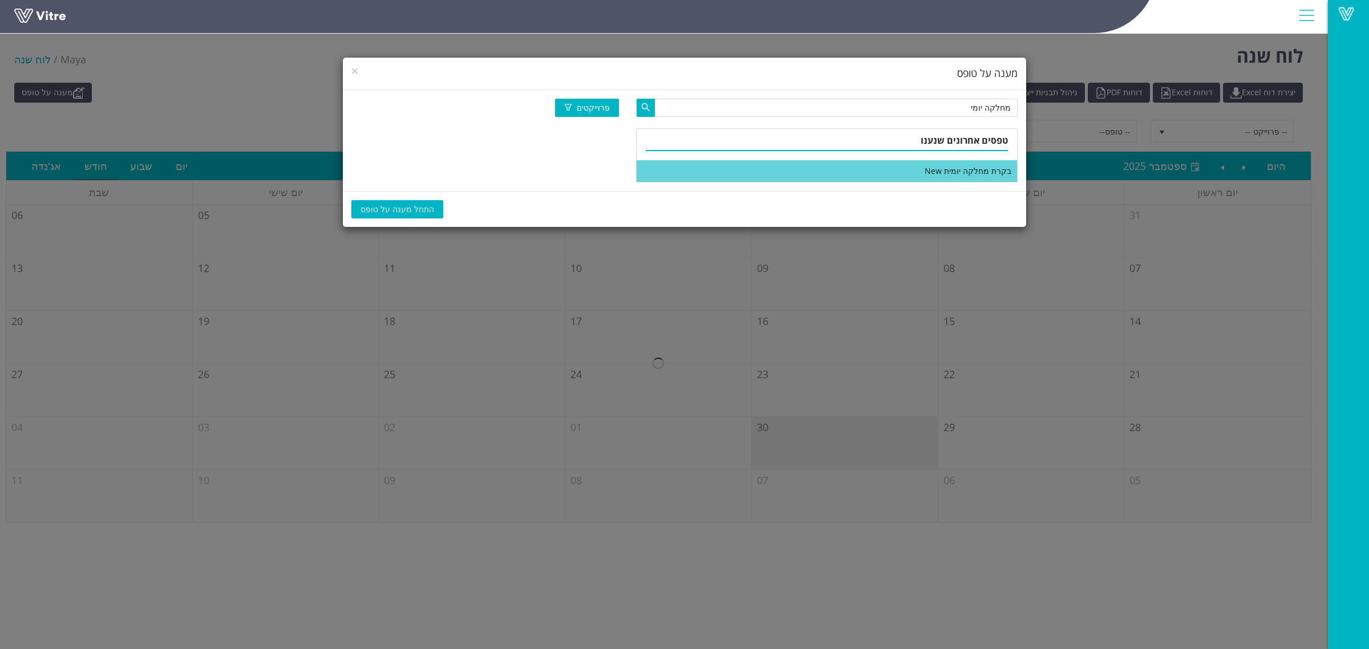
click at [865, 167] on li "בקרת מחלקה יומית New" at bounding box center [827, 171] width 380 height 22
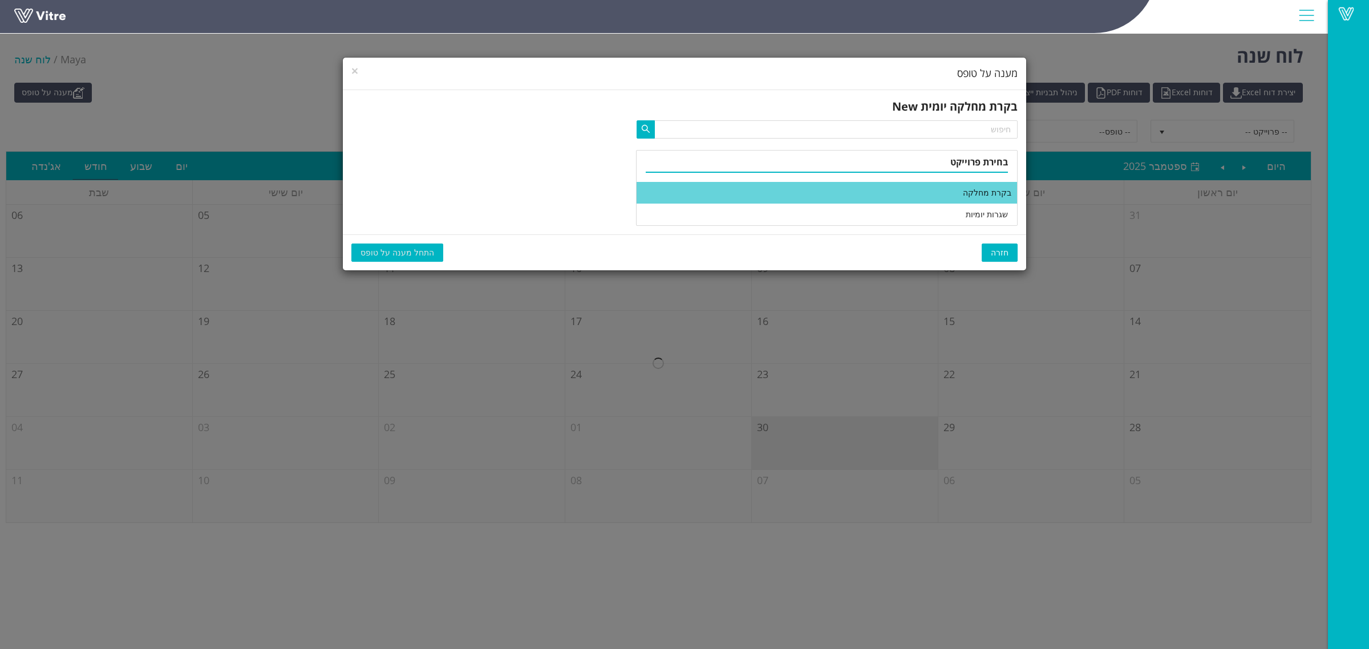
click at [876, 196] on li "בקרת מחלקה" at bounding box center [827, 193] width 380 height 22
click at [414, 246] on span "התחל מענה על טופס" at bounding box center [398, 252] width 74 height 13
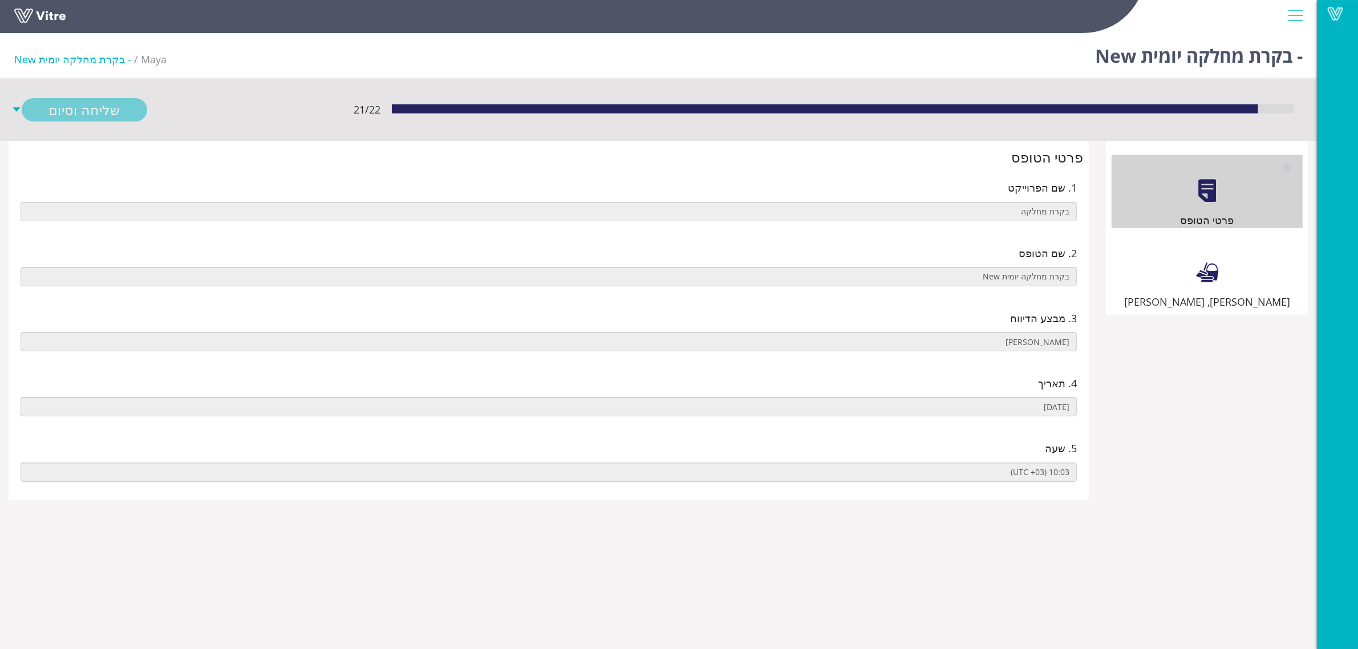
click at [1261, 268] on div "[PERSON_NAME], [PERSON_NAME]" at bounding box center [1207, 273] width 191 height 73
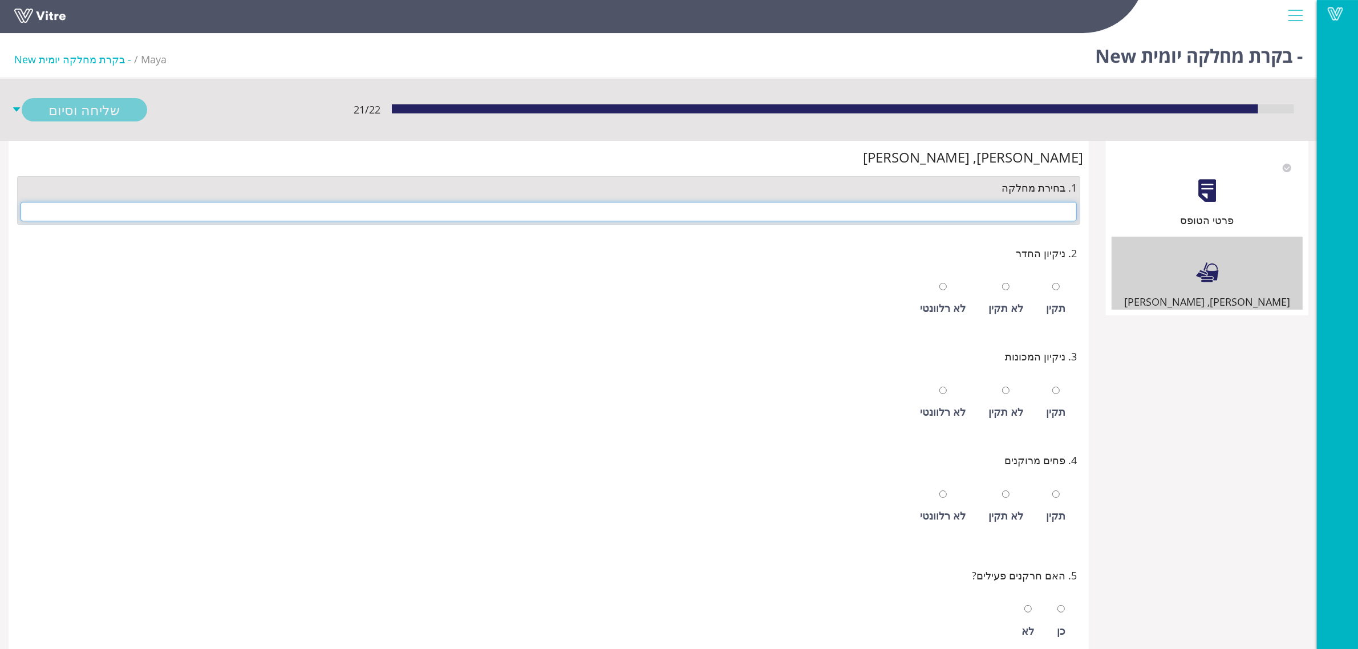
click at [965, 204] on input "text" at bounding box center [549, 211] width 1056 height 19
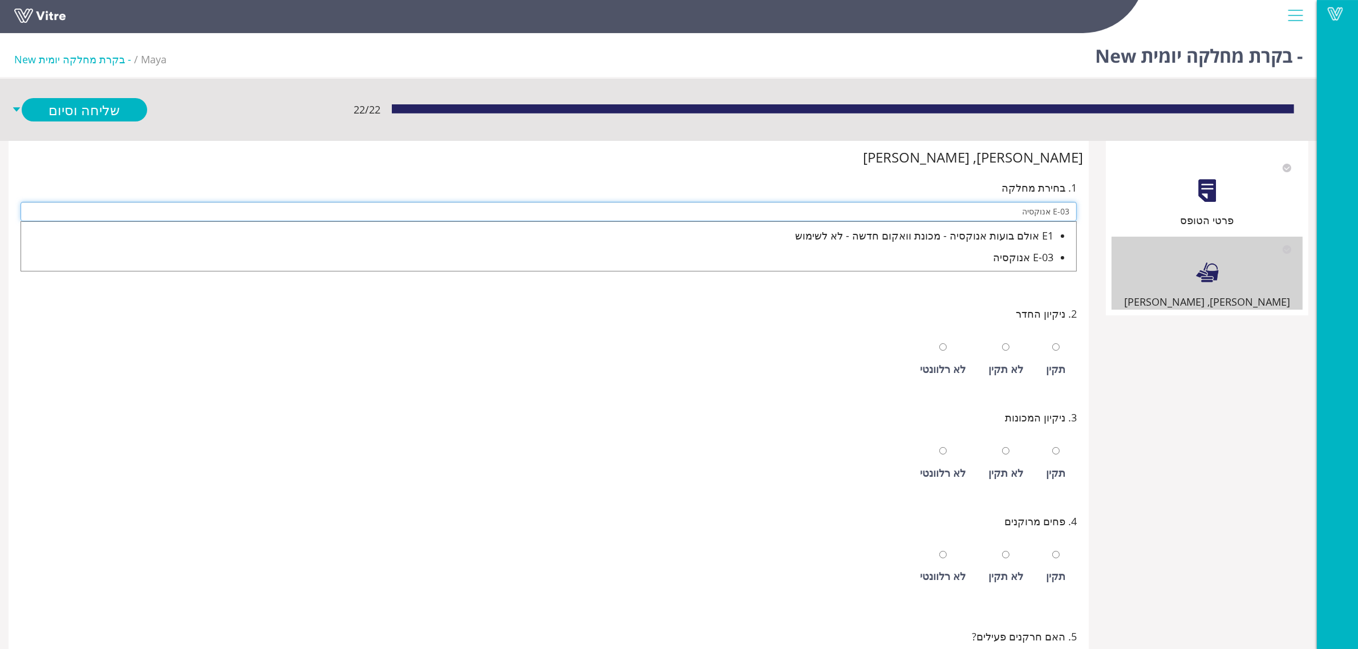
type input "E-03 אנוקסיה"
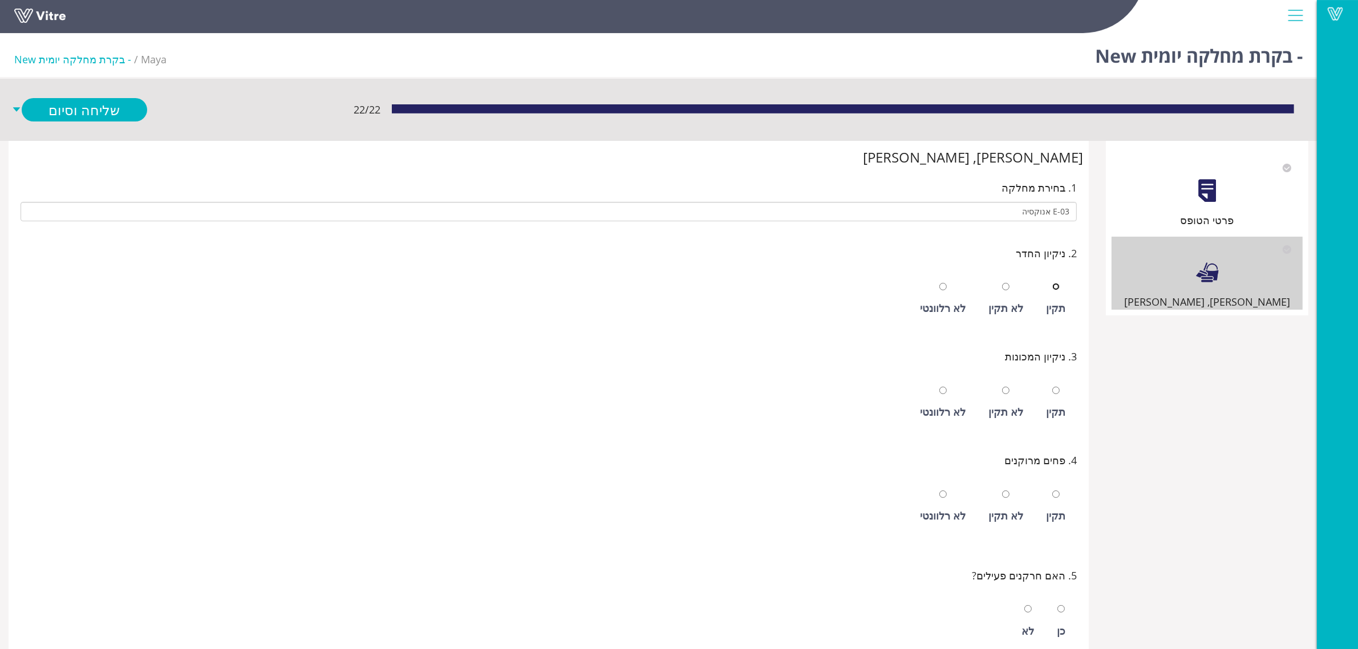
click at [1053, 283] on input "radio" at bounding box center [1056, 286] width 7 height 7
radio input "true"
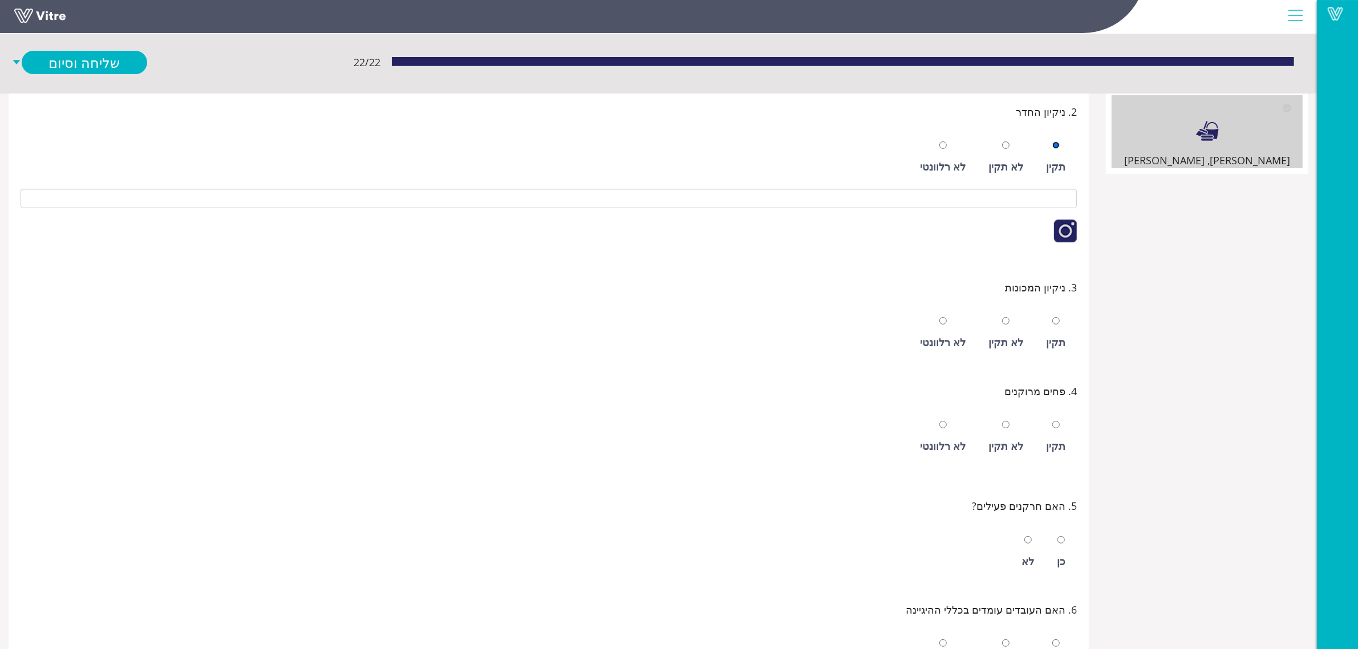
scroll to position [143, 0]
click at [949, 331] on div "לא רלוונטי" at bounding box center [942, 332] width 57 height 52
radio input "true"
click at [1046, 429] on div "תקין" at bounding box center [1056, 436] width 31 height 52
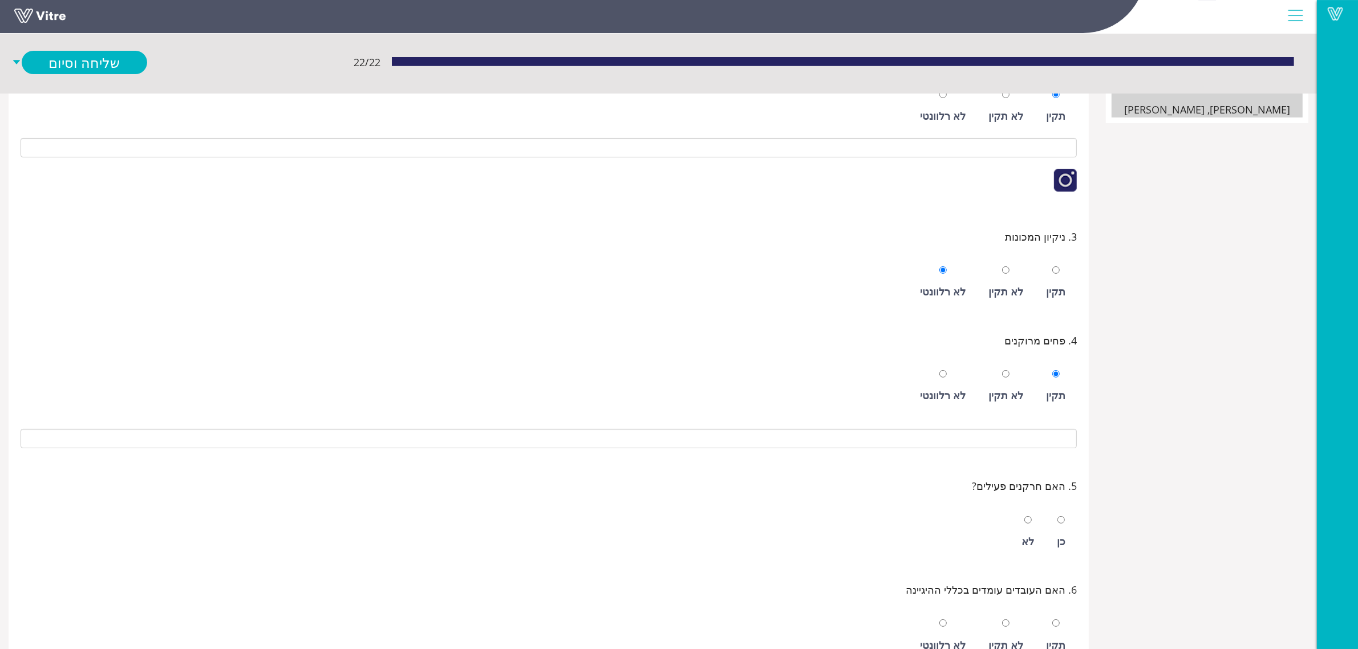
scroll to position [285, 0]
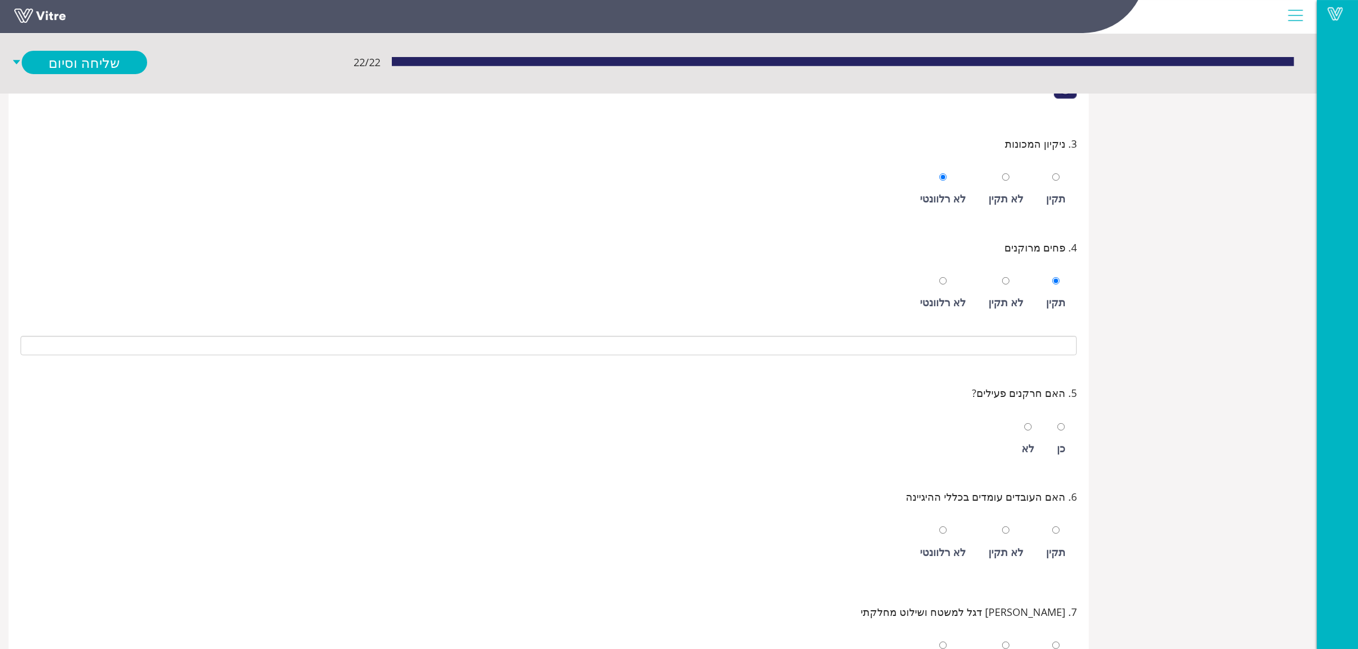
click at [1005, 306] on div "לא תקין" at bounding box center [1006, 302] width 35 height 16
radio input "false"
radio input "true"
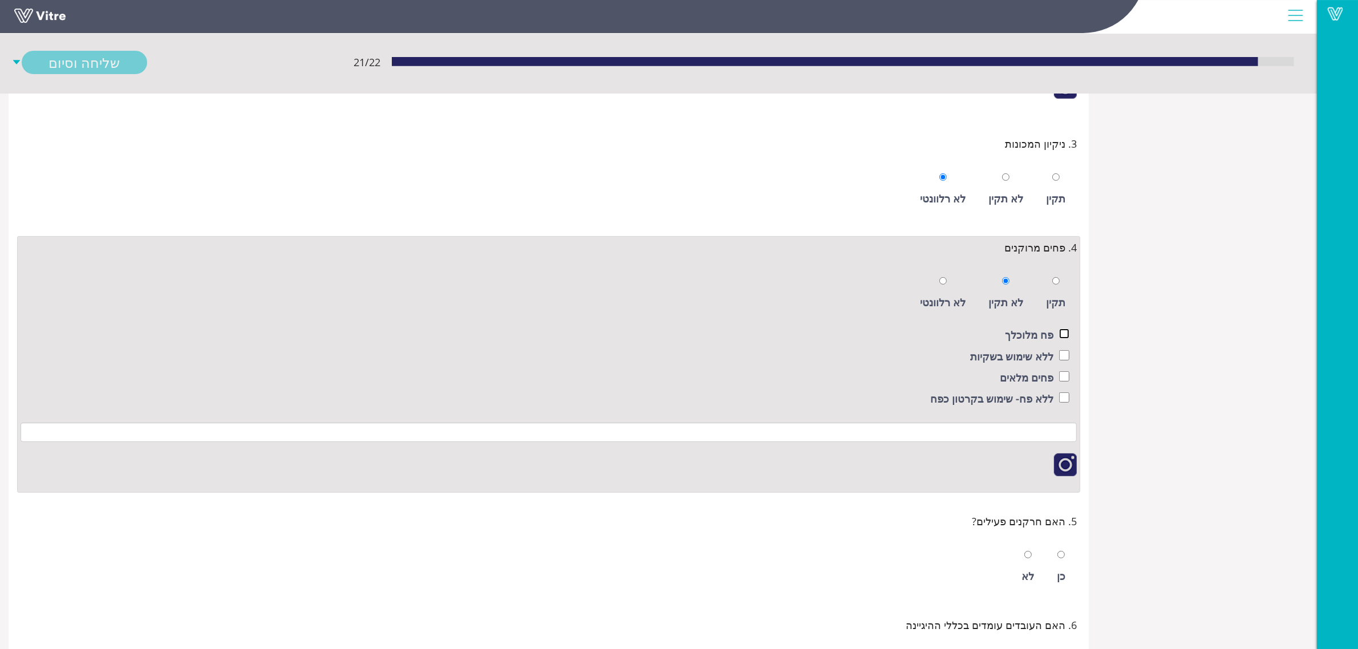
click at [1061, 338] on input "checkbox" at bounding box center [1064, 334] width 10 height 10
checkbox input "true"
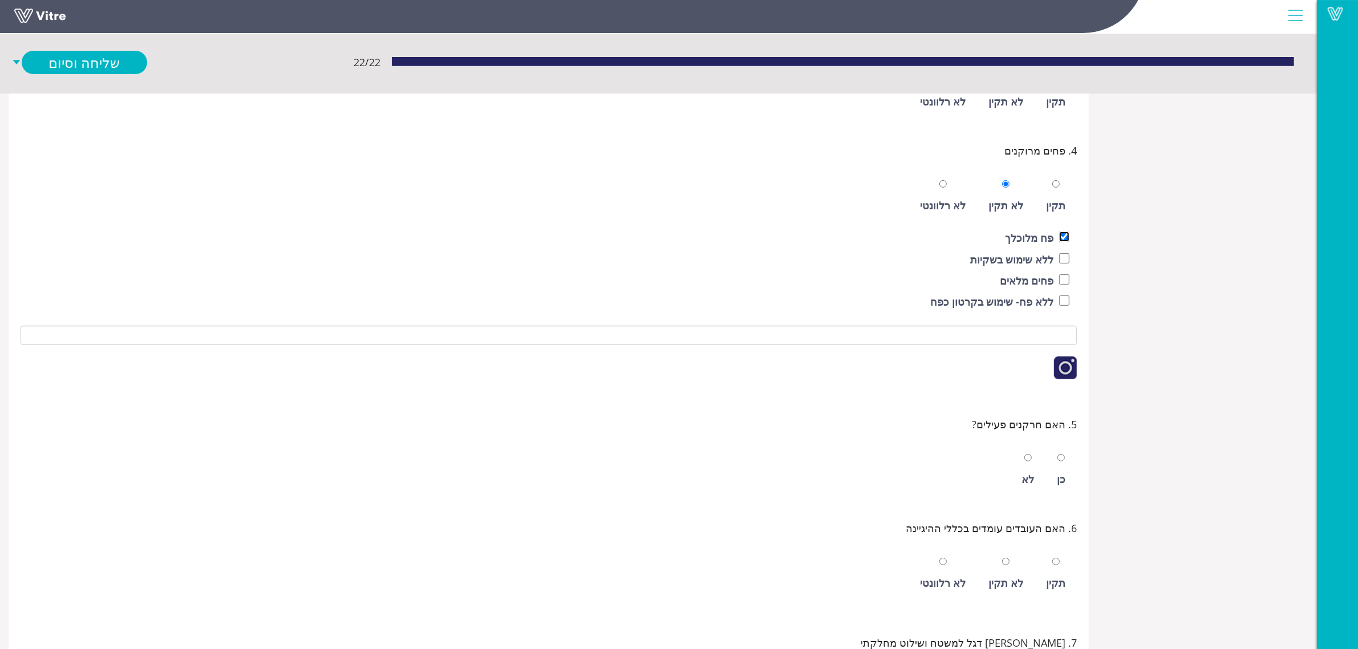
scroll to position [499, 0]
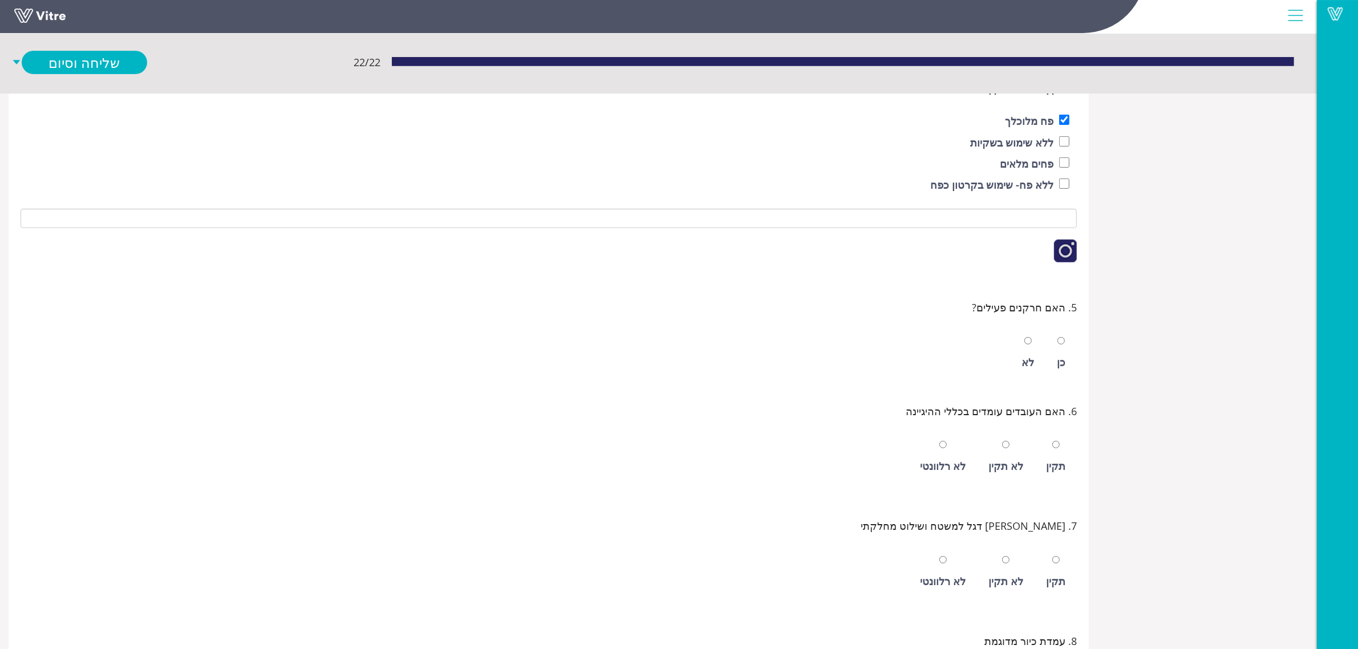
click at [1054, 366] on div "כן" at bounding box center [1061, 353] width 20 height 52
radio input "true"
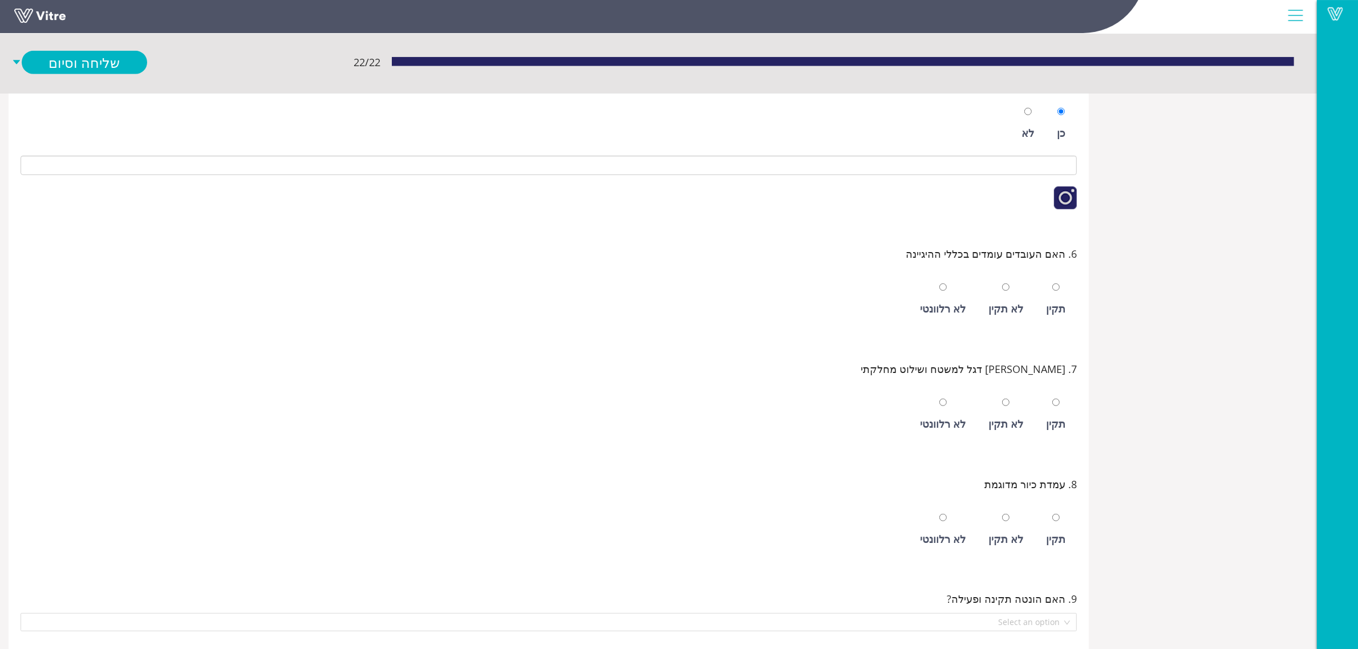
scroll to position [784, 0]
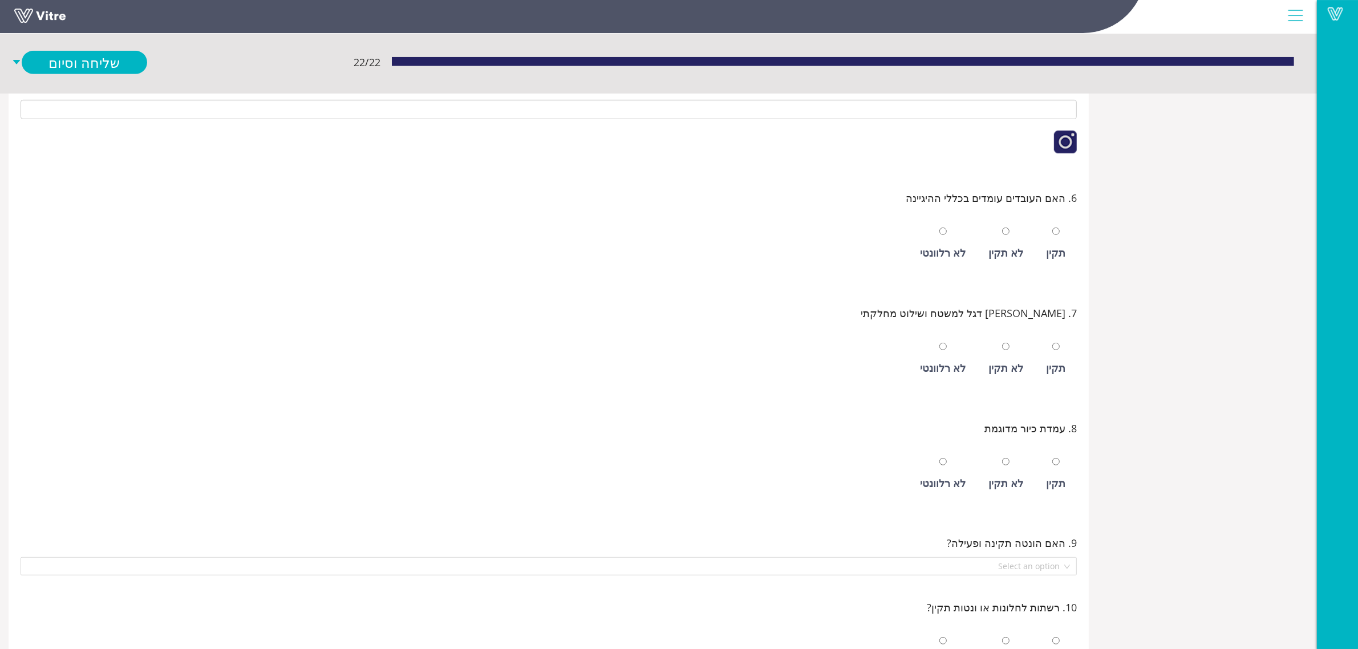
click at [1059, 258] on div "תקין" at bounding box center [1055, 253] width 19 height 16
radio input "true"
click at [1059, 350] on input "radio" at bounding box center [1056, 346] width 7 height 7
radio input "true"
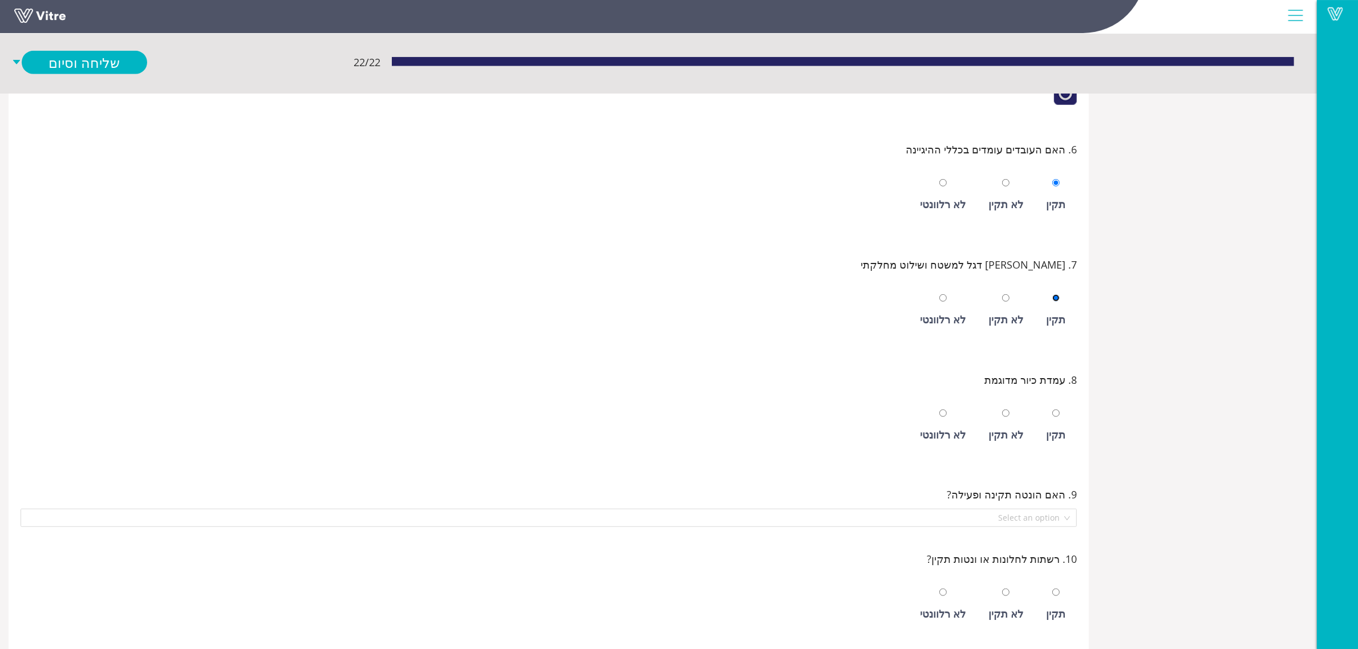
scroll to position [856, 0]
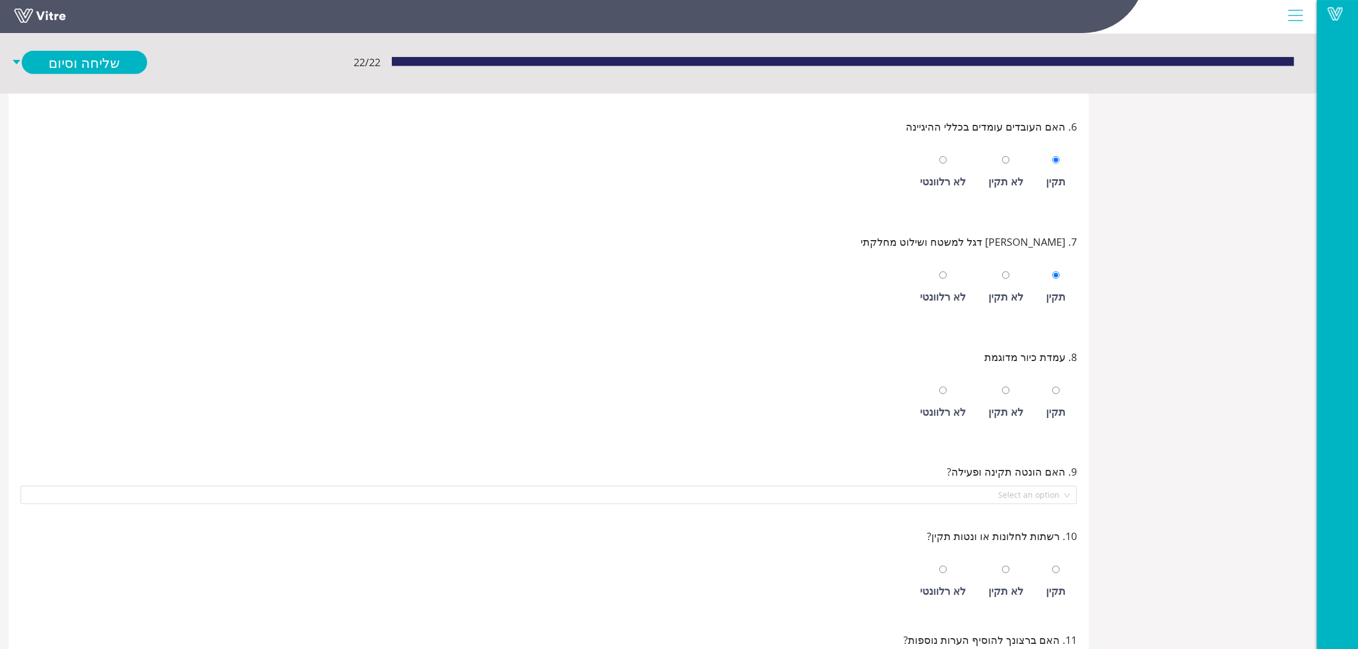
click at [947, 406] on div "לא רלוונטי" at bounding box center [942, 403] width 57 height 52
radio input "true"
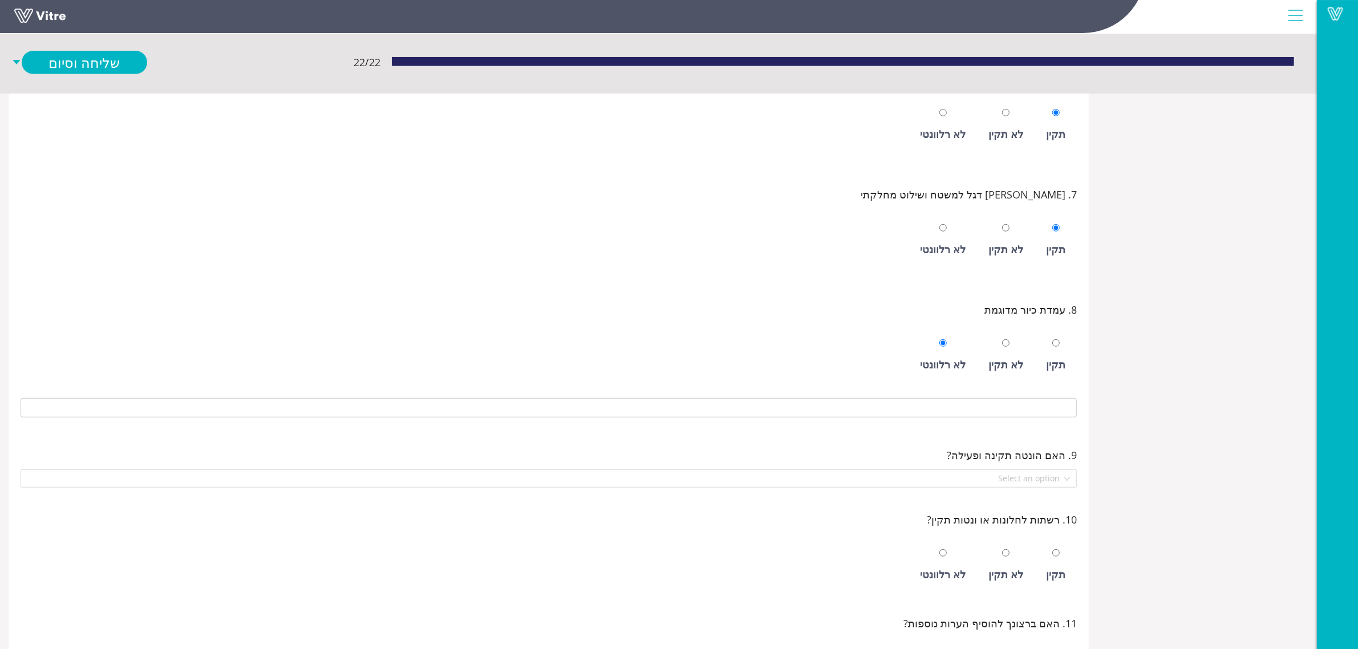
scroll to position [998, 0]
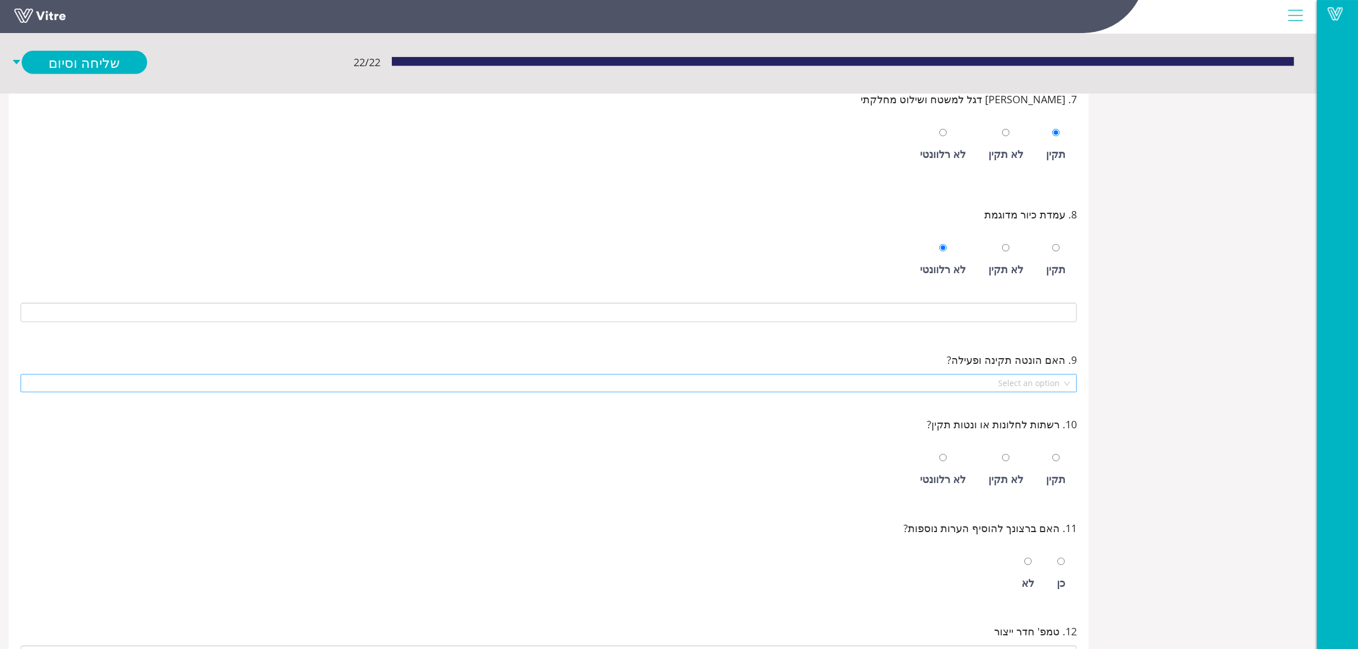
click at [1024, 392] on input "search" at bounding box center [544, 383] width 1035 height 17
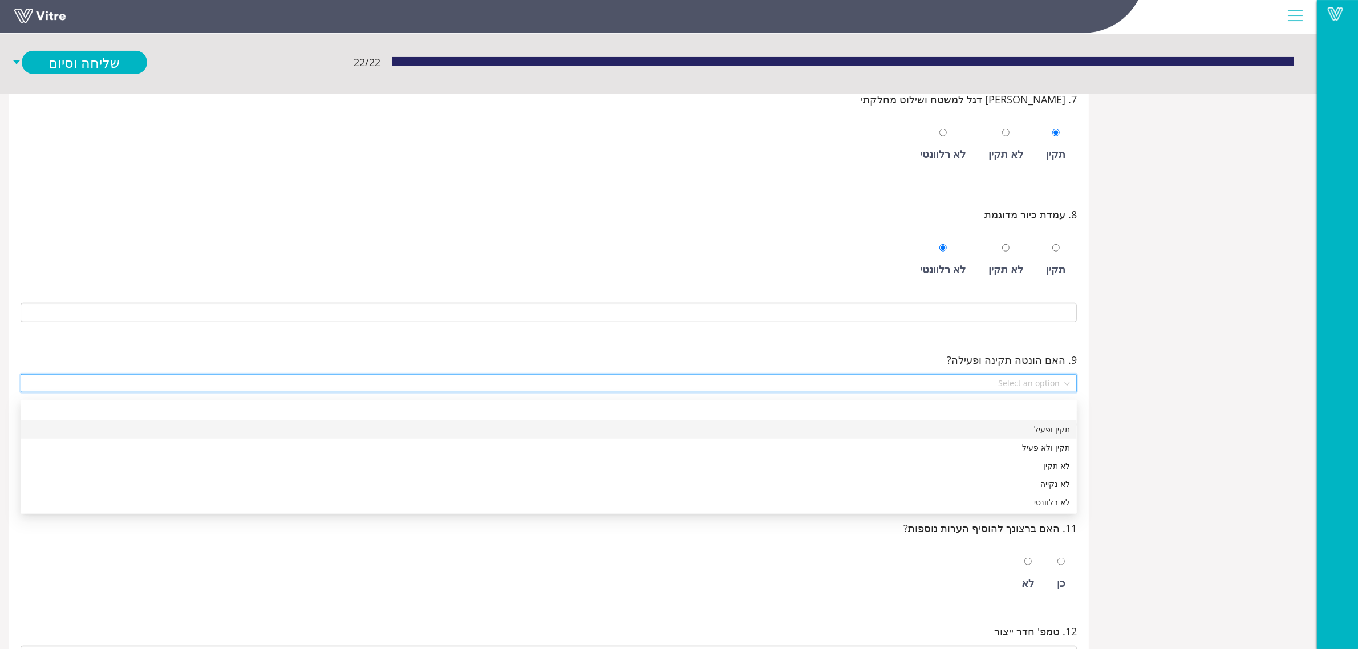
click at [1025, 426] on div "תקין ופעיל" at bounding box center [548, 429] width 1043 height 13
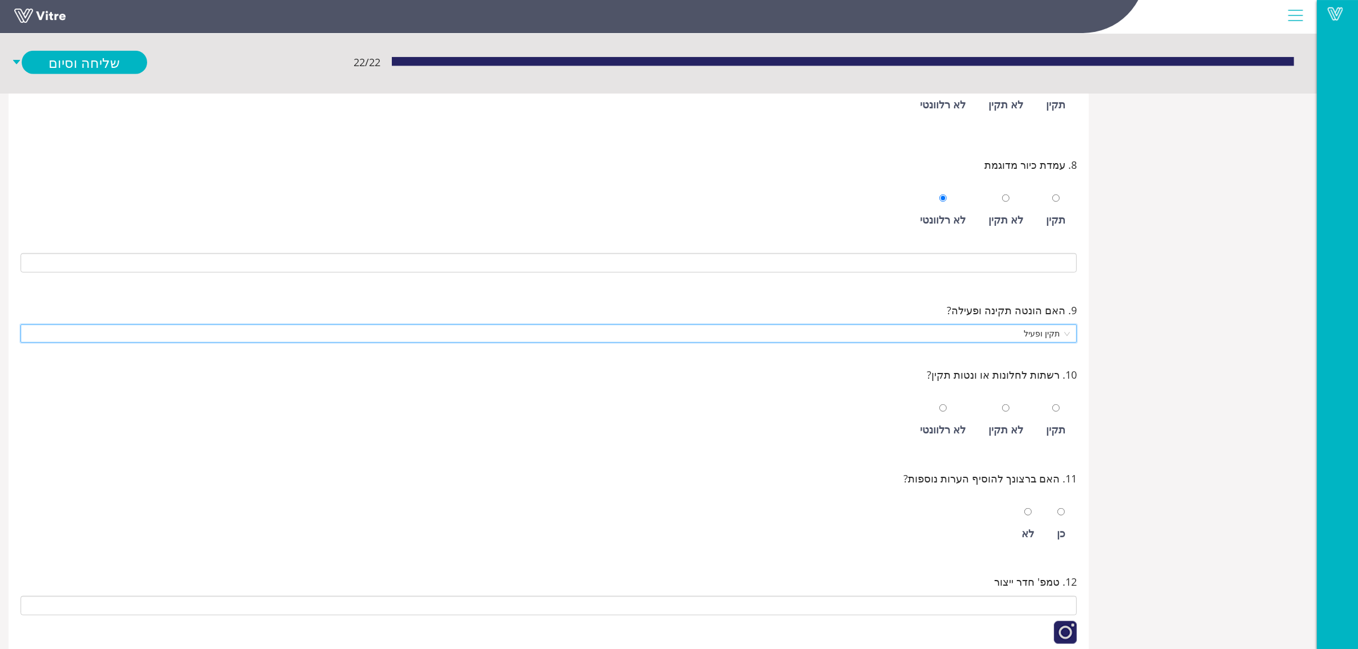
scroll to position [1070, 0]
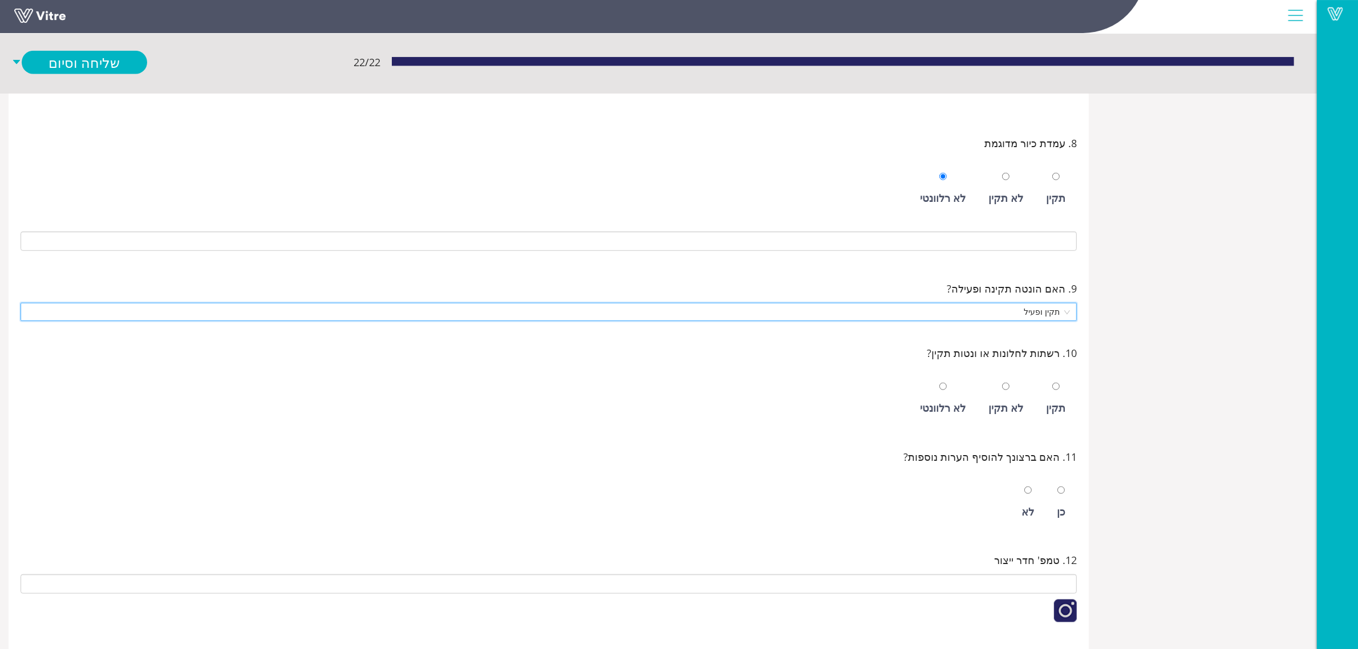
click at [1046, 406] on div "תקין" at bounding box center [1056, 399] width 31 height 52
radio input "true"
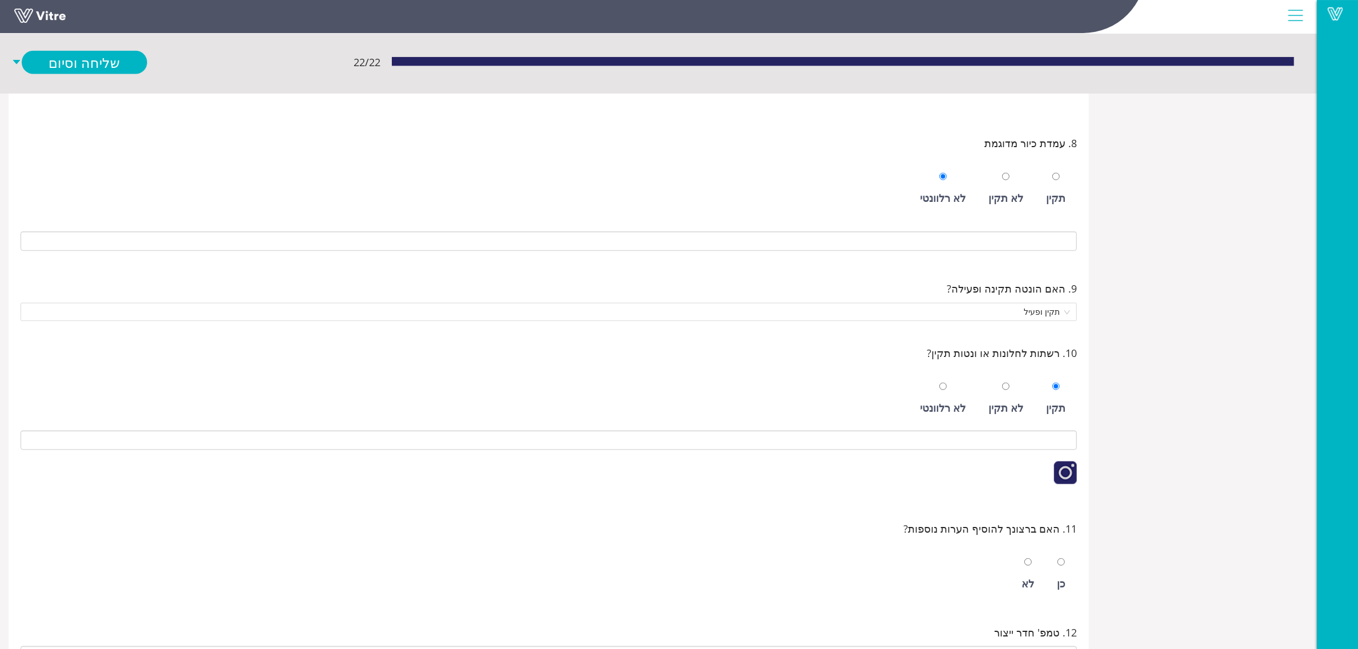
drag, startPoint x: 1033, startPoint y: 594, endPoint x: 1025, endPoint y: 583, distance: 14.3
click at [1033, 592] on div "לא" at bounding box center [1028, 584] width 13 height 16
radio input "true"
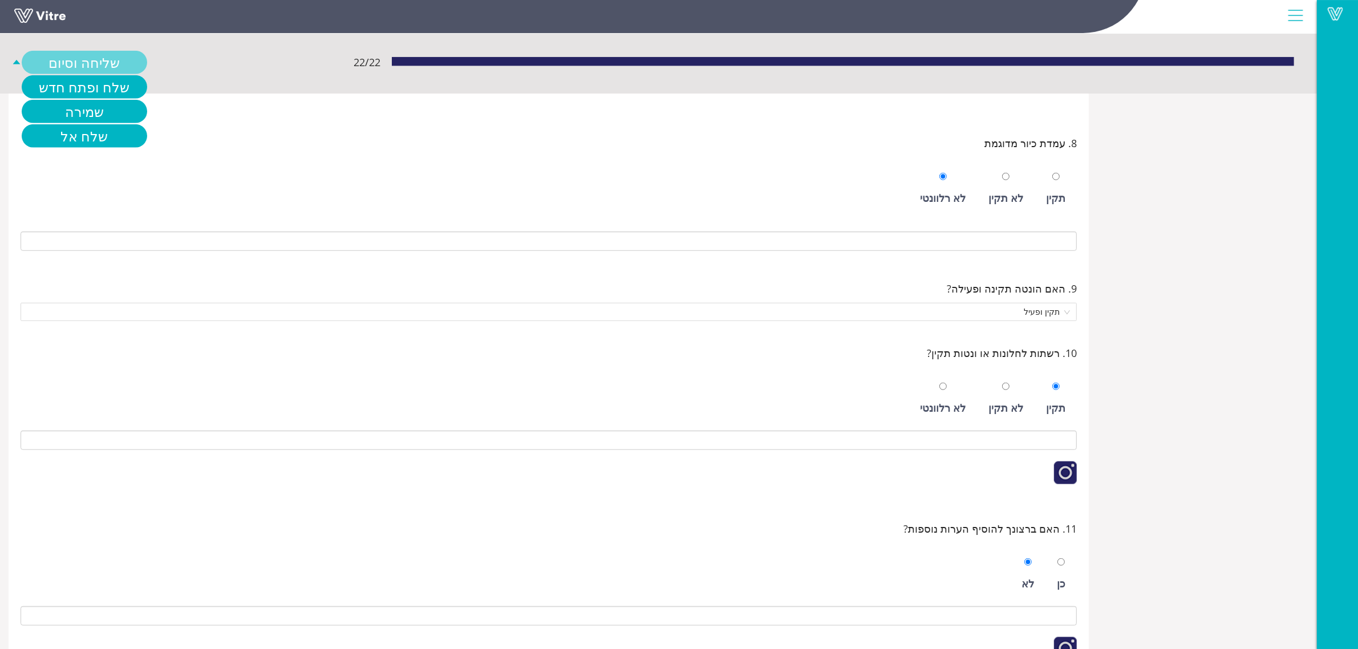
click at [43, 53] on link "שליחה וסיום" at bounding box center [85, 62] width 126 height 23
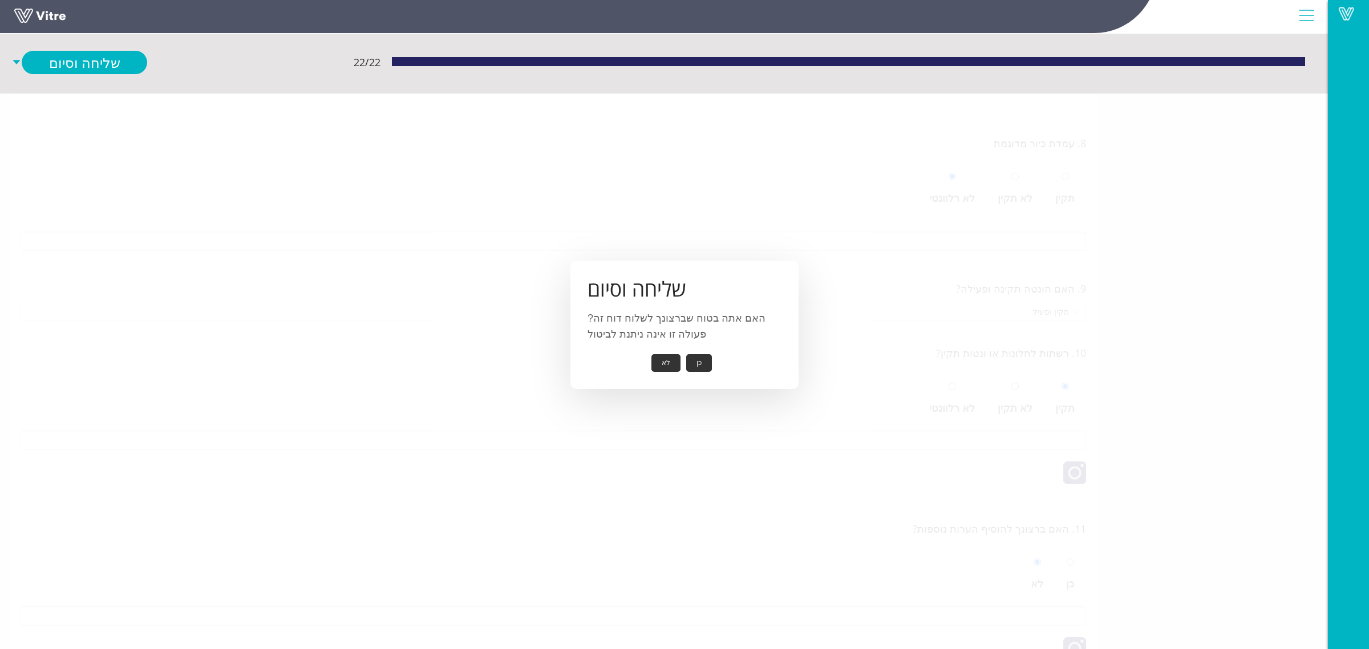
click at [699, 369] on button "כן" at bounding box center [699, 363] width 26 height 18
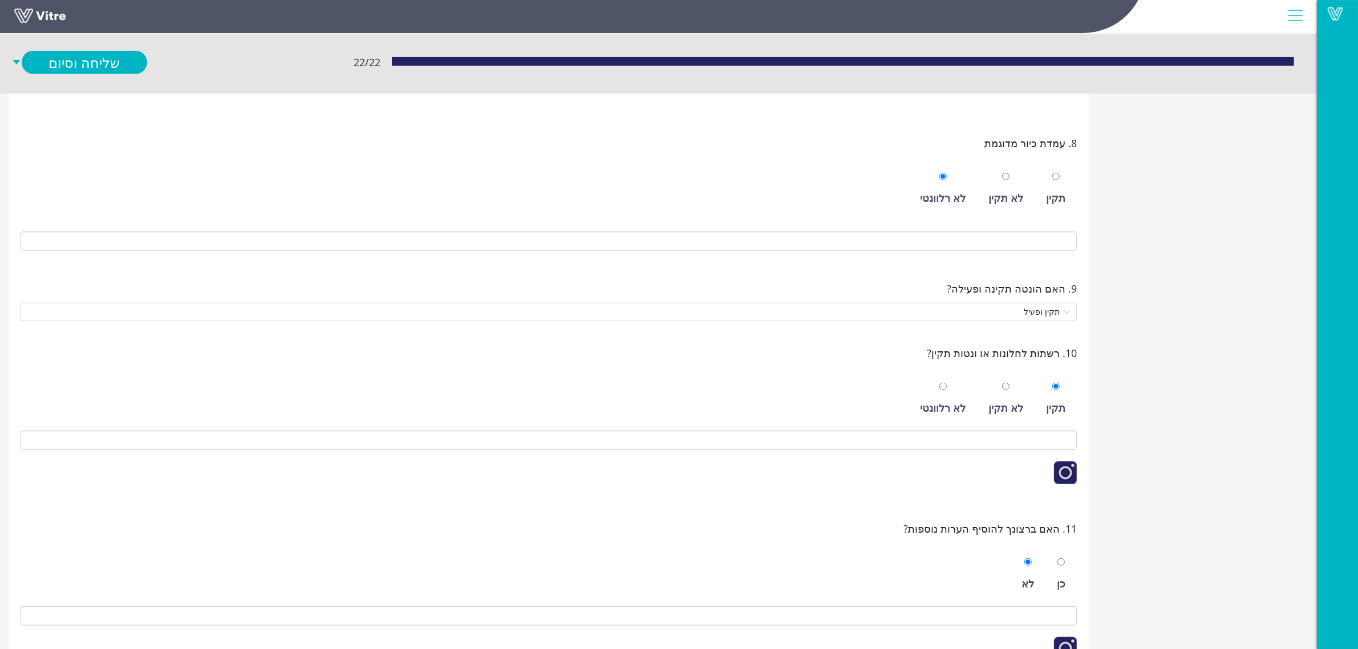
click at [688, 355] on div "10. רשתות לחלונות או ונטות תקין?" at bounding box center [549, 353] width 1056 height 16
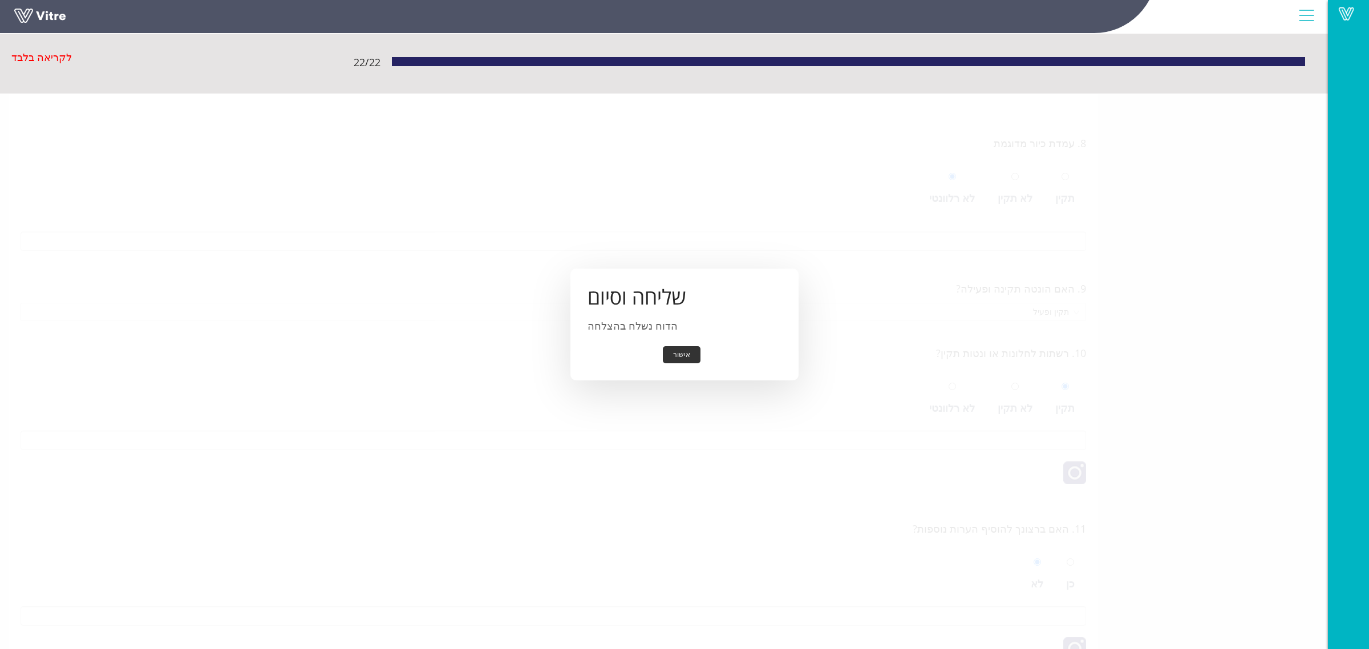
click at [688, 355] on button "אישור" at bounding box center [682, 355] width 38 height 18
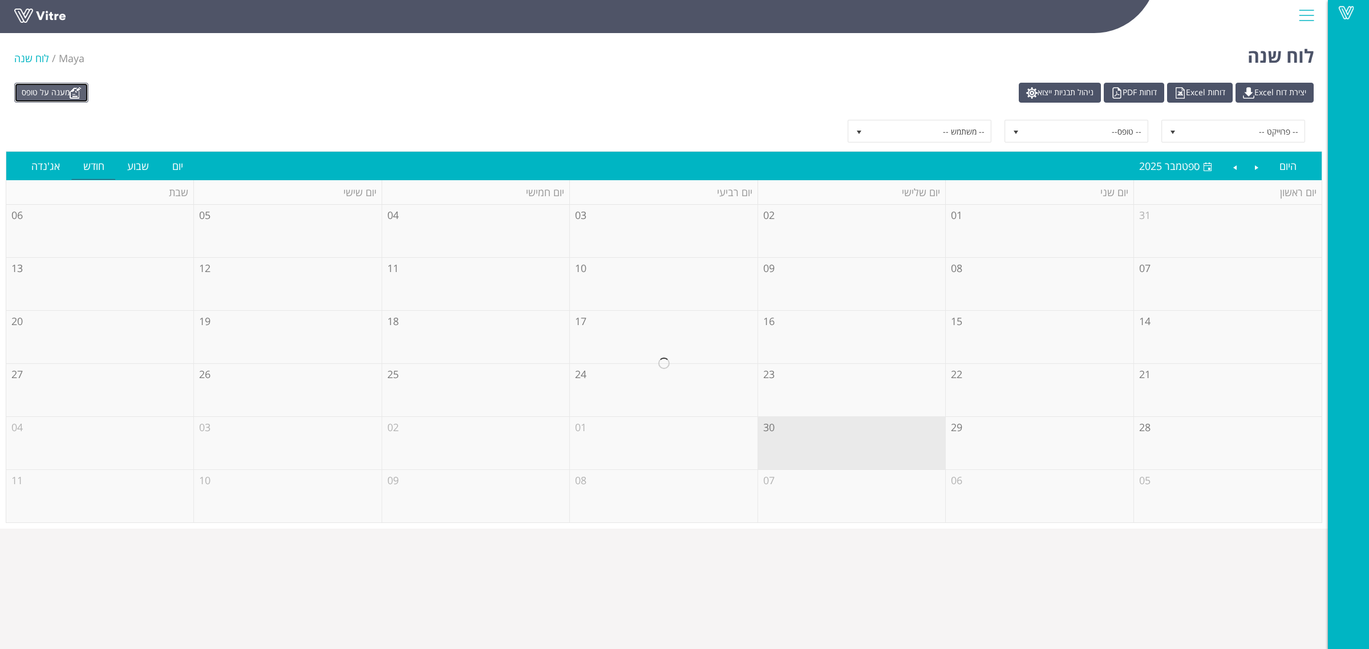
click at [48, 93] on link "מענה על טופס" at bounding box center [51, 93] width 74 height 20
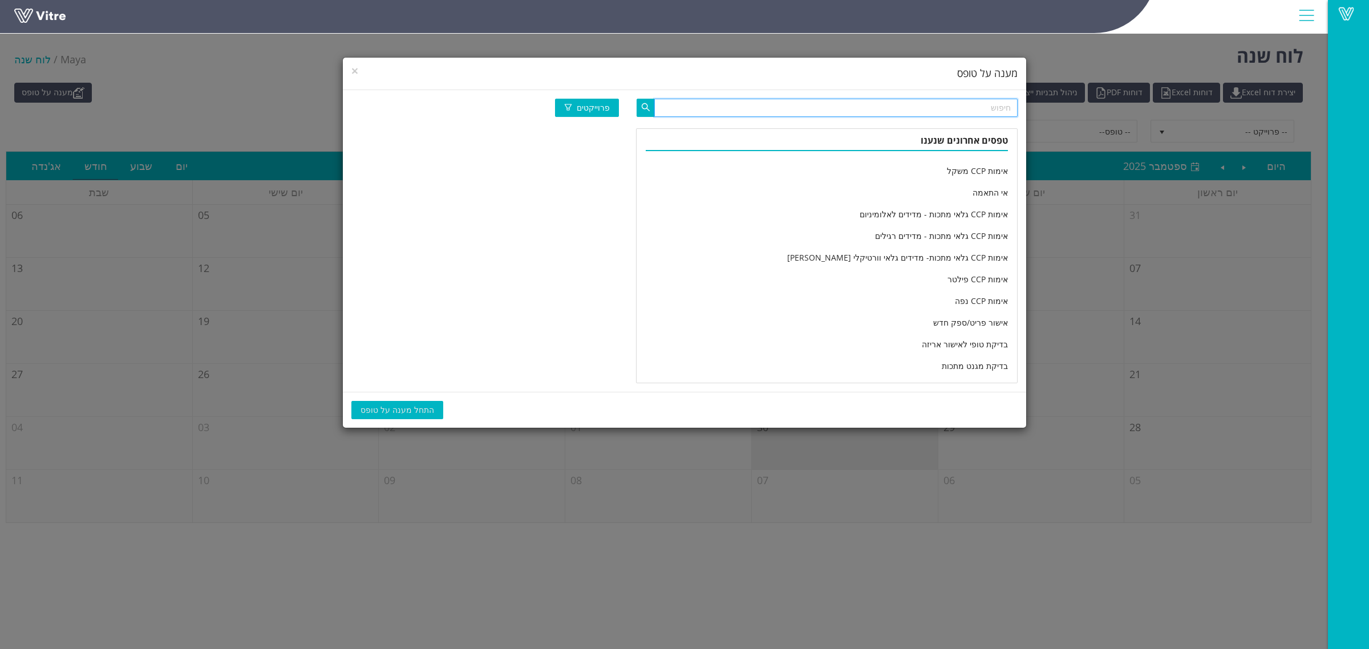
click at [862, 103] on input "text" at bounding box center [835, 108] width 363 height 18
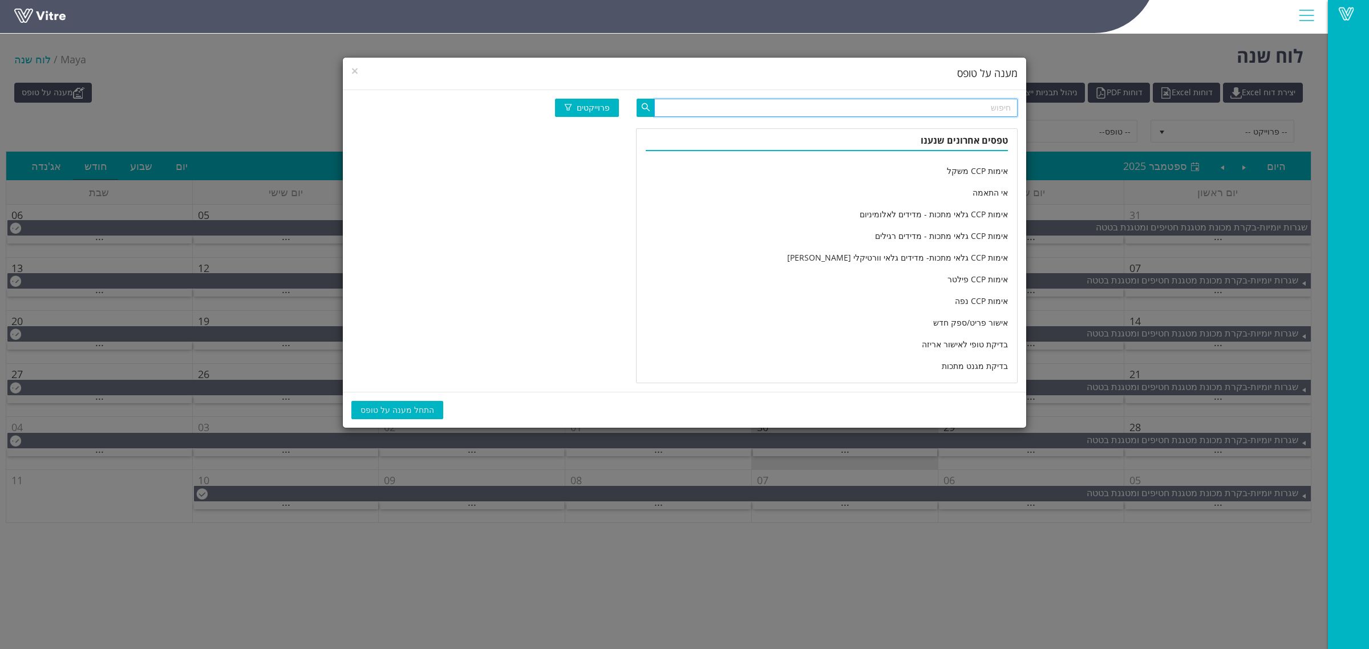
click at [863, 107] on input "text" at bounding box center [835, 108] width 363 height 18
type input "מחלקה יומי"
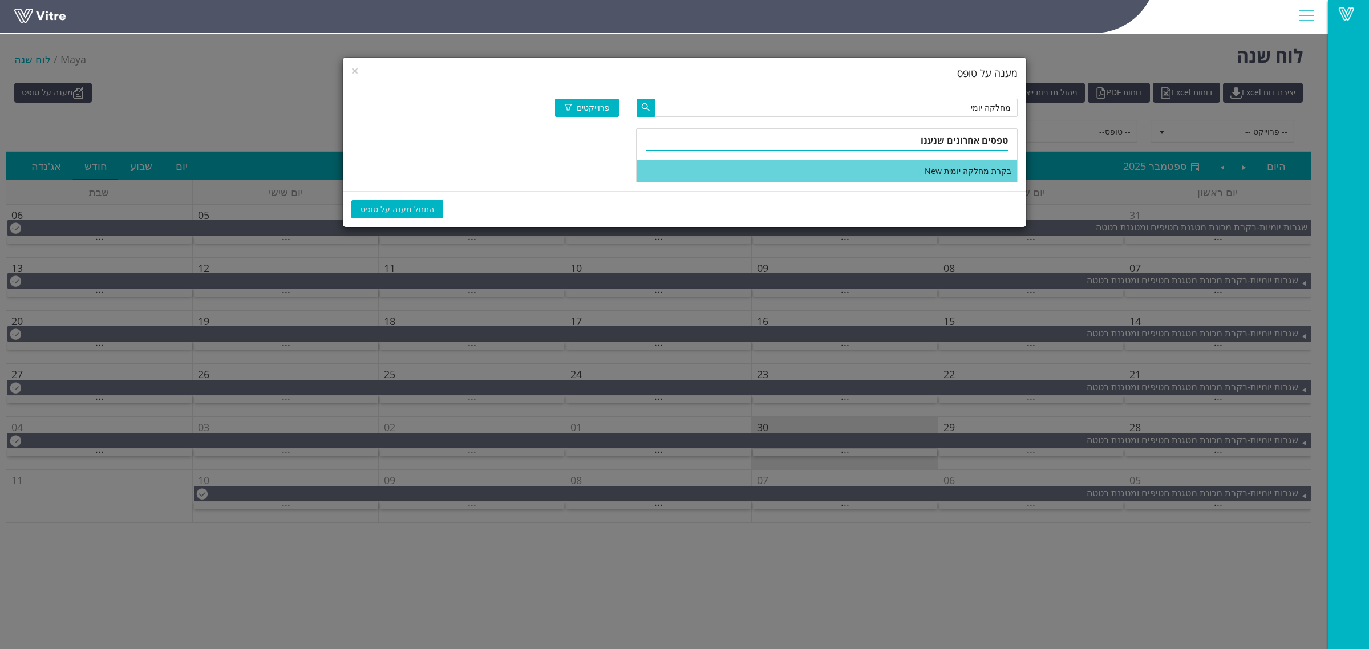
click at [890, 178] on li "בקרת מחלקה יומית New" at bounding box center [827, 171] width 380 height 22
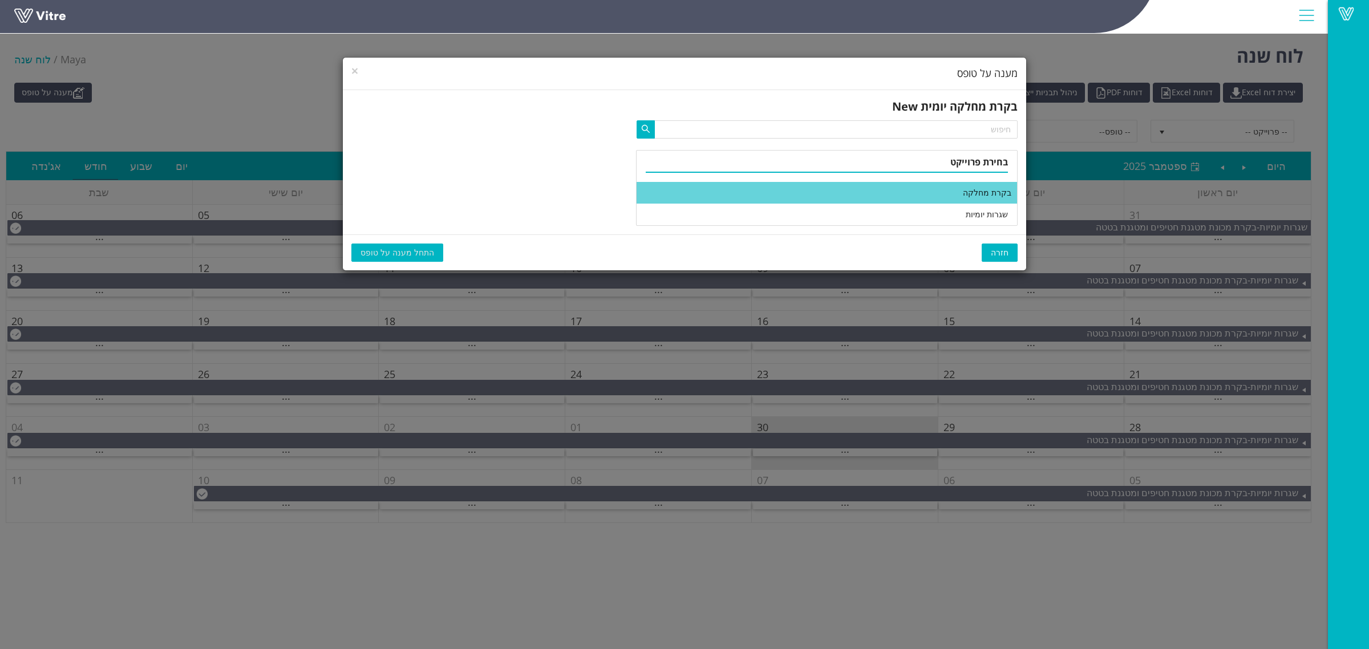
click at [894, 193] on li "בקרת מחלקה" at bounding box center [827, 193] width 380 height 22
click at [379, 252] on span "התחל מענה על טופס" at bounding box center [398, 252] width 74 height 13
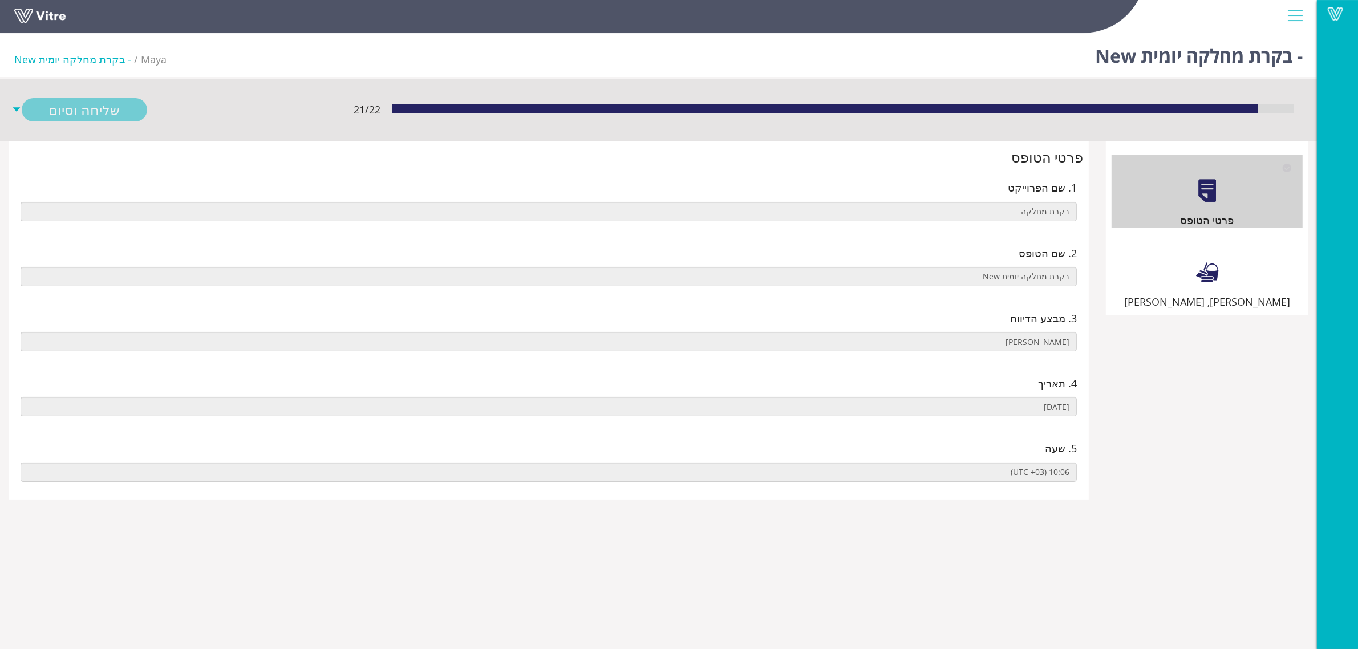
click at [1150, 262] on div "[PERSON_NAME], [PERSON_NAME]" at bounding box center [1207, 273] width 191 height 73
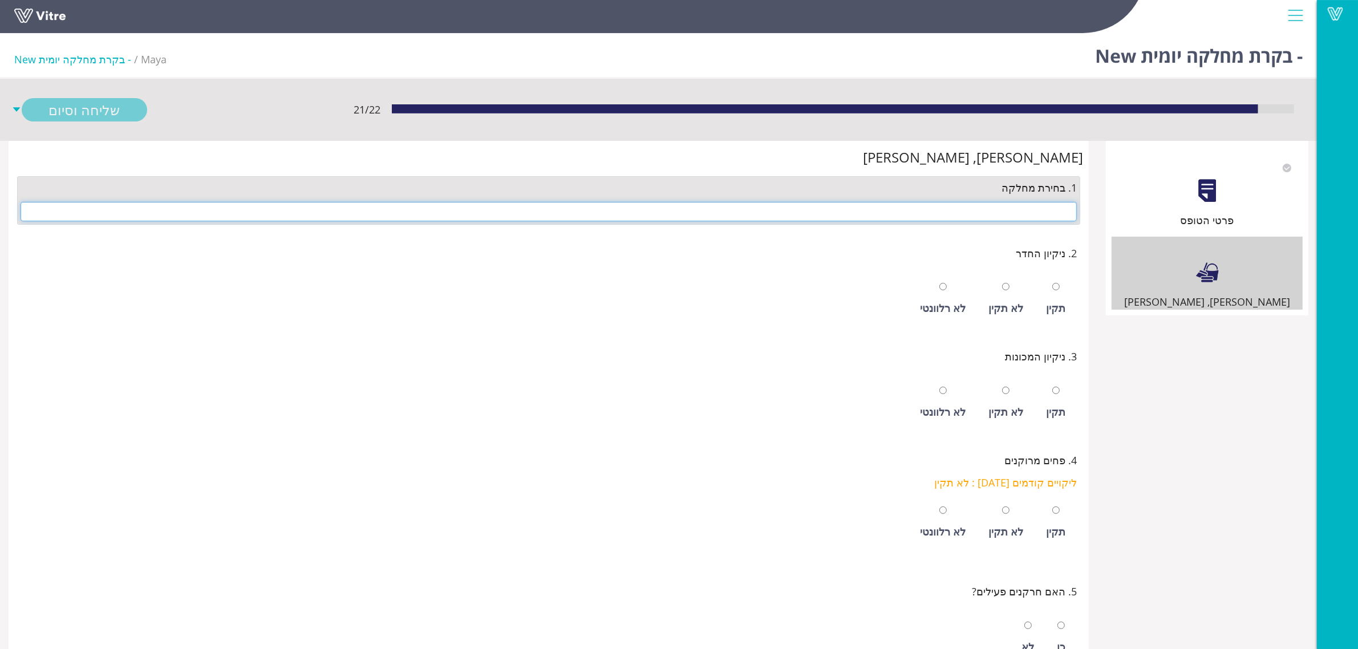
click at [1034, 217] on input "text" at bounding box center [549, 211] width 1056 height 19
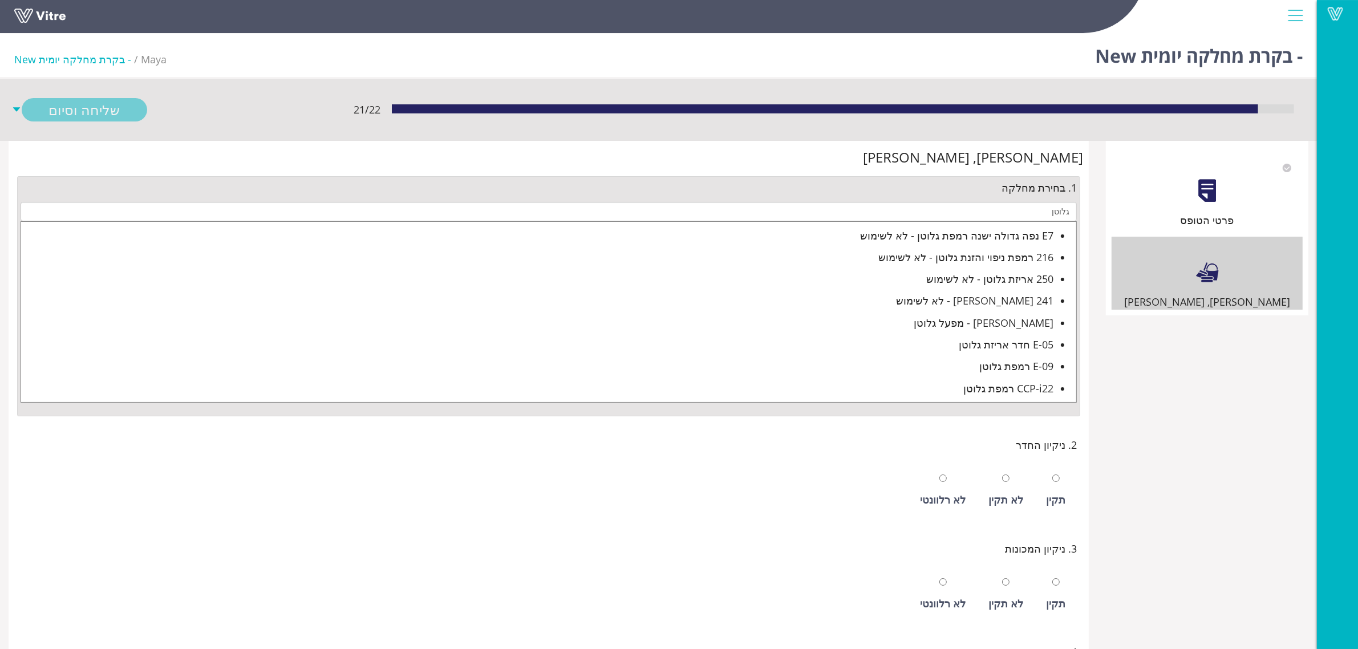
click at [988, 340] on div "E-05 חדר אריזת גלוטן" at bounding box center [537, 345] width 1033 height 16
type input "E-05 חדר אריזת גלוטן"
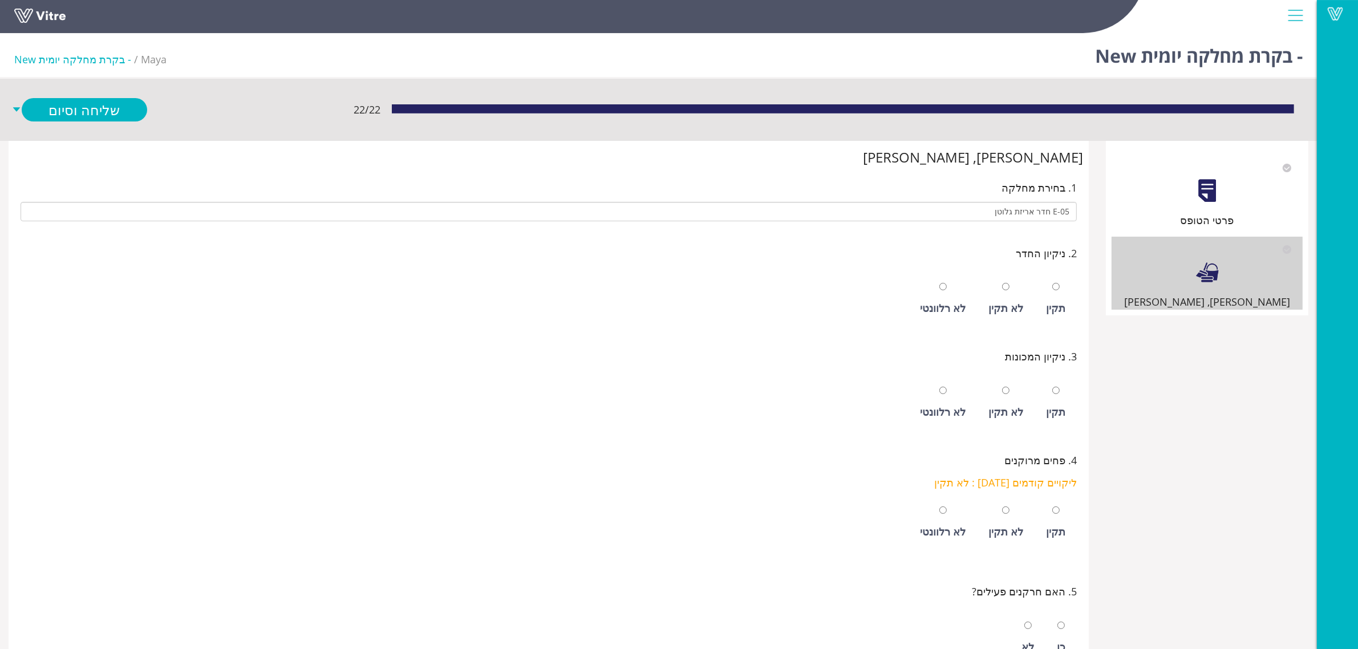
click at [1047, 294] on div "תקין" at bounding box center [1056, 299] width 31 height 52
radio input "true"
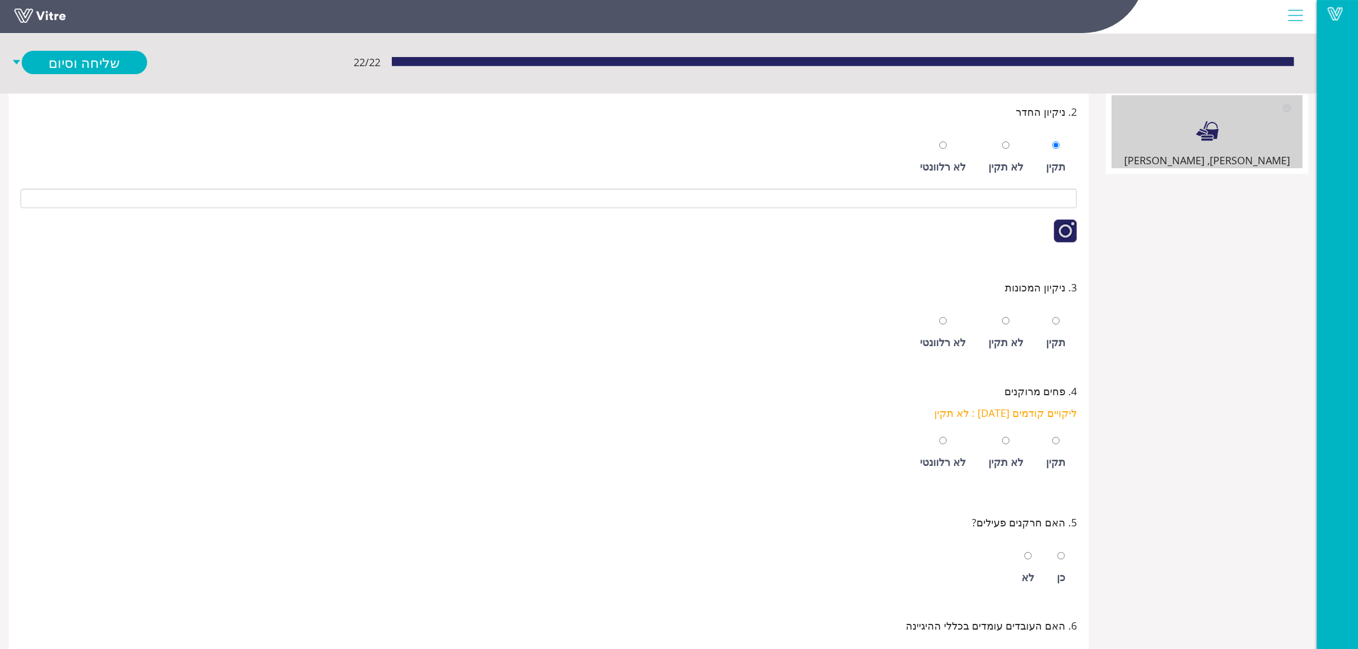
scroll to position [143, 0]
click at [1016, 326] on div "לא תקין" at bounding box center [1006, 332] width 46 height 52
radio input "true"
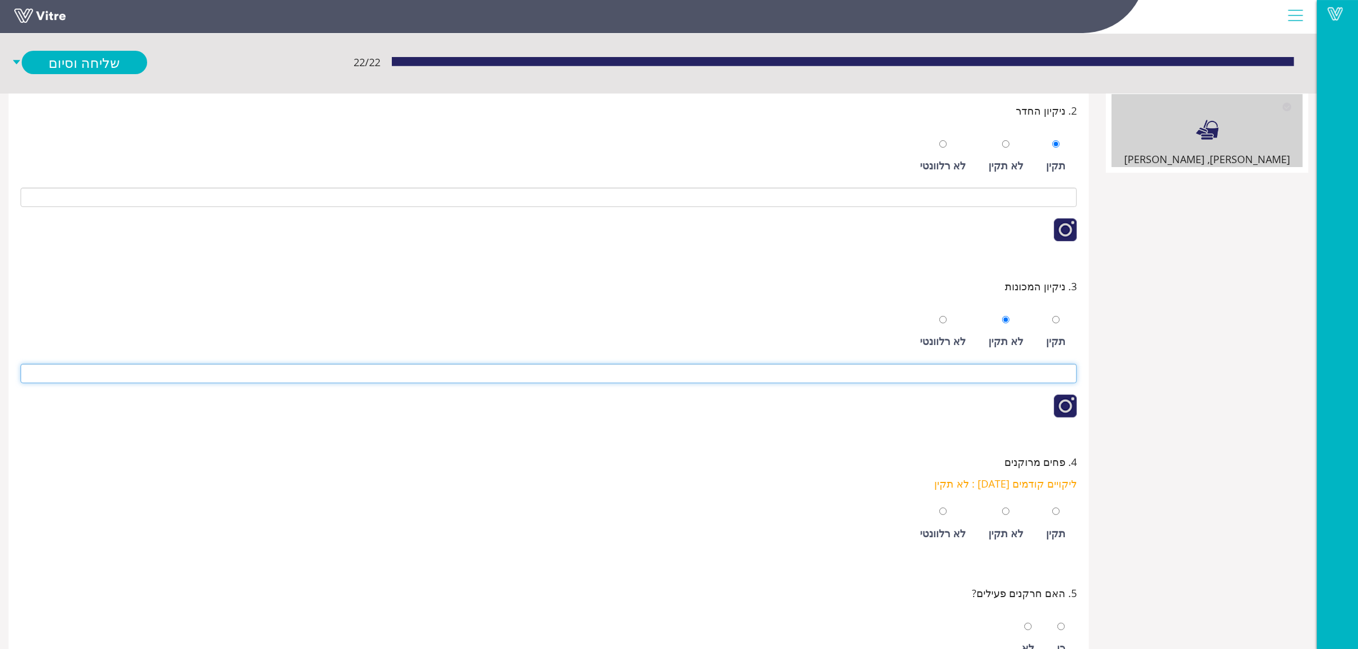
click at [1034, 375] on input at bounding box center [549, 373] width 1056 height 19
type input "מ"
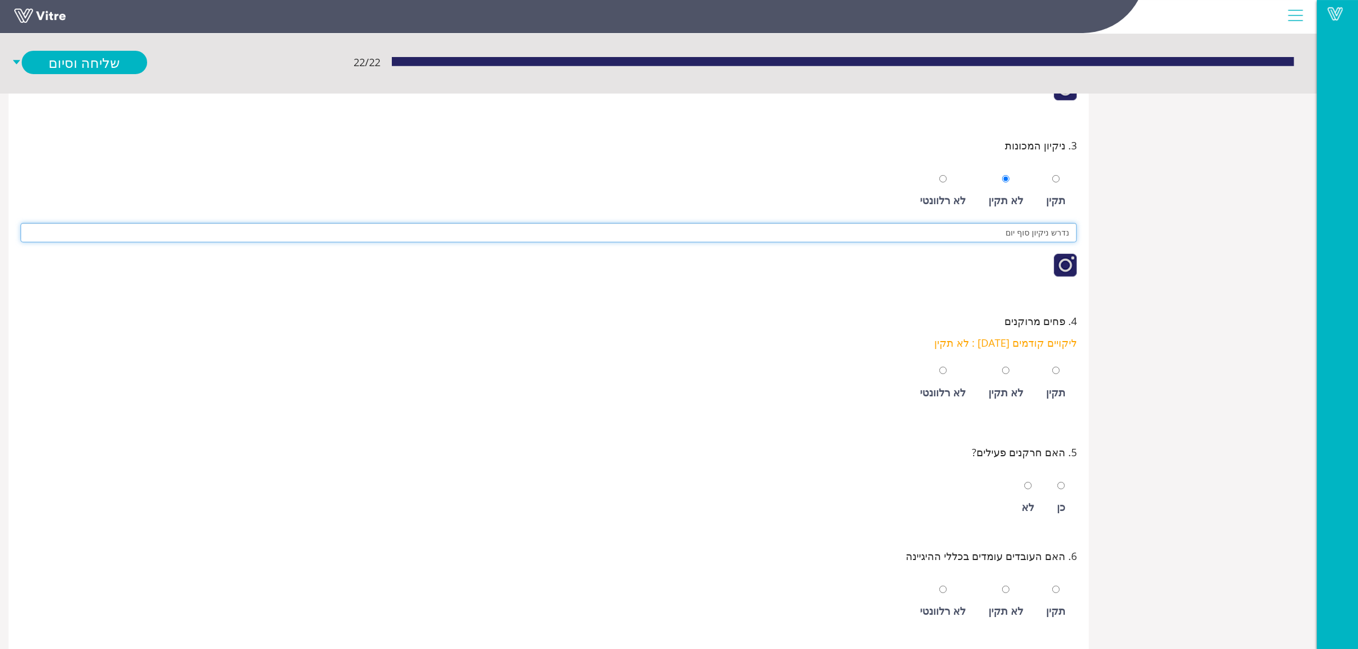
scroll to position [285, 0]
type input "נדרש ניקיון סוף יום"
click at [1019, 380] on div "לא תקין" at bounding box center [1006, 381] width 46 height 52
radio input "true"
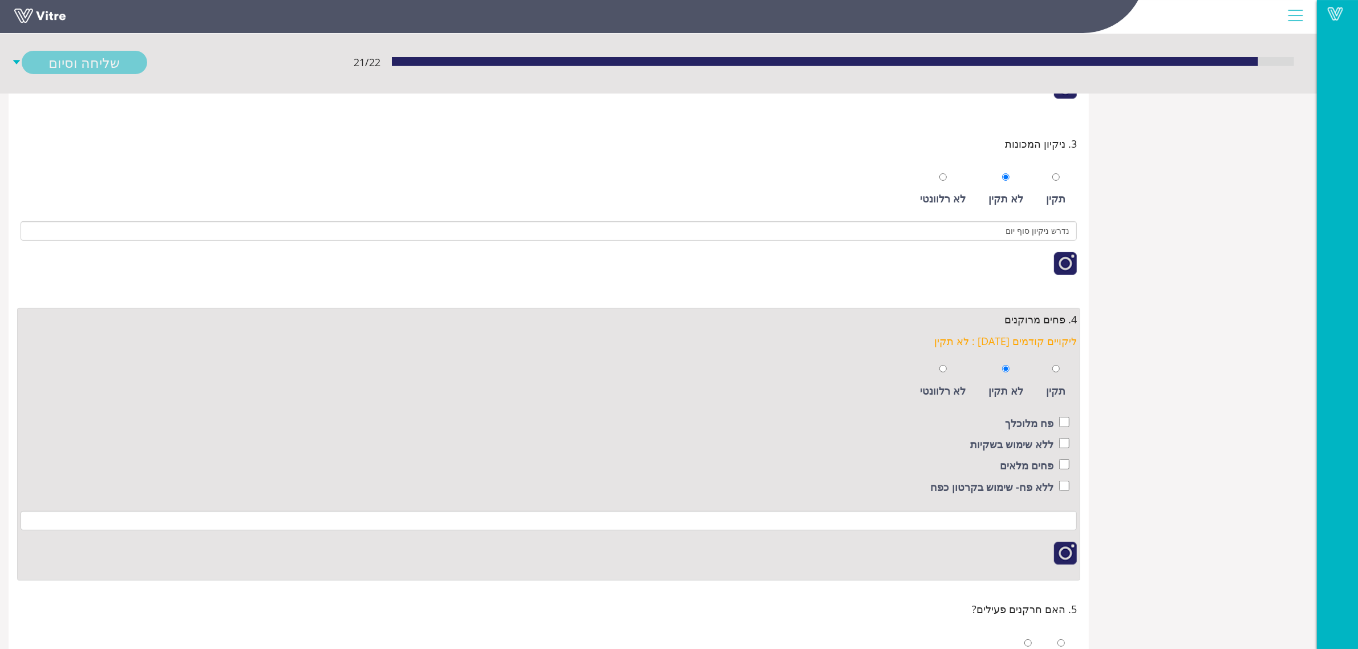
click at [1058, 491] on div "ללא פח- שימוש בקרטון כפח" at bounding box center [549, 488] width 1042 height 19
checkbox input "true"
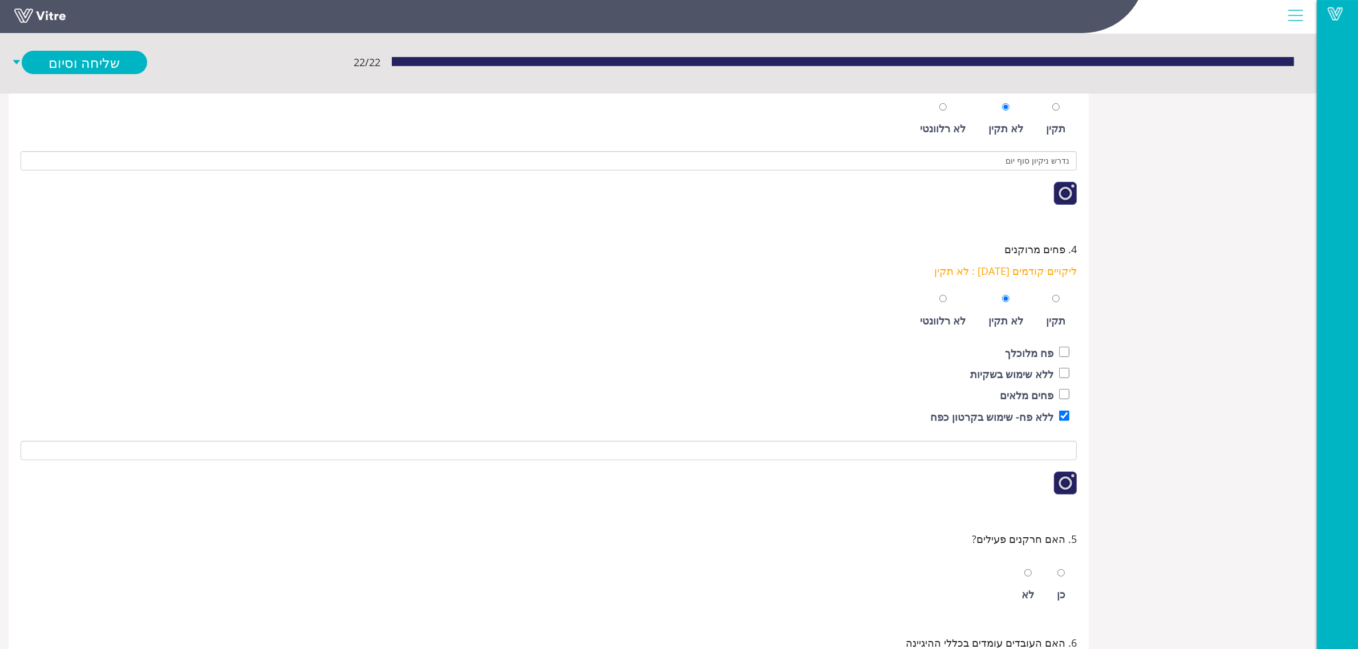
scroll to position [570, 0]
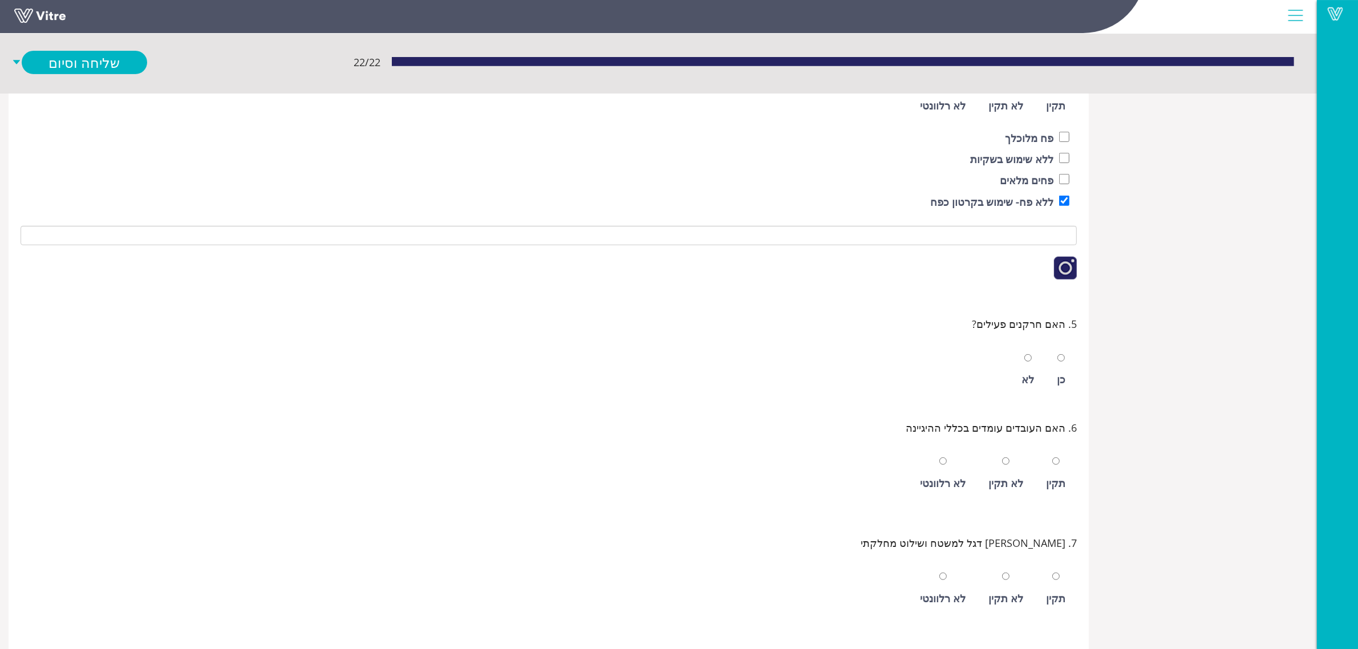
click at [1072, 381] on div "כן לא" at bounding box center [549, 367] width 1056 height 58
click at [1062, 377] on div "כן" at bounding box center [1061, 379] width 9 height 16
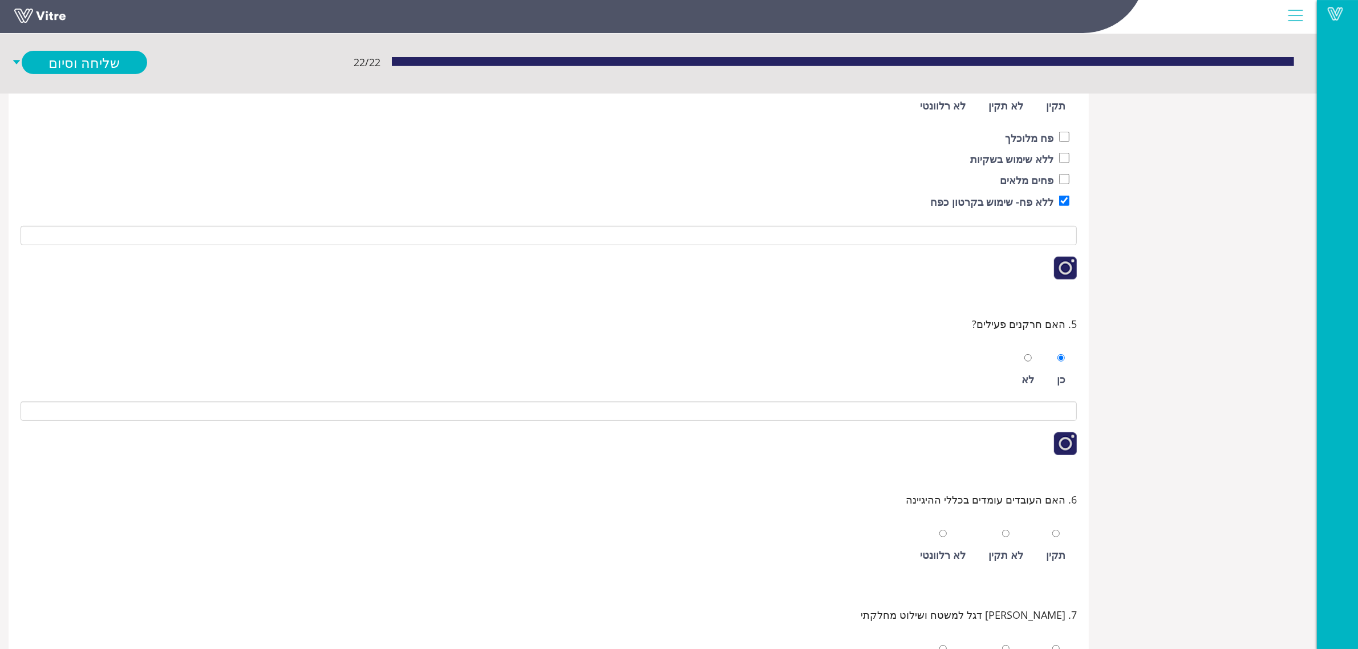
click at [1039, 372] on div "לא" at bounding box center [1028, 370] width 24 height 52
radio input "false"
radio input "true"
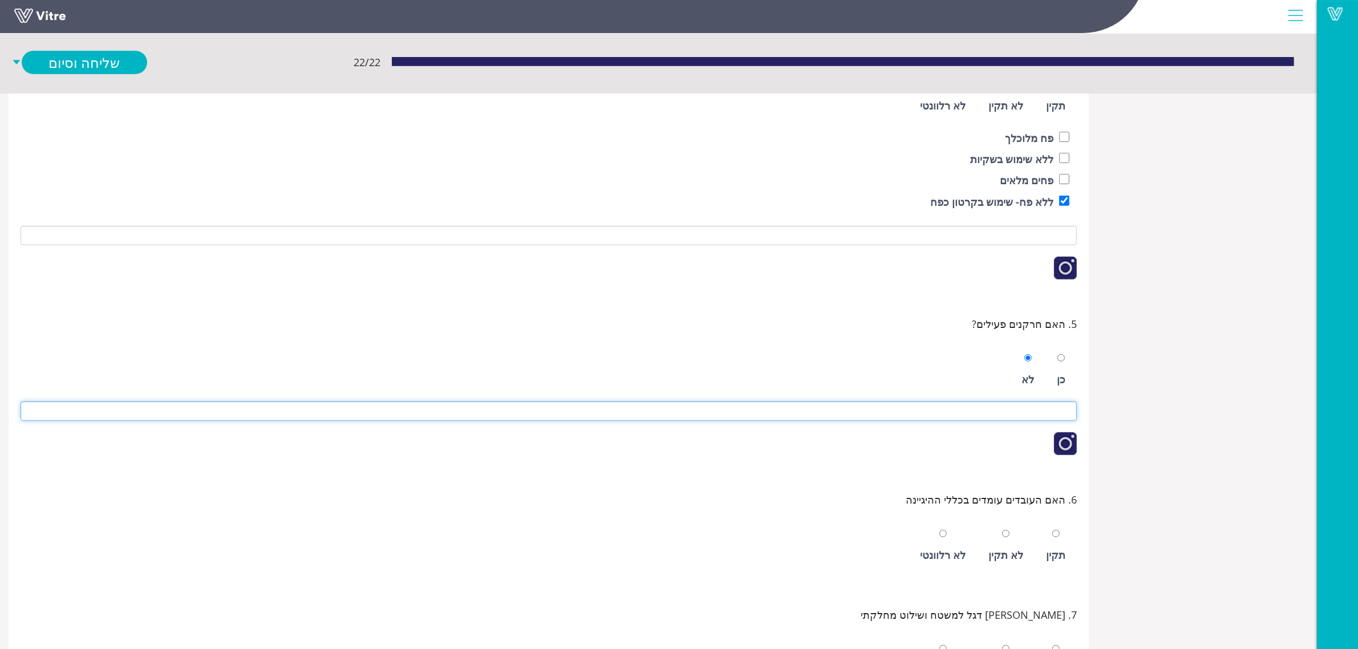
click at [1037, 410] on input at bounding box center [549, 411] width 1056 height 19
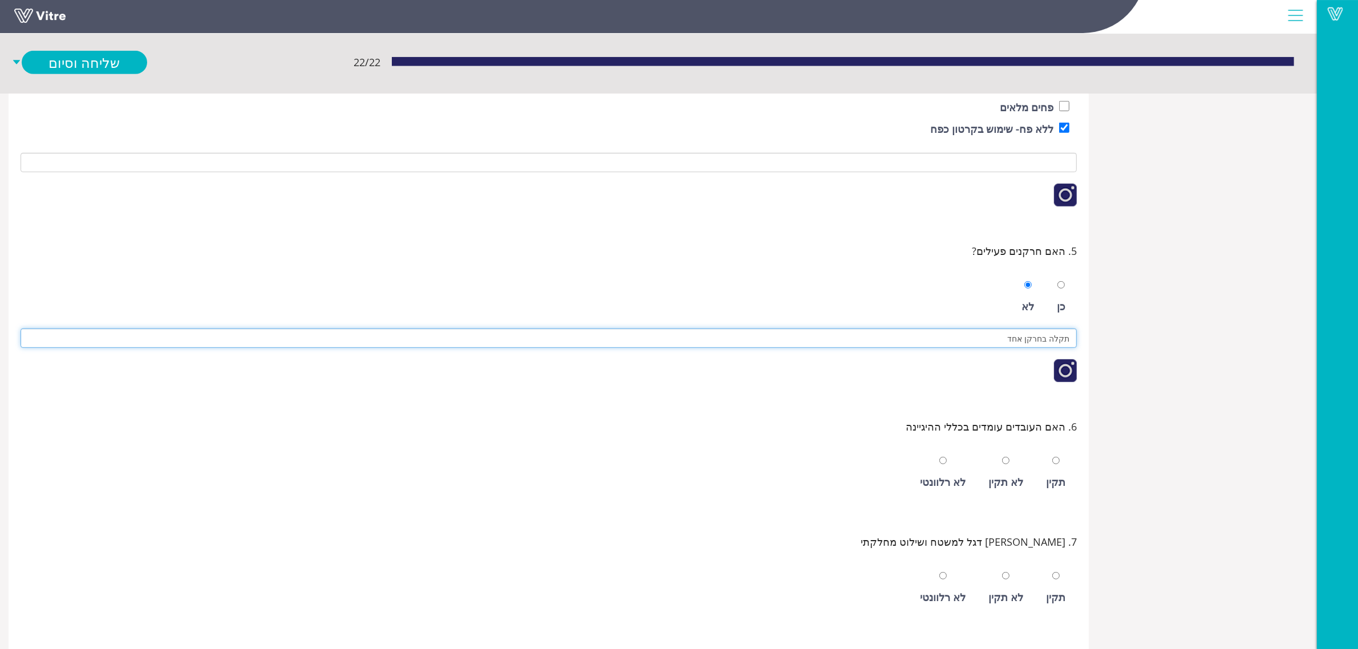
scroll to position [713, 0]
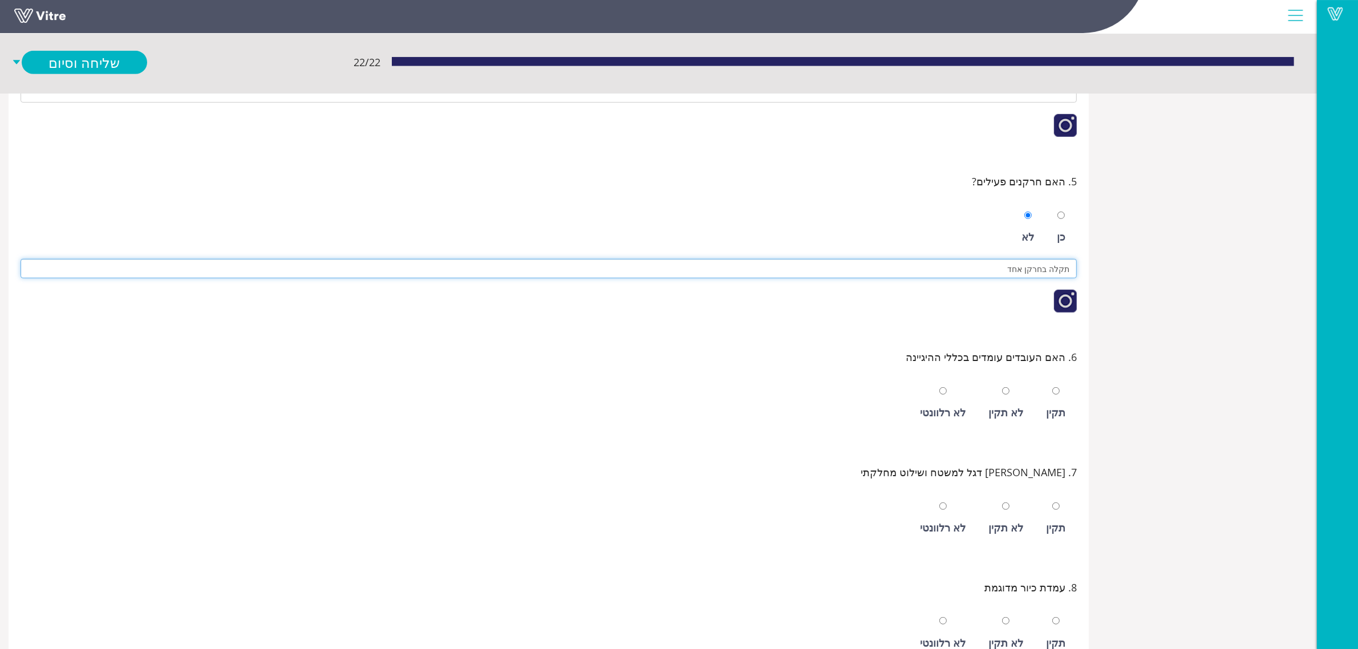
type input "תקלה בחרקן אחד"
click at [1053, 406] on div "תקין" at bounding box center [1056, 403] width 31 height 52
radio input "true"
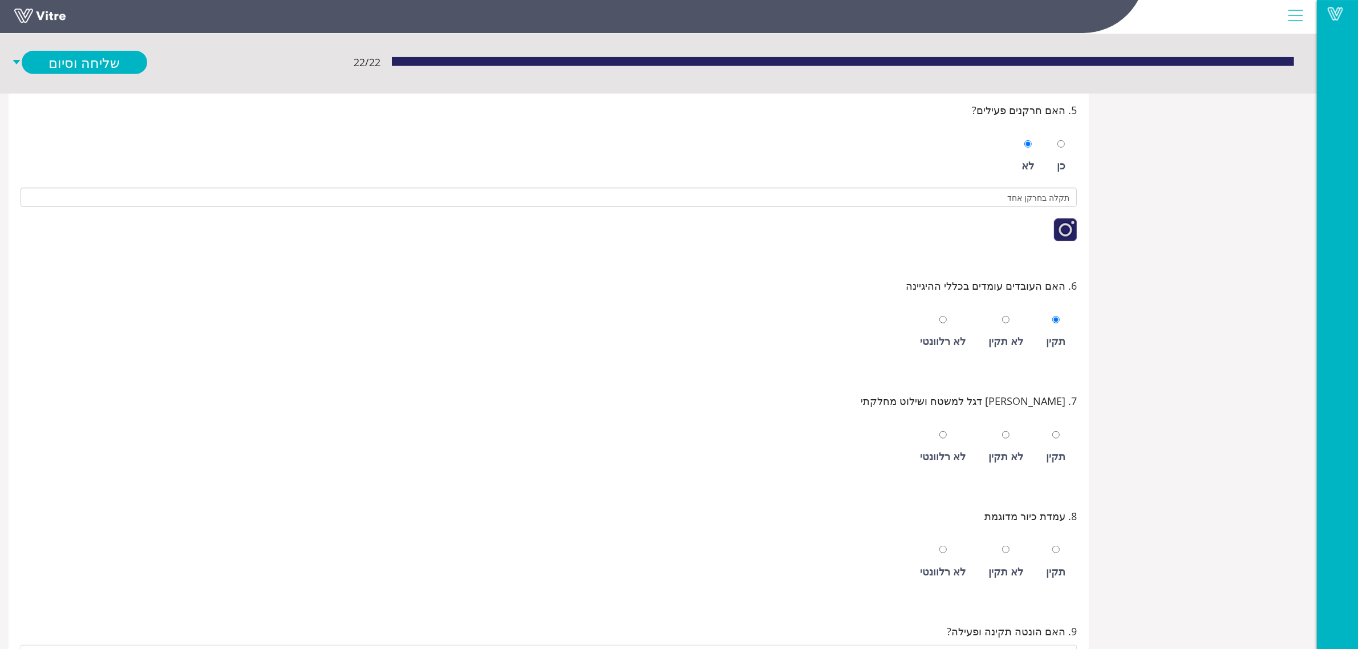
click at [1060, 444] on div "תקין" at bounding box center [1056, 447] width 31 height 52
radio input "true"
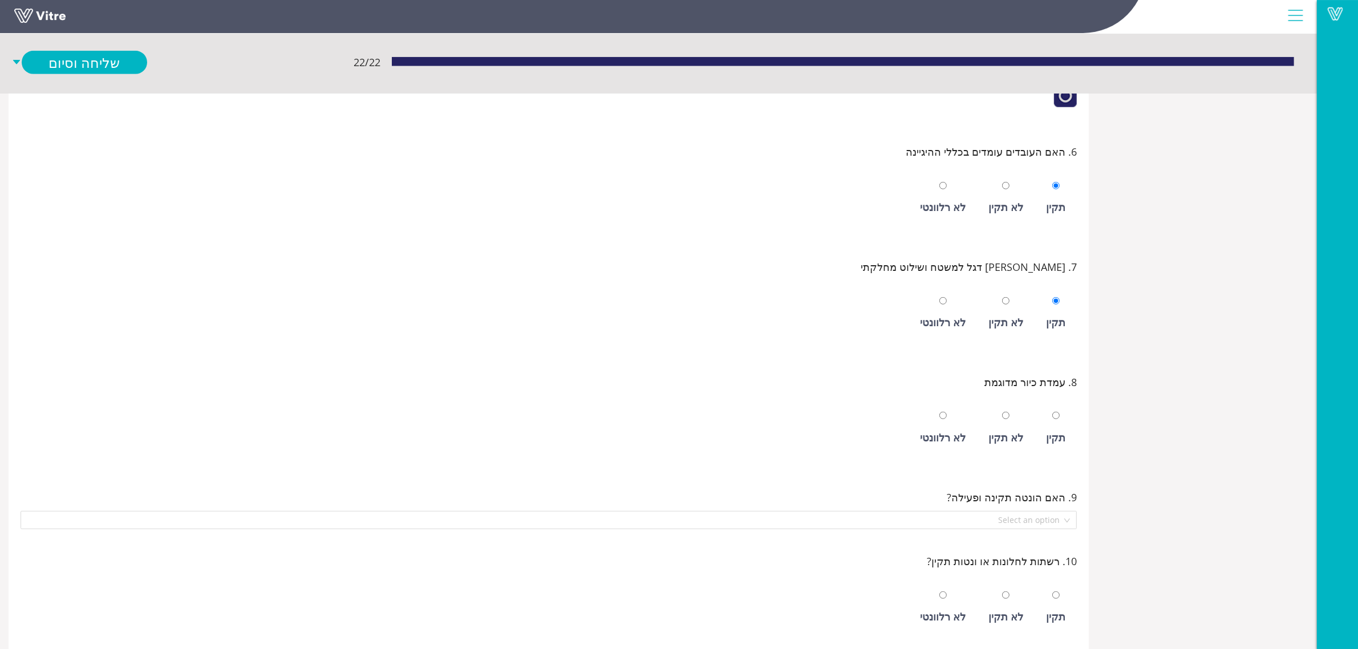
scroll to position [927, 0]
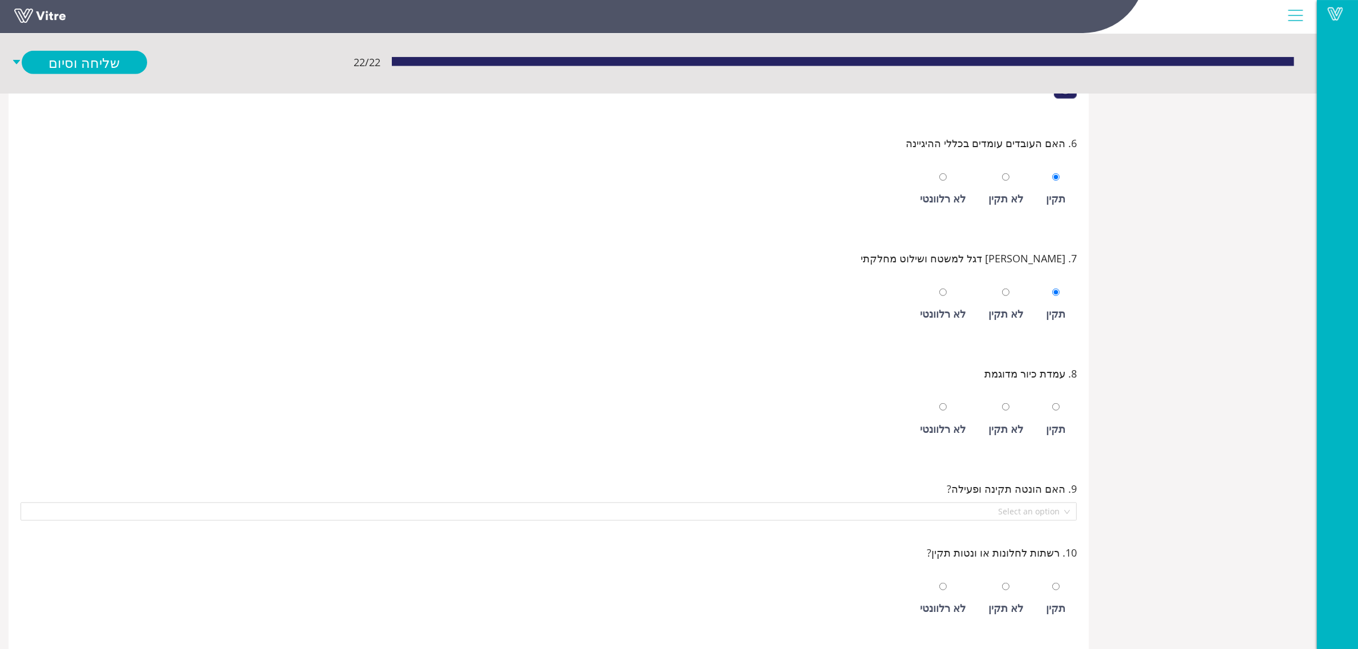
click at [1062, 426] on div "תקין" at bounding box center [1056, 419] width 31 height 52
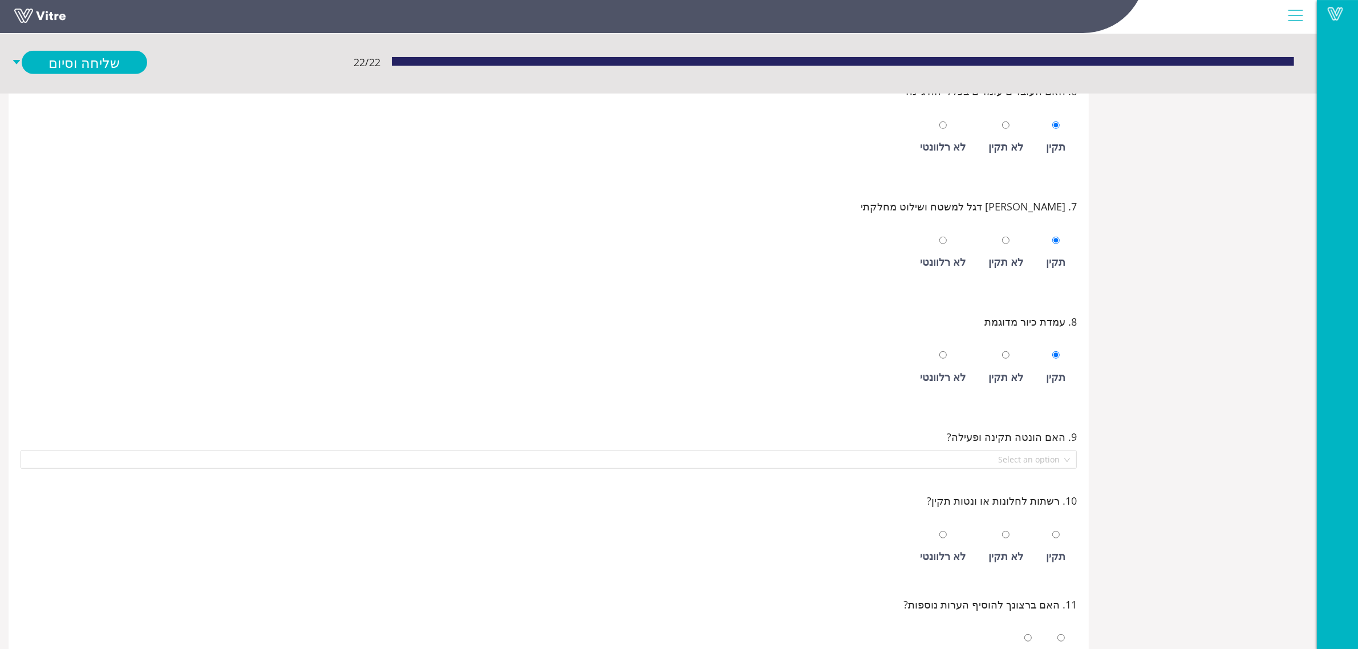
scroll to position [1070, 0]
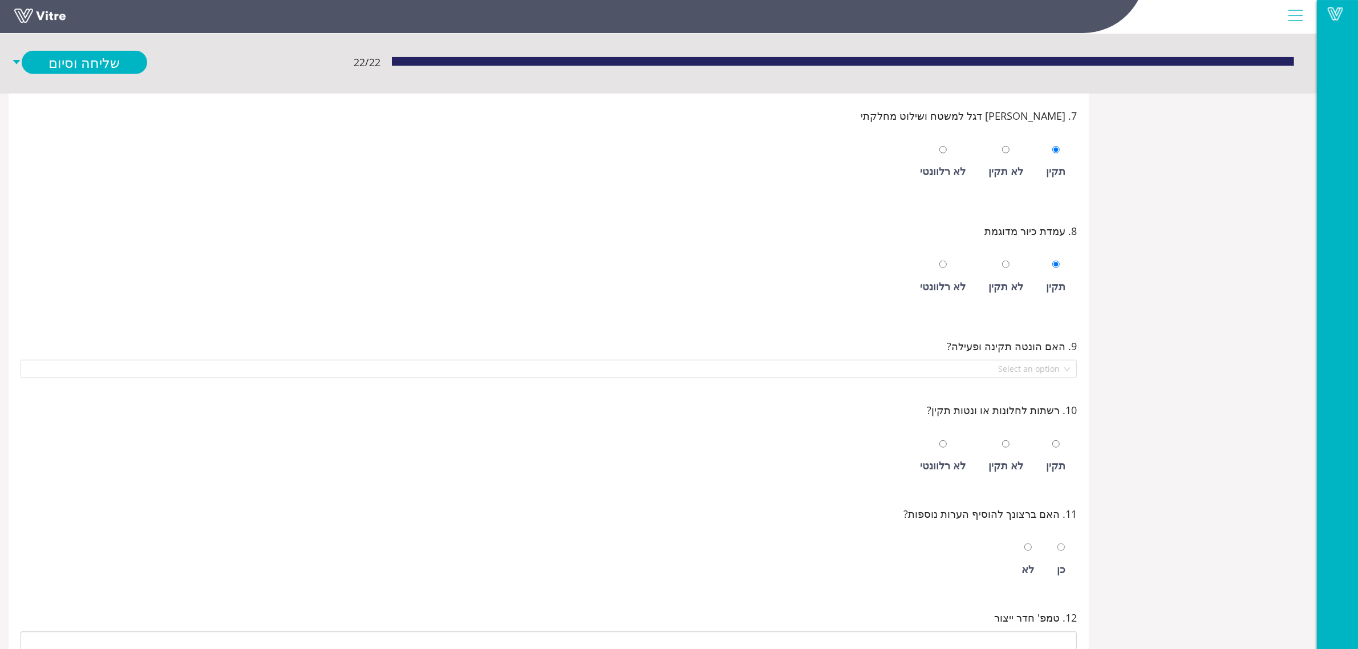
click at [1002, 280] on div "לא תקין" at bounding box center [1006, 276] width 46 height 52
radio input "false"
radio input "true"
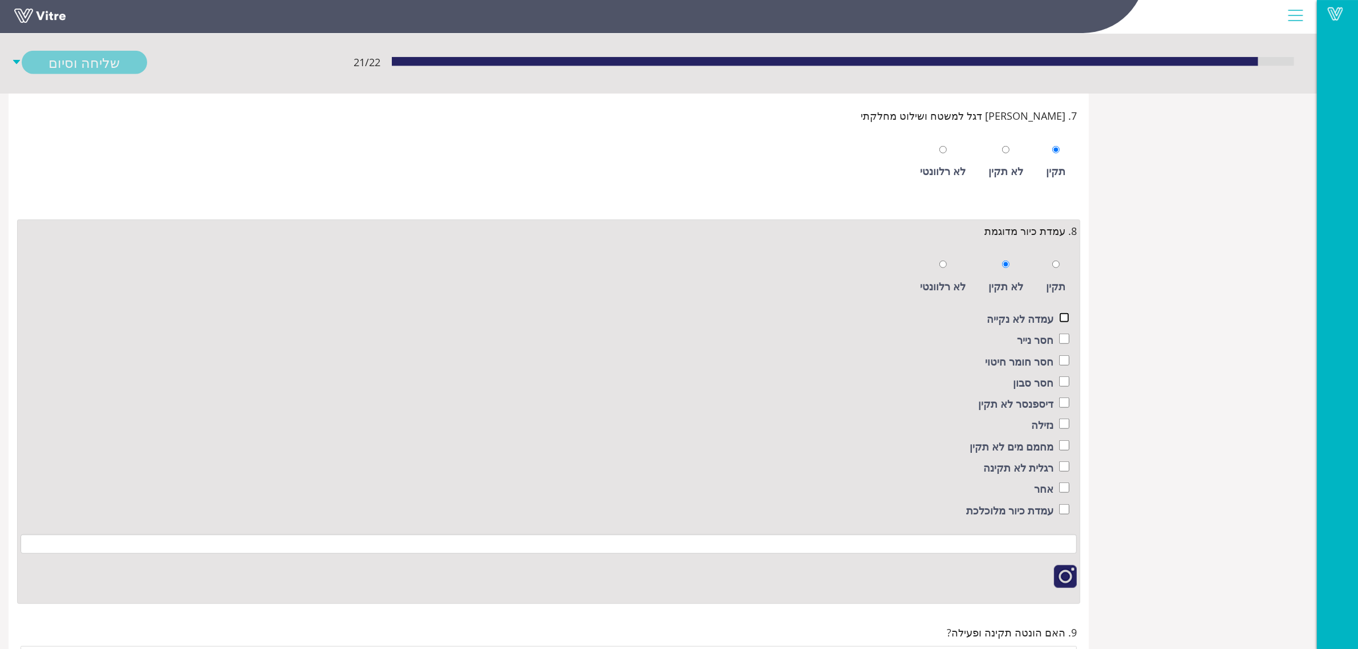
click at [1059, 323] on input "checkbox" at bounding box center [1064, 318] width 10 height 10
checkbox input "true"
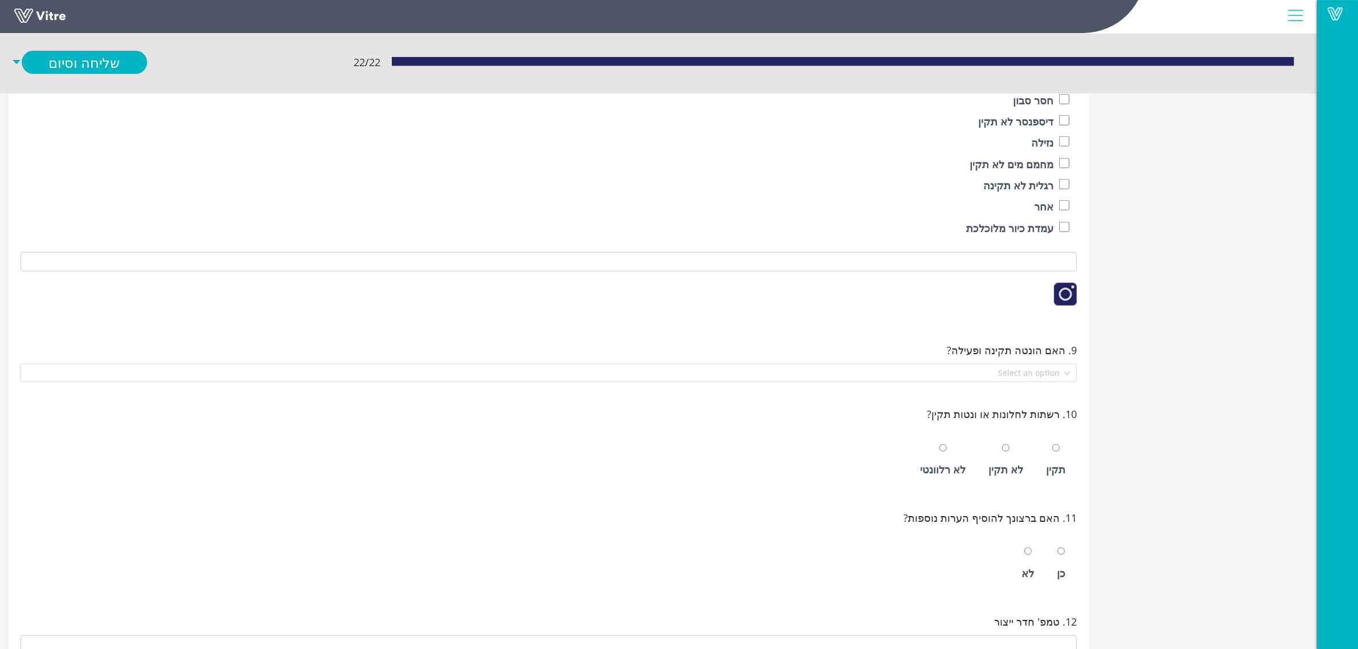
scroll to position [1355, 0]
click at [1062, 379] on div "Select an option" at bounding box center [549, 370] width 1056 height 18
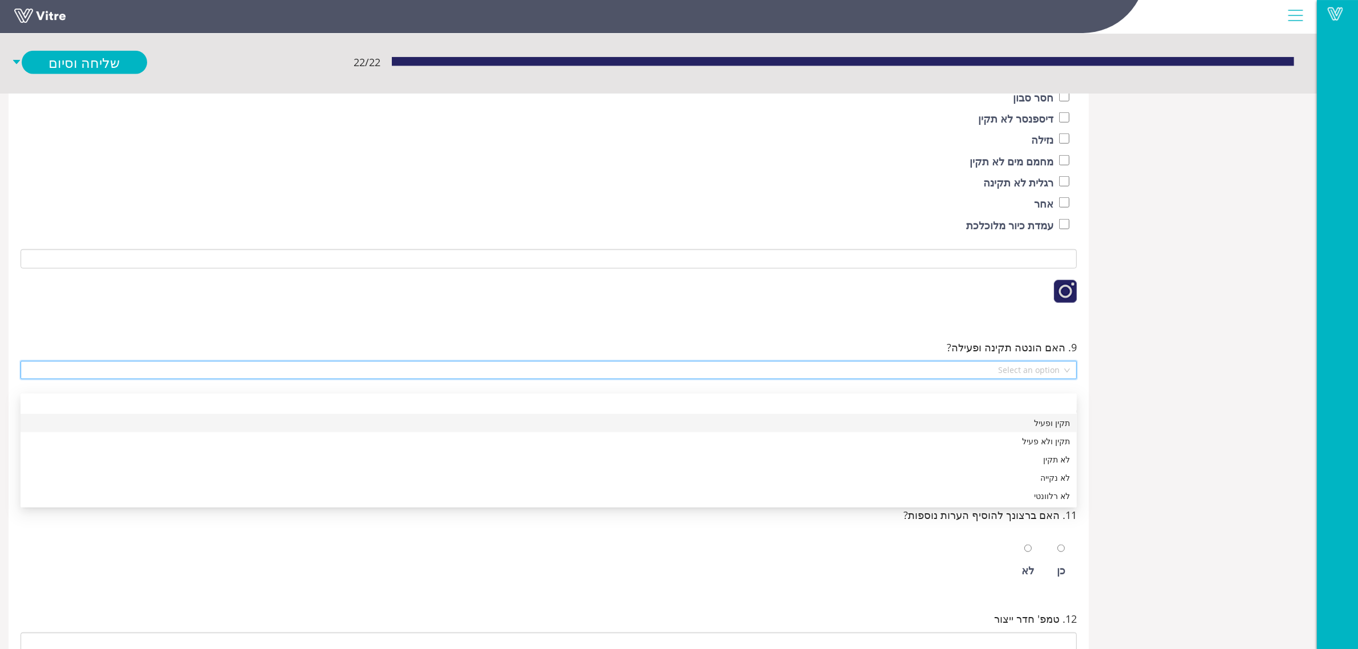
click at [1045, 425] on div "תקין ופעיל" at bounding box center [548, 423] width 1043 height 13
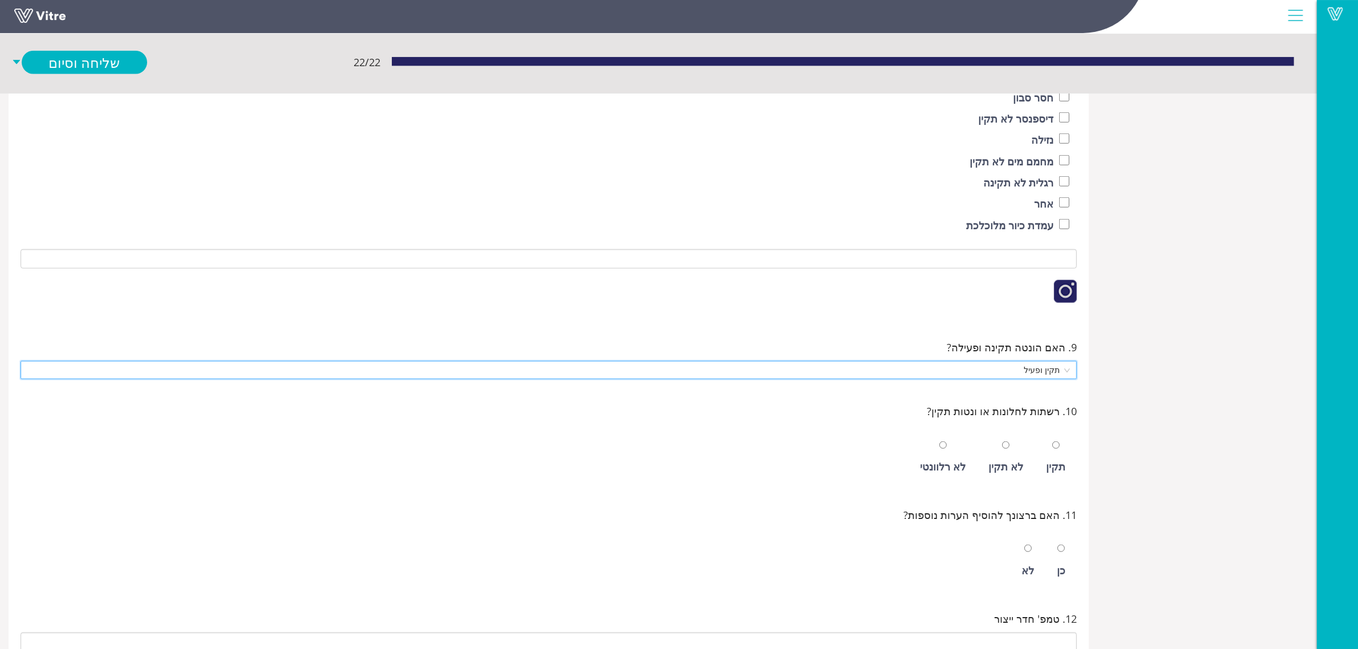
click at [1057, 469] on div "תקין" at bounding box center [1056, 457] width 31 height 52
radio input "true"
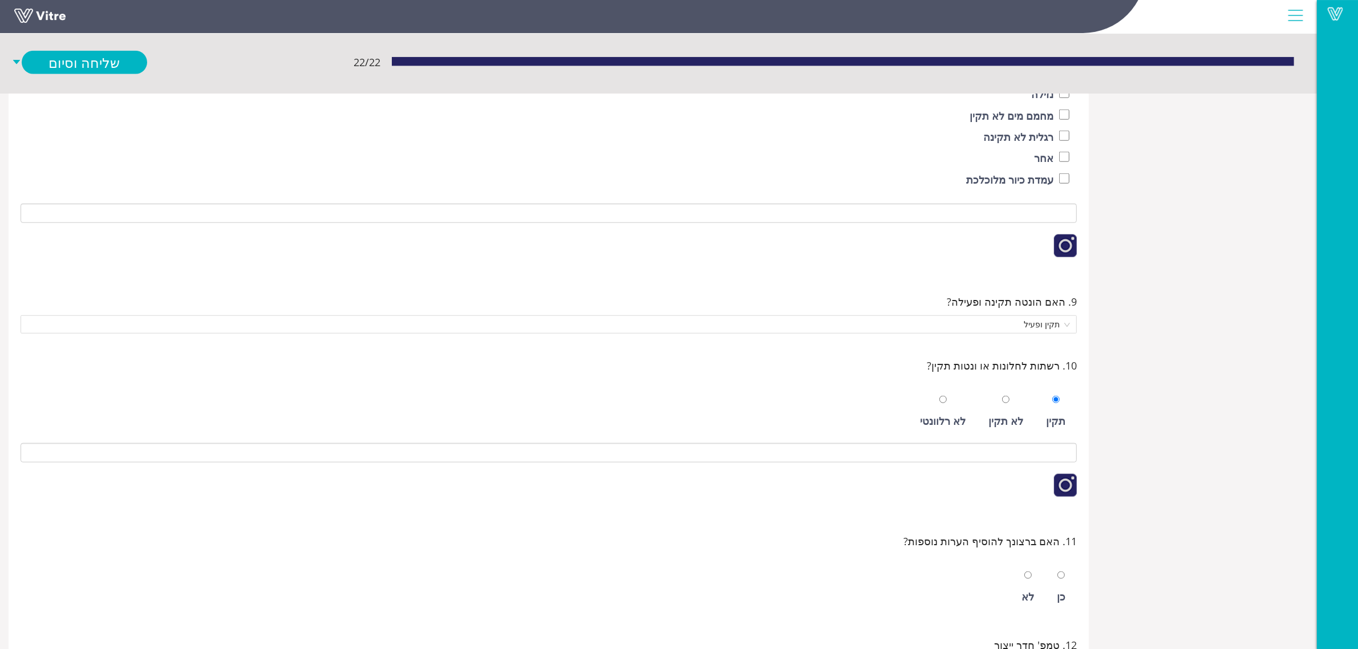
scroll to position [1426, 0]
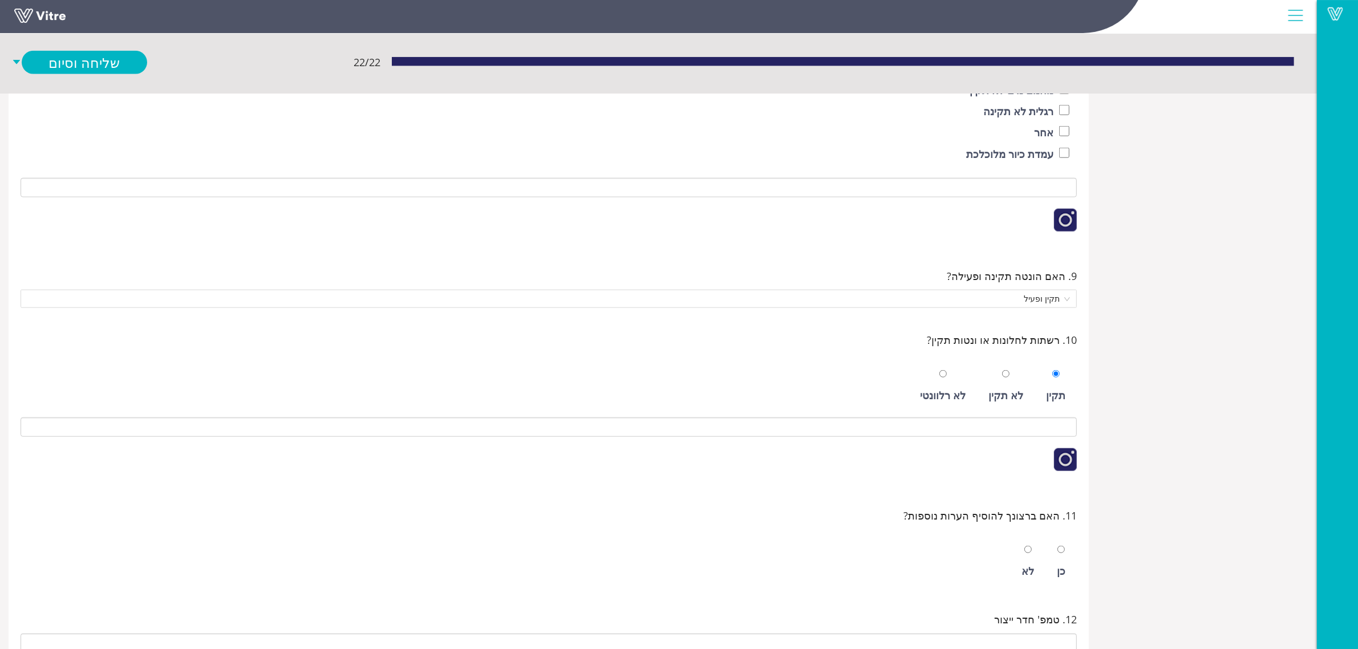
click at [1030, 557] on div at bounding box center [1028, 549] width 7 height 16
radio input "true"
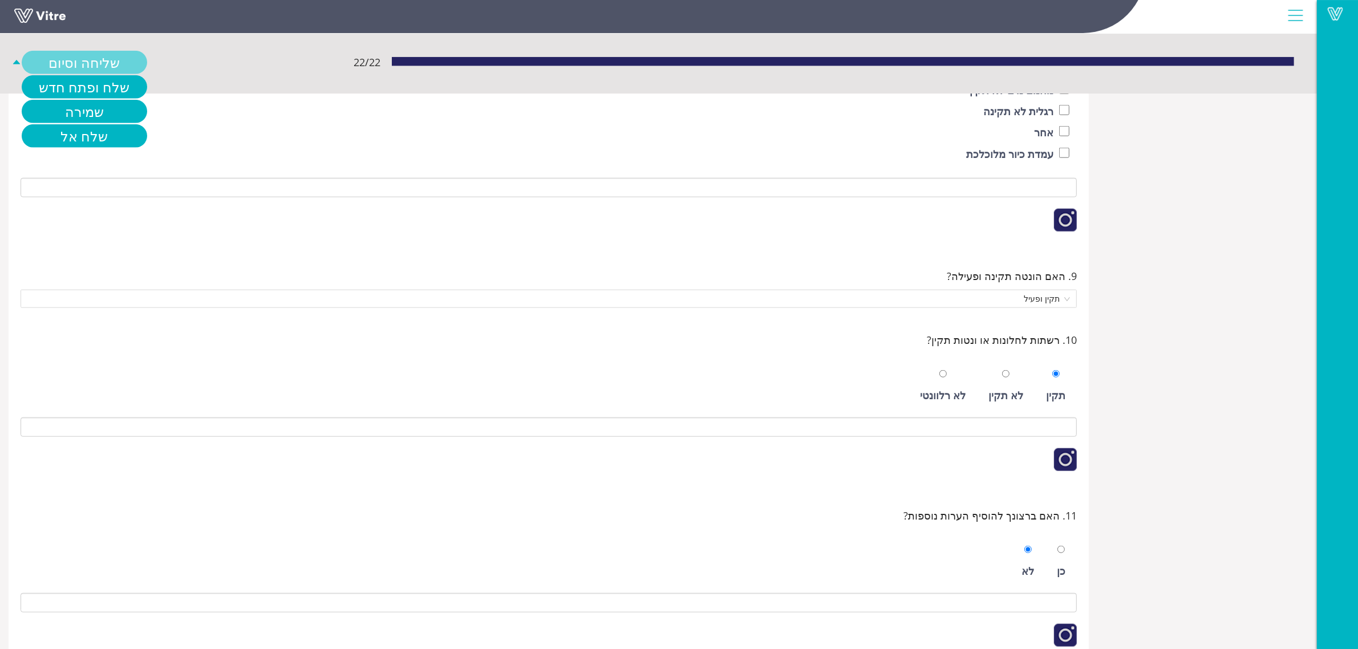
click at [72, 67] on link "שליחה וסיום" at bounding box center [85, 62] width 126 height 23
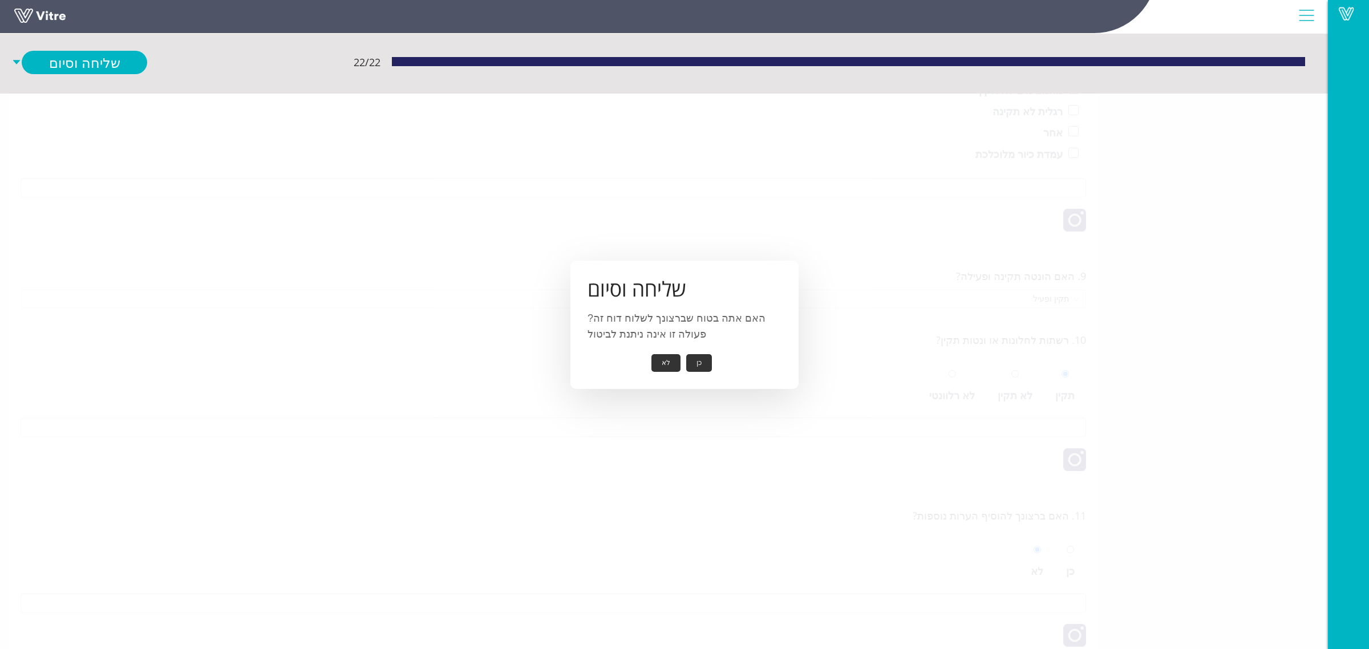
click at [697, 357] on button "כן" at bounding box center [699, 363] width 26 height 18
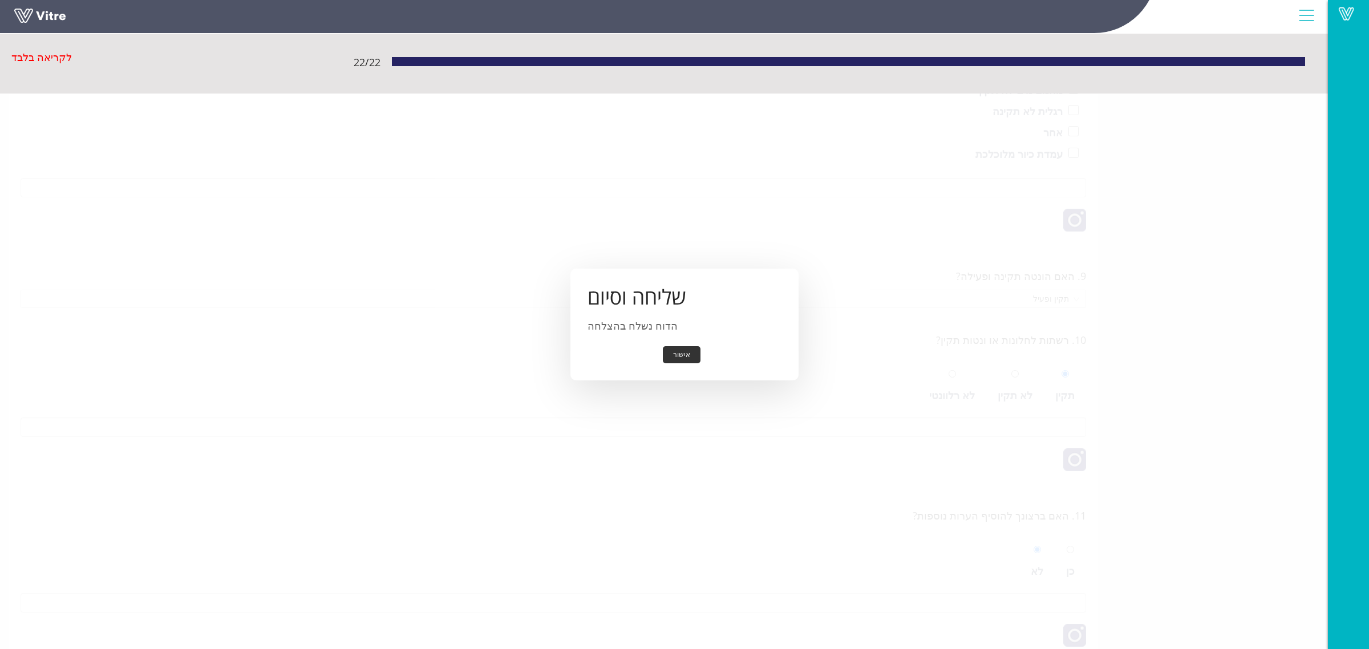
click at [679, 350] on button "אישור" at bounding box center [682, 355] width 38 height 18
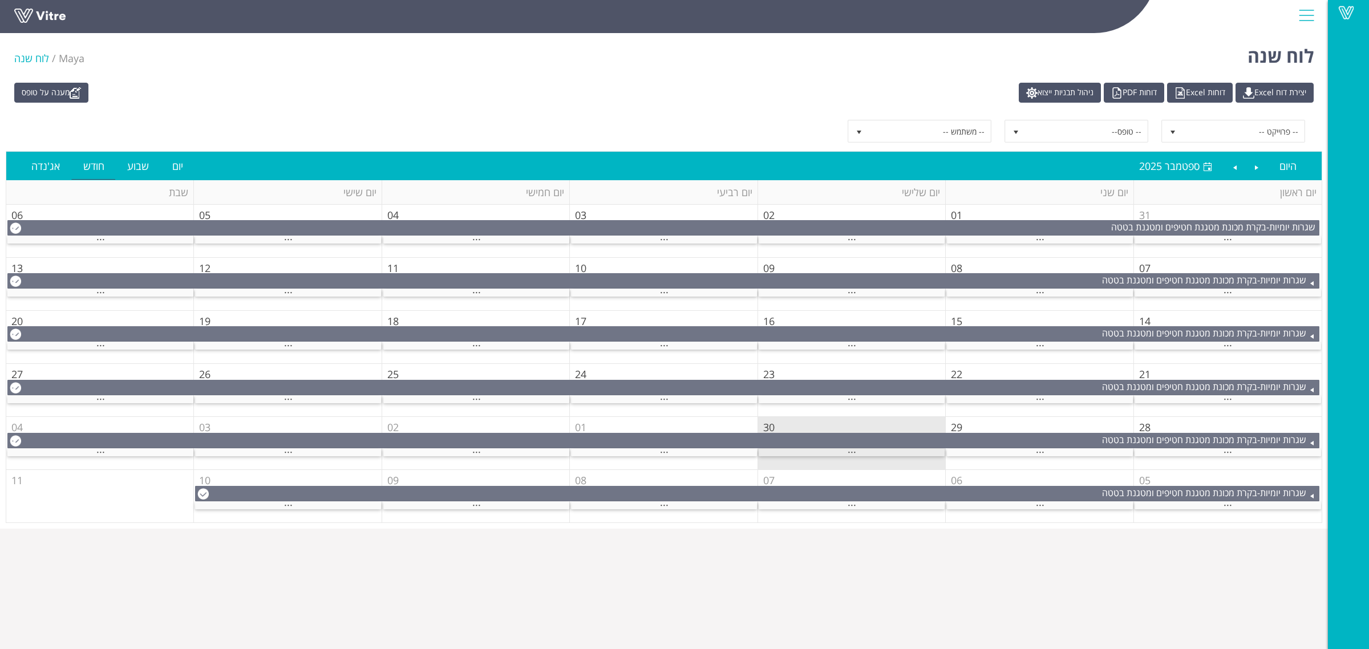
click at [883, 450] on div "..." at bounding box center [852, 452] width 186 height 7
